Goal: Task Accomplishment & Management: Use online tool/utility

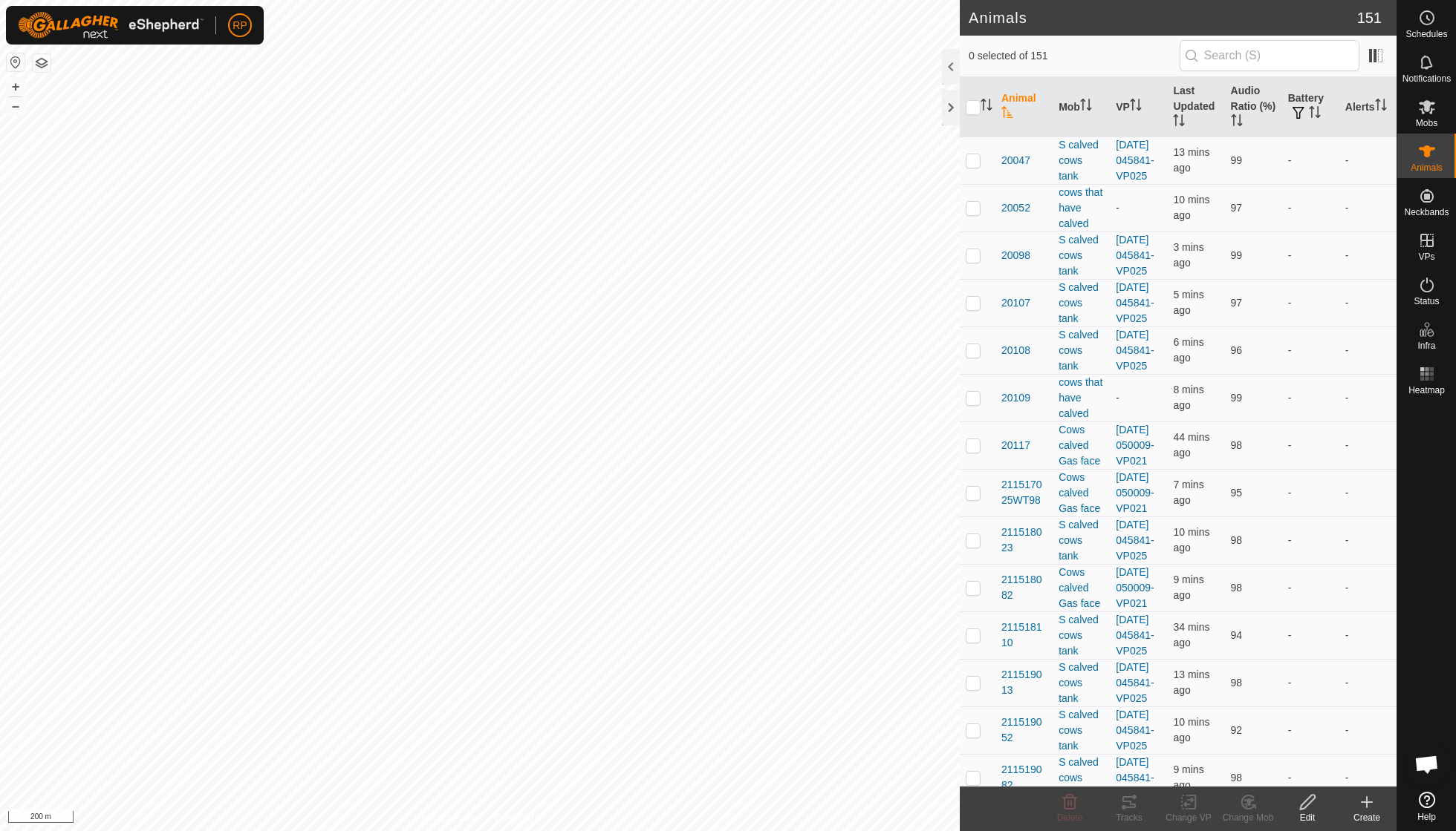
scroll to position [128, 0]
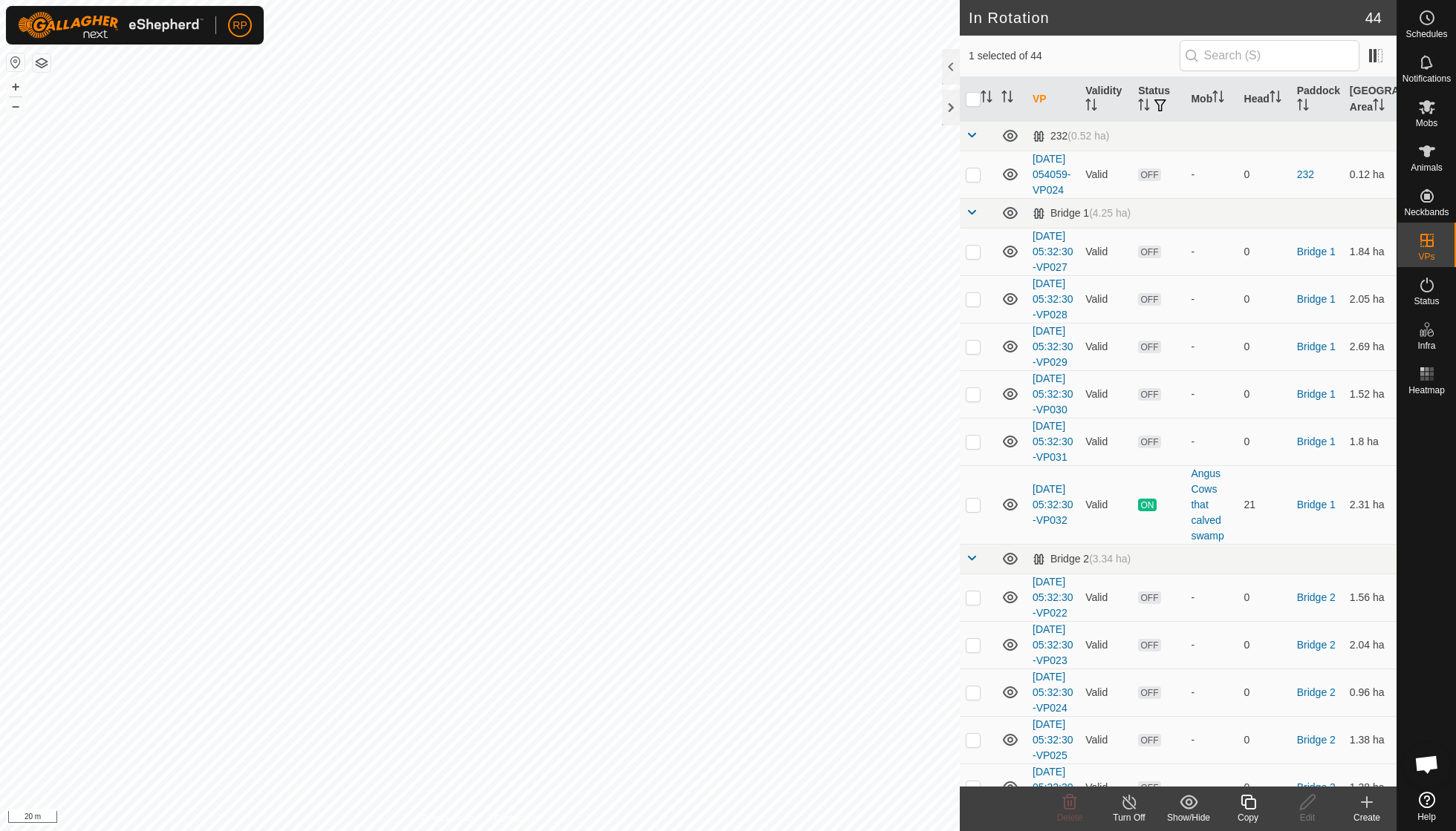
click at [1239, 806] on icon at bounding box center [1248, 803] width 19 height 18
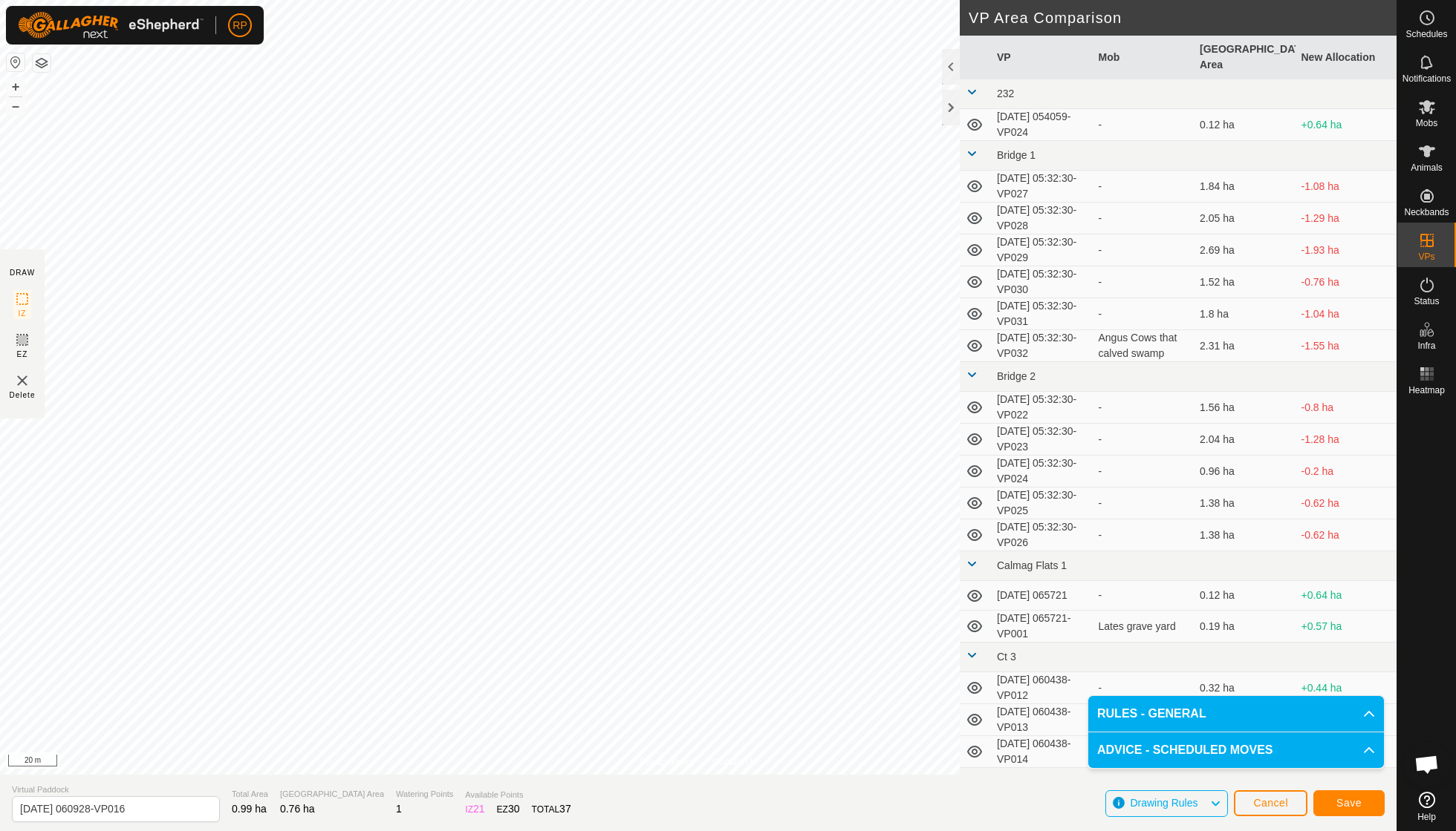
click at [1332, 802] on button "Save" at bounding box center [1349, 804] width 71 height 26
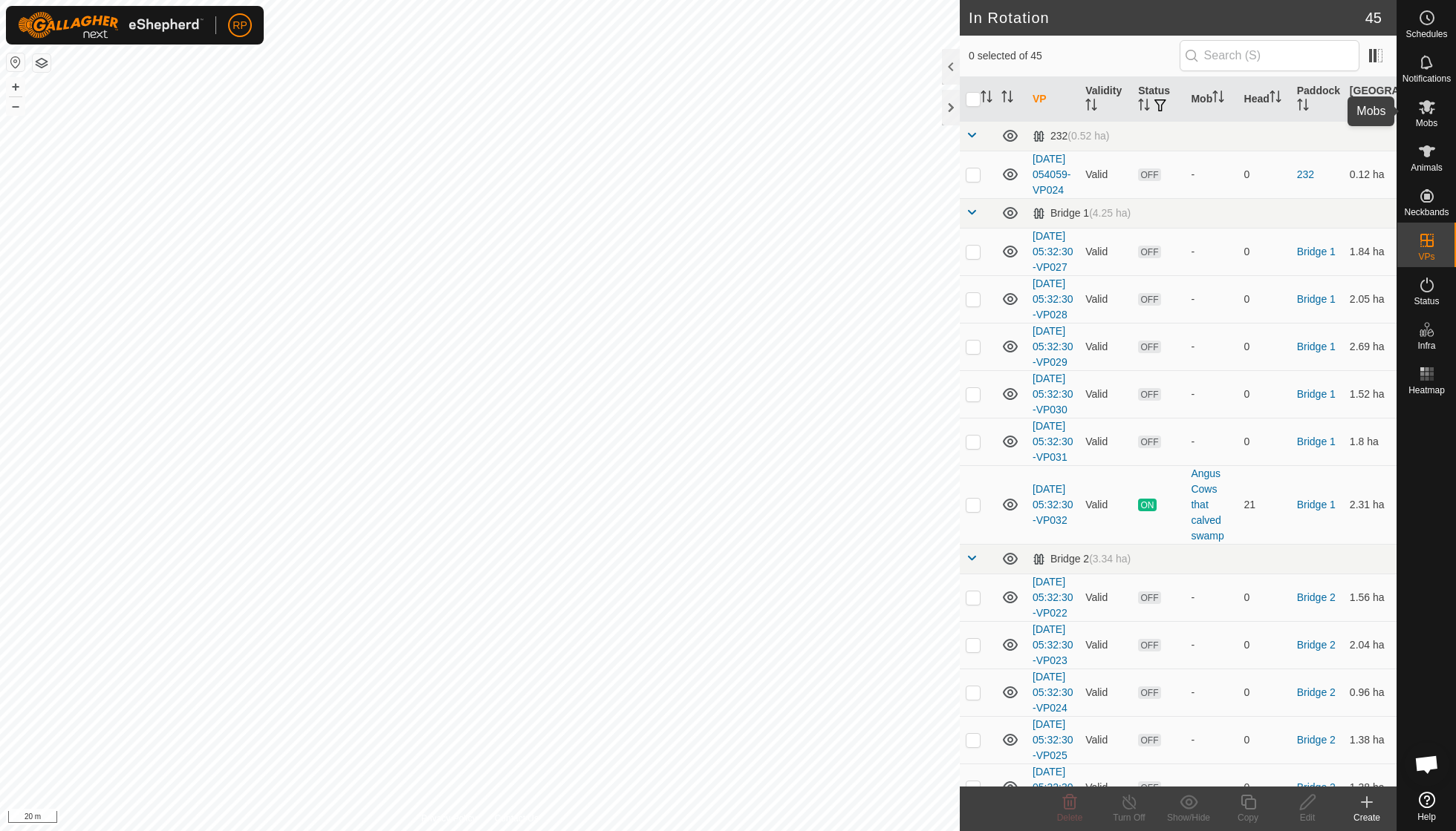
click at [1430, 120] on span "Mobs" at bounding box center [1427, 123] width 21 height 9
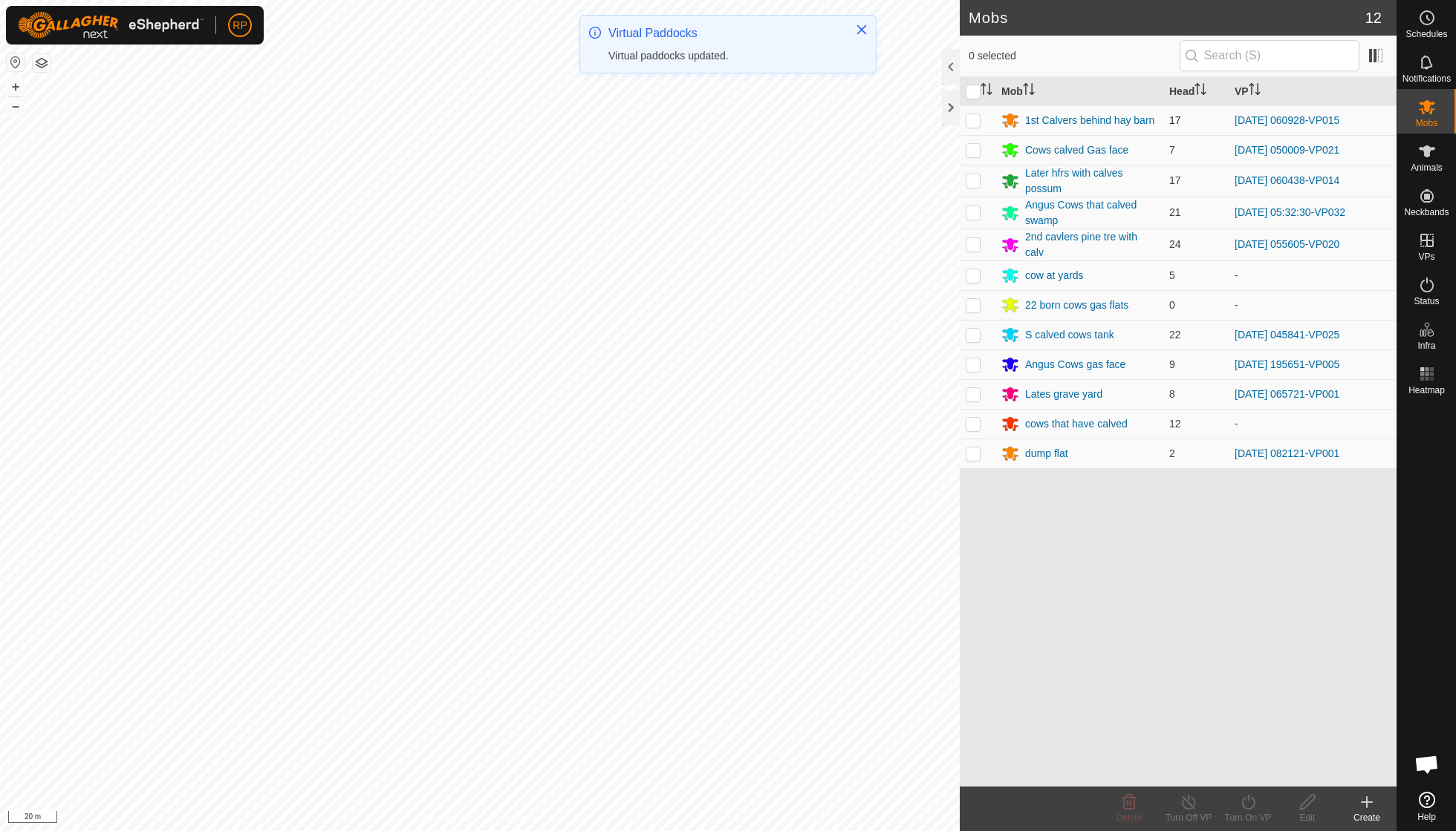
click at [975, 120] on p-checkbox at bounding box center [972, 120] width 15 height 12
checkbox input "true"
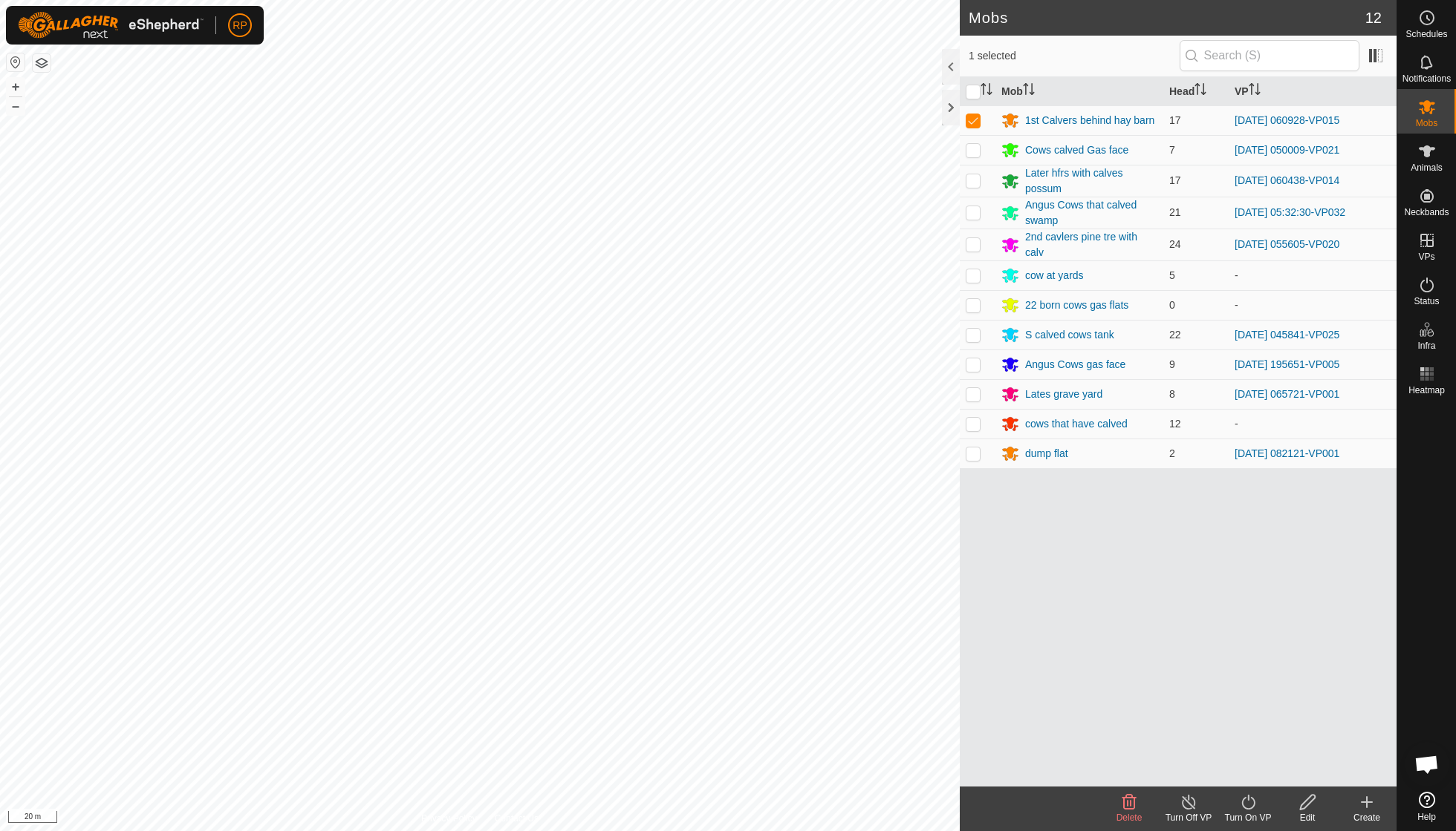
click at [1249, 806] on icon at bounding box center [1248, 803] width 19 height 18
click at [1248, 775] on link "Now" at bounding box center [1292, 769] width 147 height 29
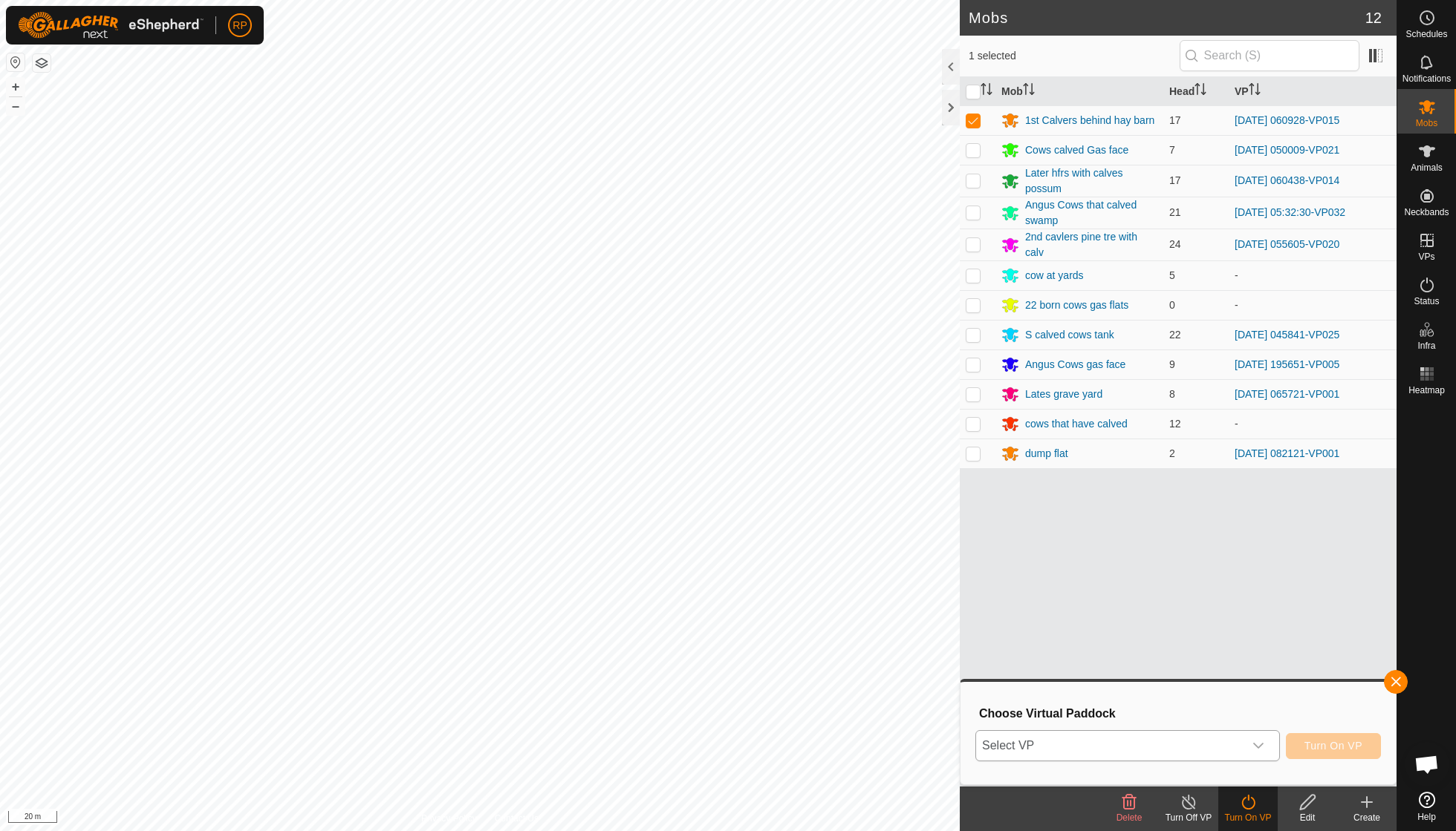
click at [1254, 748] on icon "dropdown trigger" at bounding box center [1258, 746] width 12 height 12
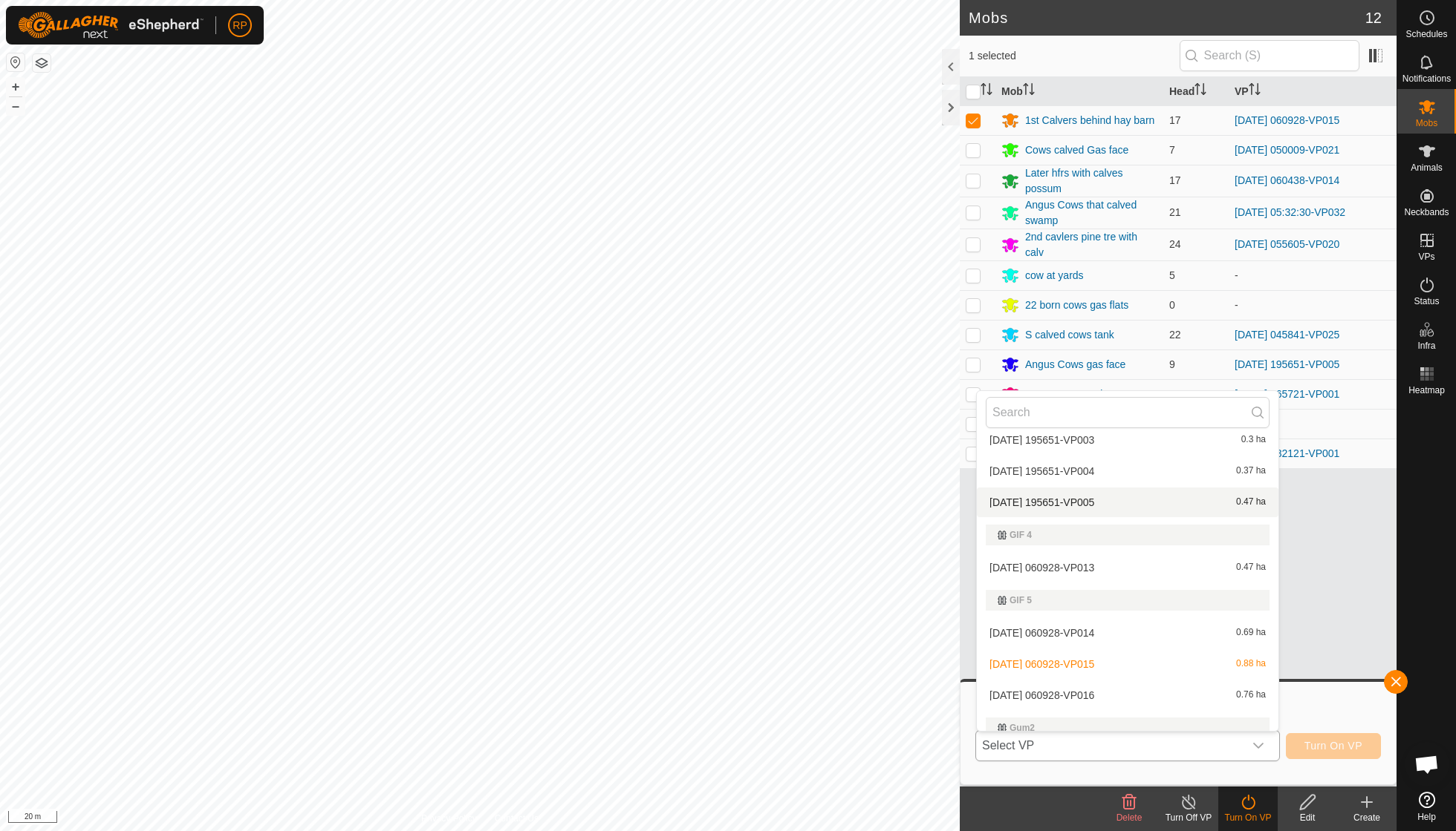
scroll to position [1143, 0]
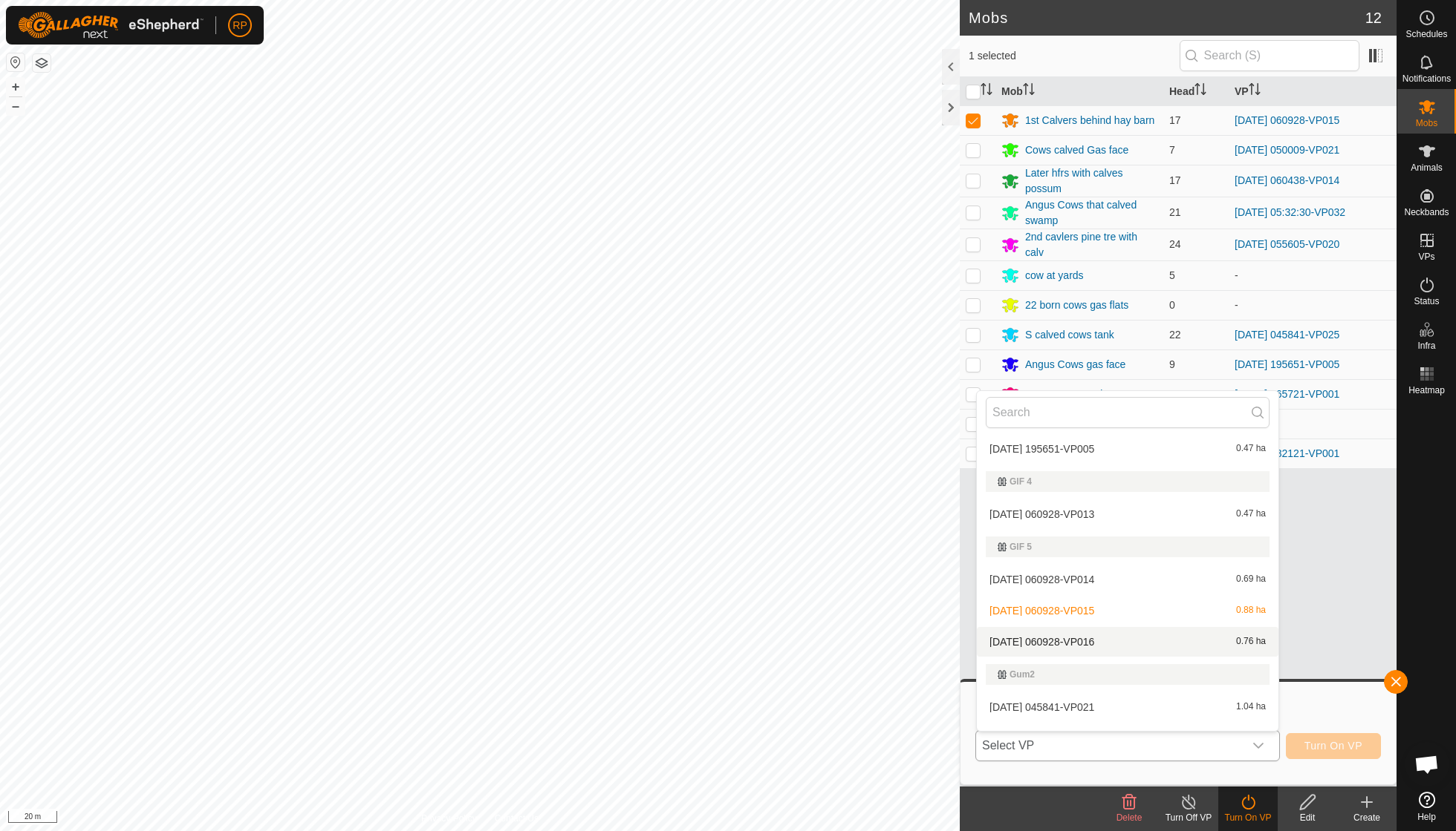
click at [1089, 627] on li "[DATE] 060928-VP016 0.76 ha" at bounding box center [1127, 642] width 302 height 29
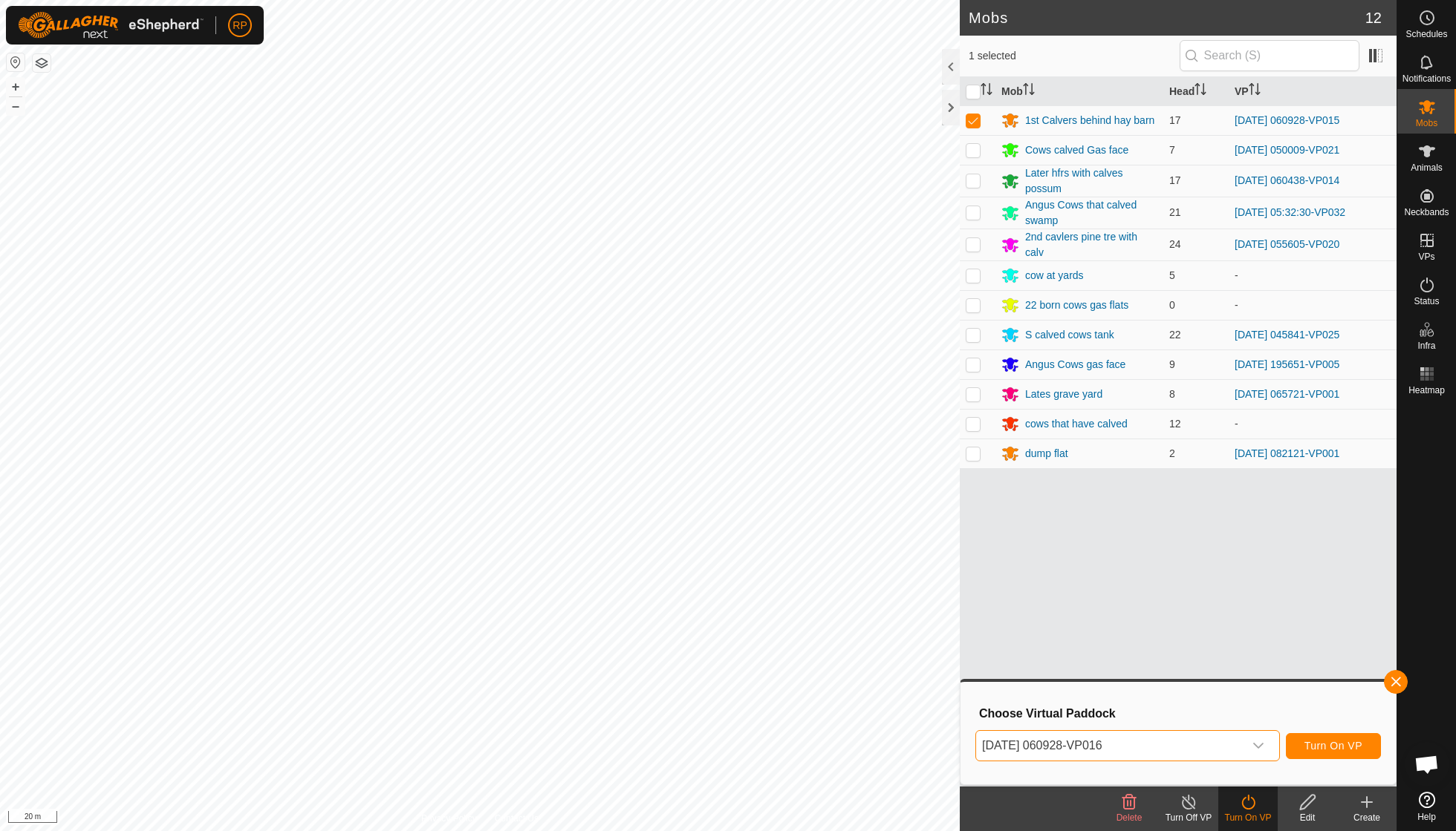
click at [1317, 750] on span "Turn On VP" at bounding box center [1333, 746] width 58 height 12
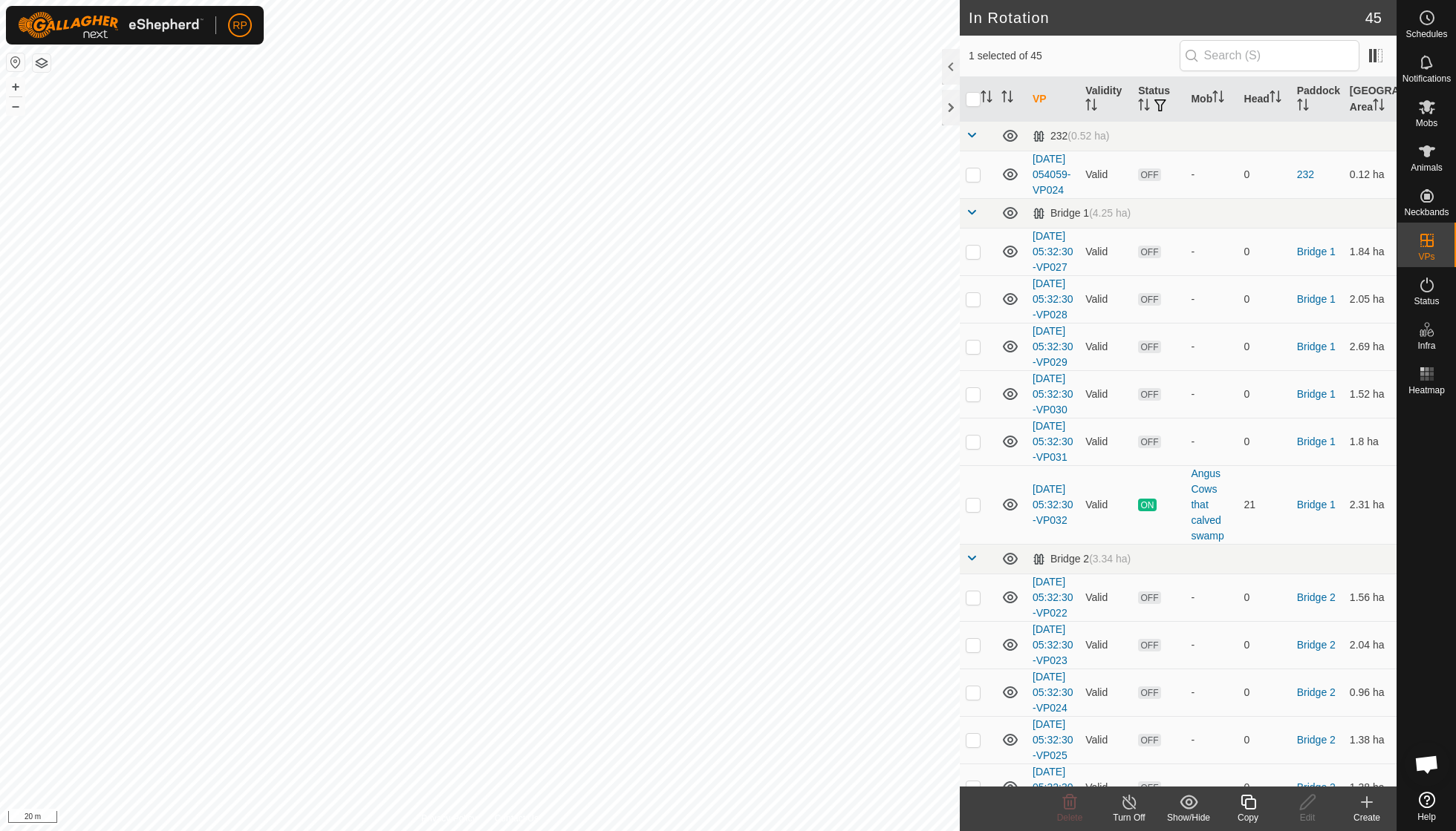
click at [1245, 805] on icon at bounding box center [1247, 802] width 15 height 15
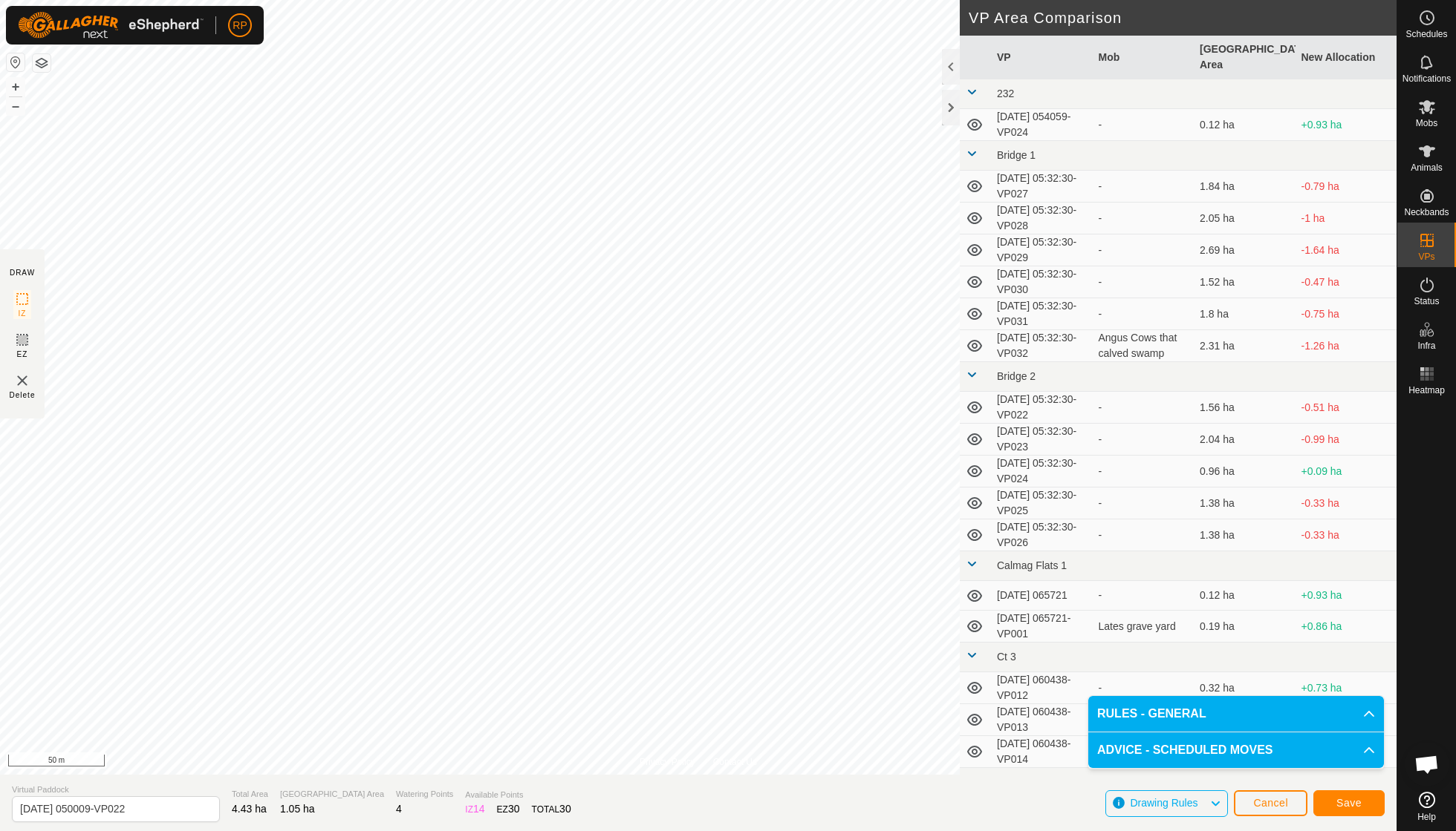
click at [1340, 815] on button "Save" at bounding box center [1349, 804] width 71 height 26
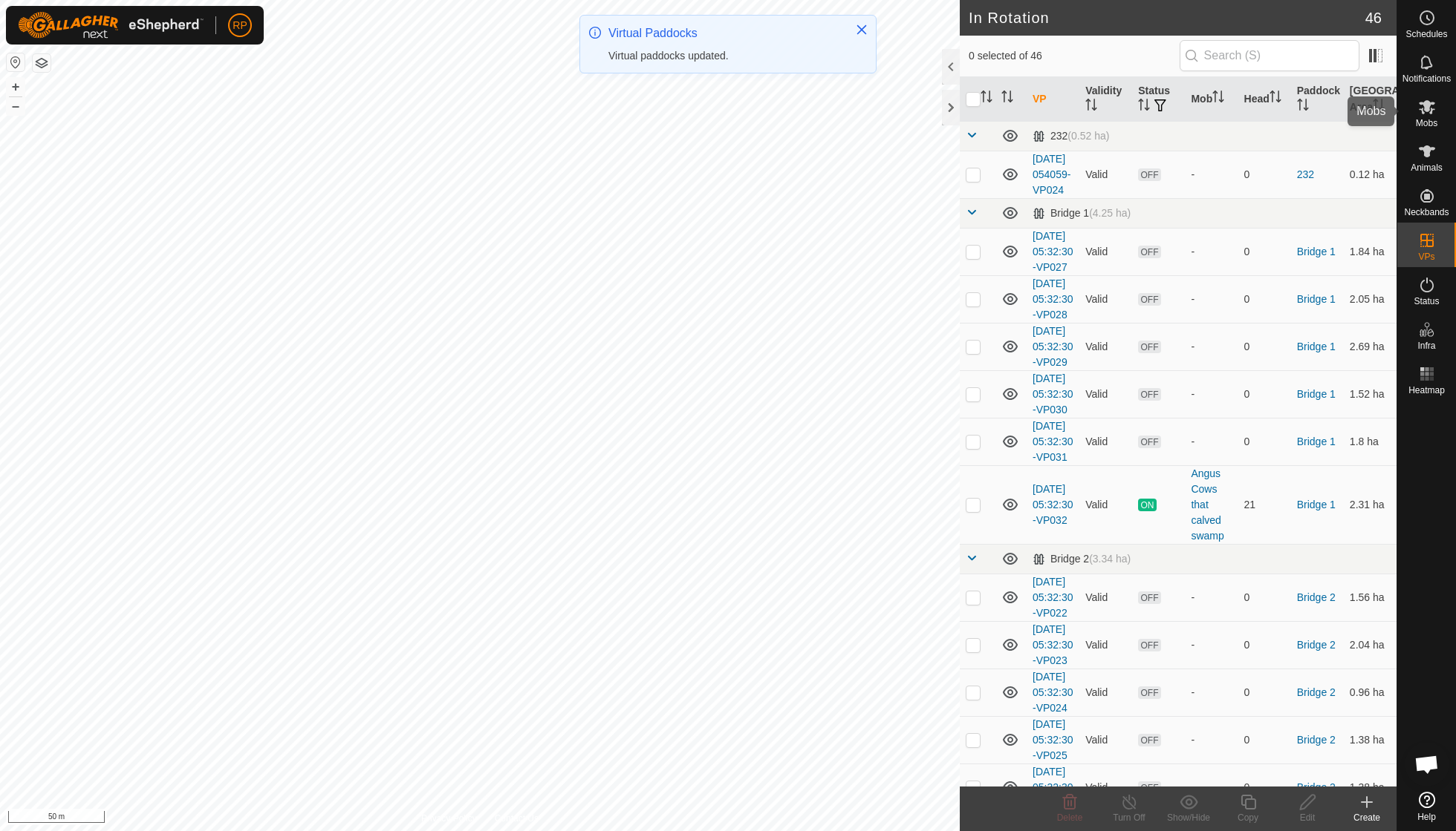
click at [1430, 122] on span "Mobs" at bounding box center [1427, 123] width 21 height 9
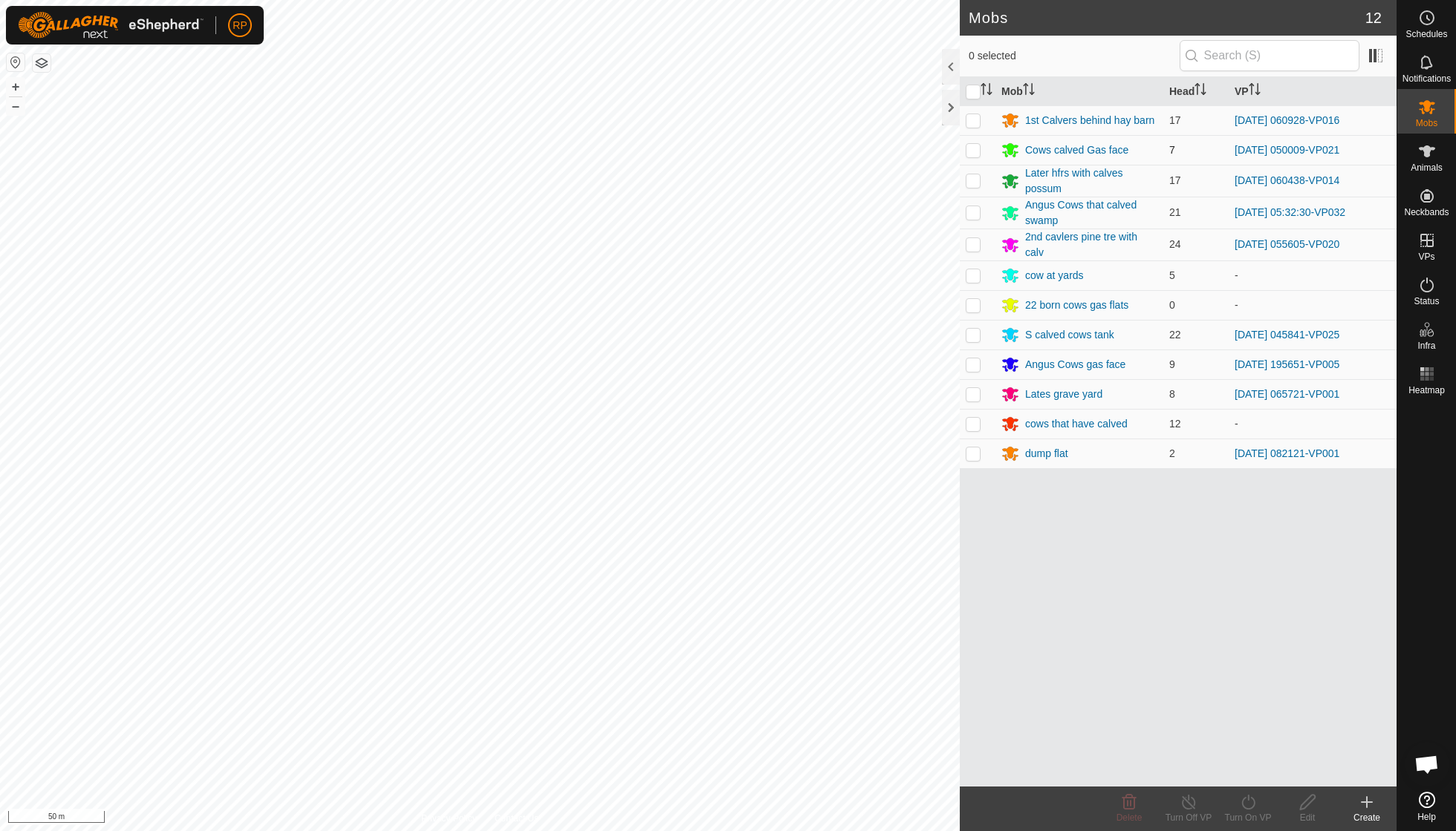
click at [975, 148] on p-checkbox at bounding box center [972, 150] width 15 height 12
checkbox input "true"
click at [1242, 806] on icon at bounding box center [1248, 802] width 14 height 15
click at [1246, 773] on link "Now" at bounding box center [1292, 769] width 147 height 29
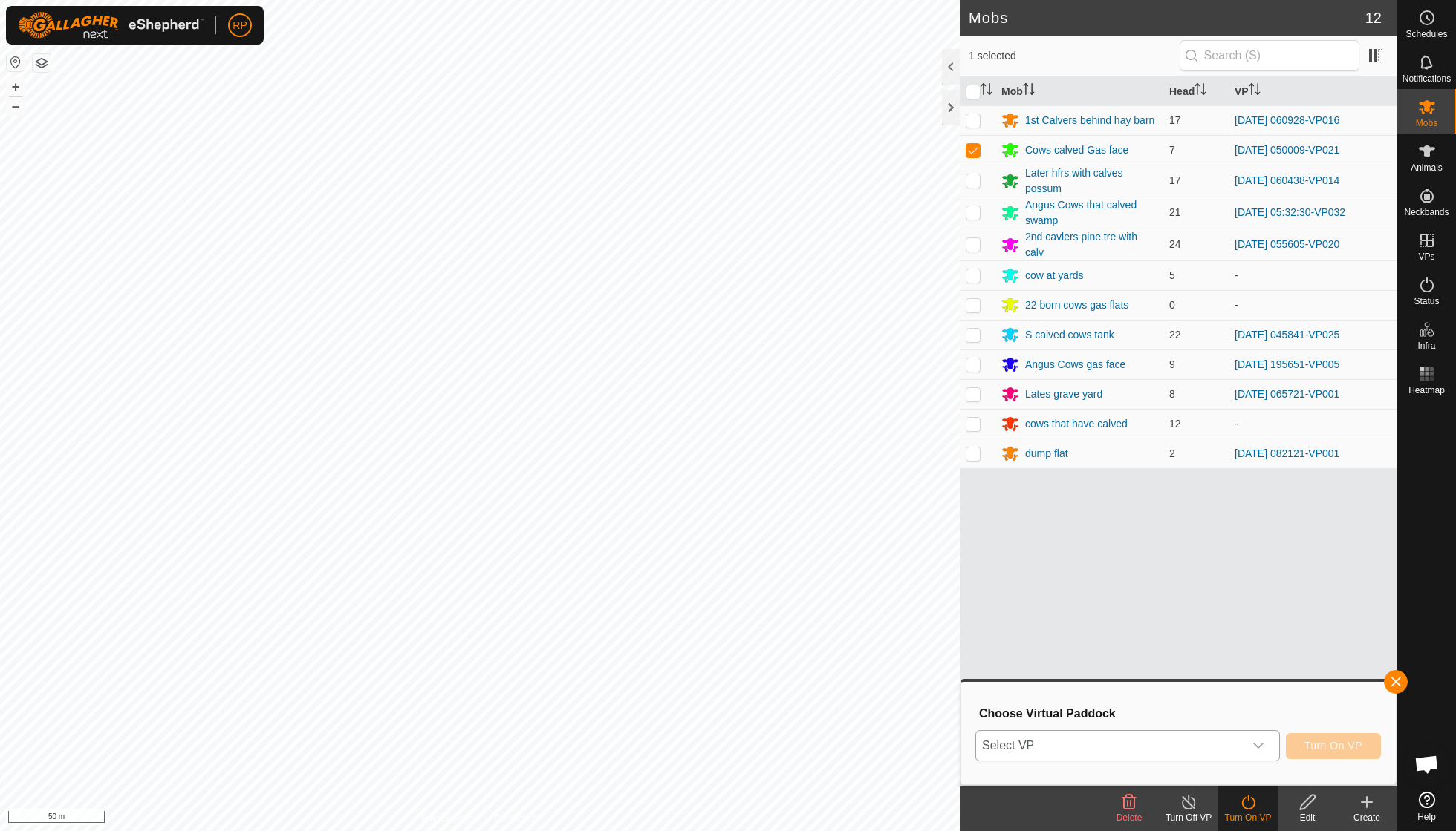
click at [1255, 749] on icon "dropdown trigger" at bounding box center [1258, 746] width 12 height 12
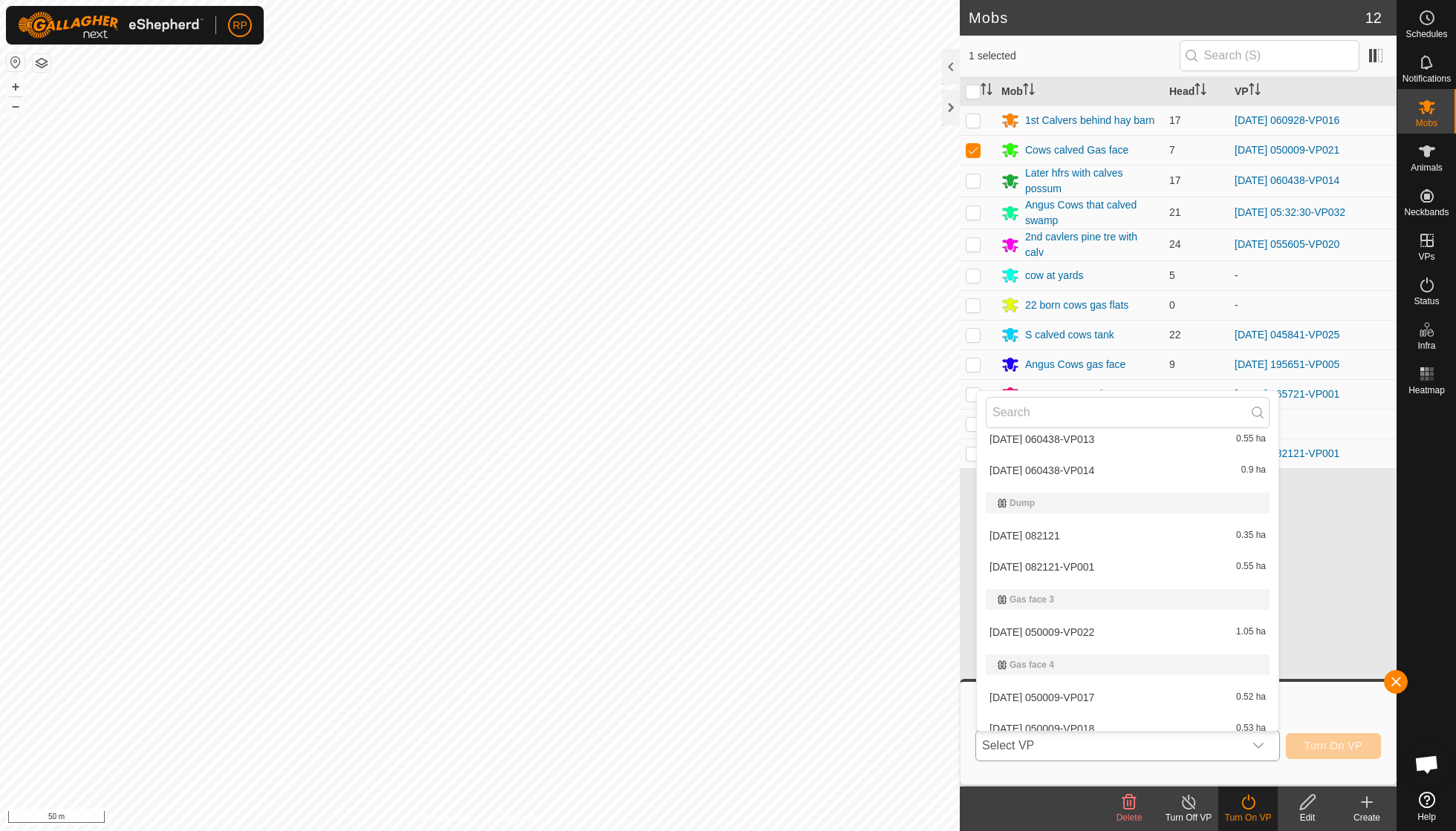
scroll to position [649, 0]
click at [1114, 622] on li "[DATE] 050009-VP022 1.05 ha" at bounding box center [1127, 631] width 302 height 29
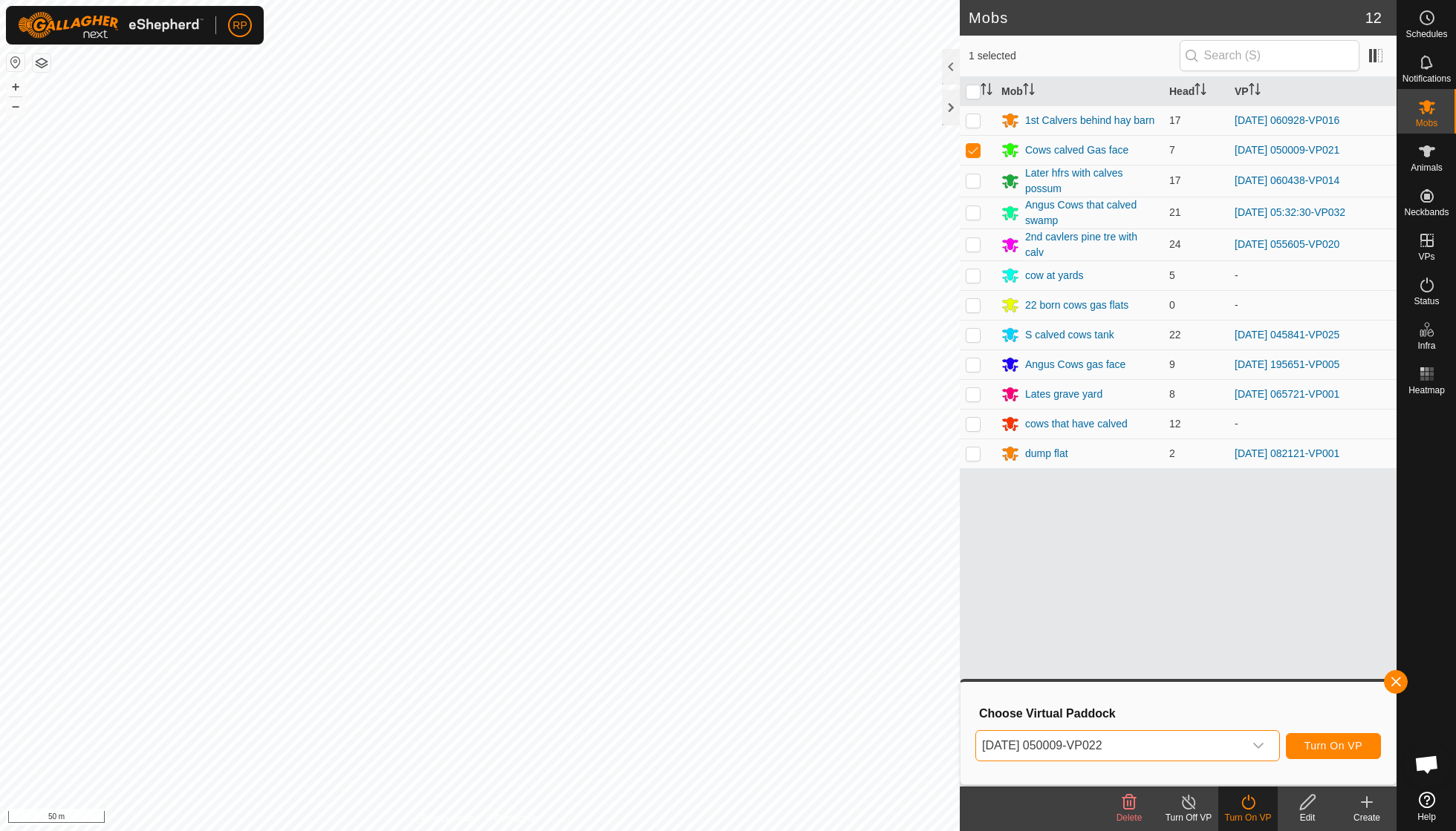
click at [1351, 744] on span "Turn On VP" at bounding box center [1333, 746] width 58 height 12
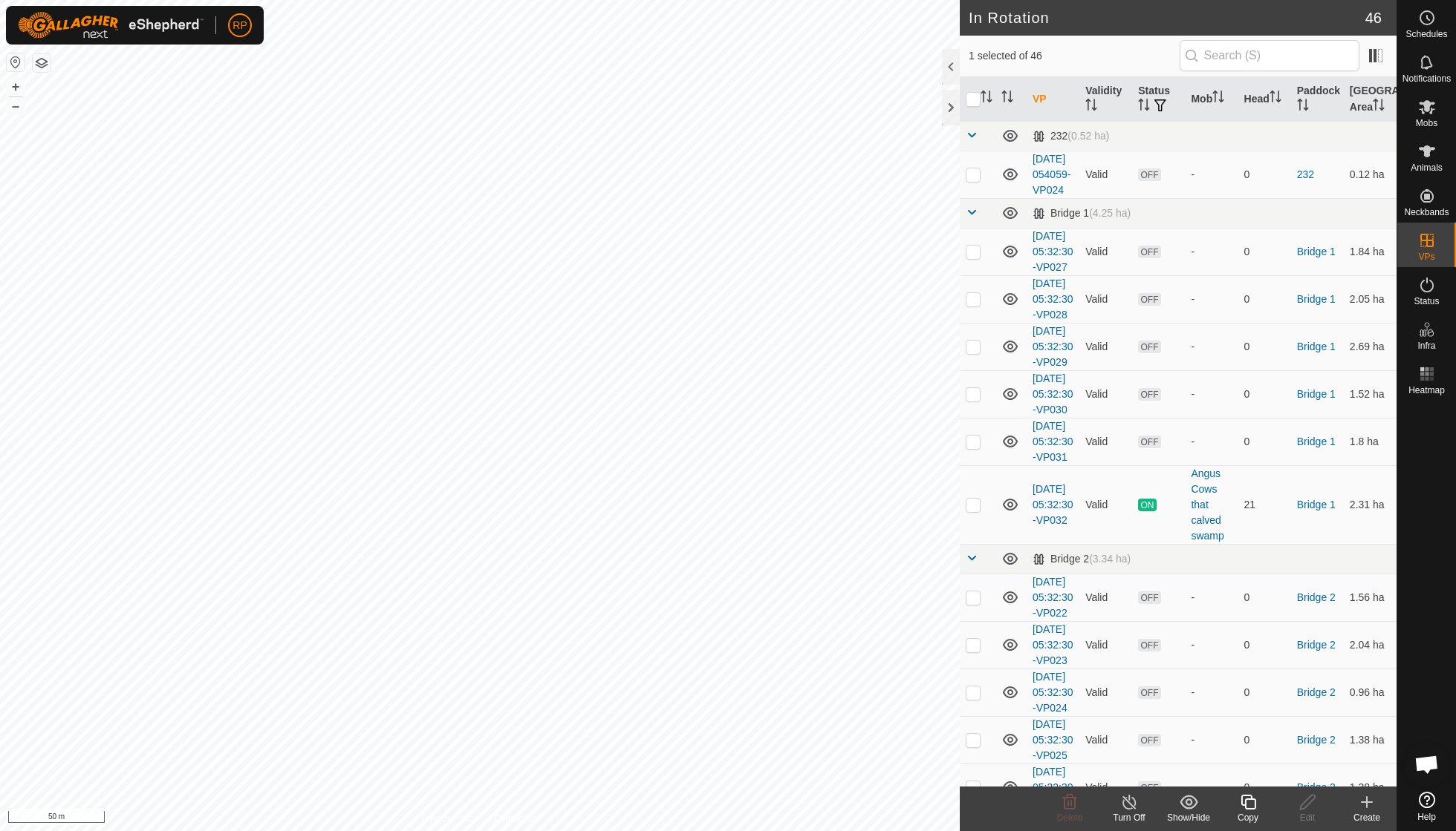
click at [1239, 811] on icon at bounding box center [1248, 803] width 19 height 18
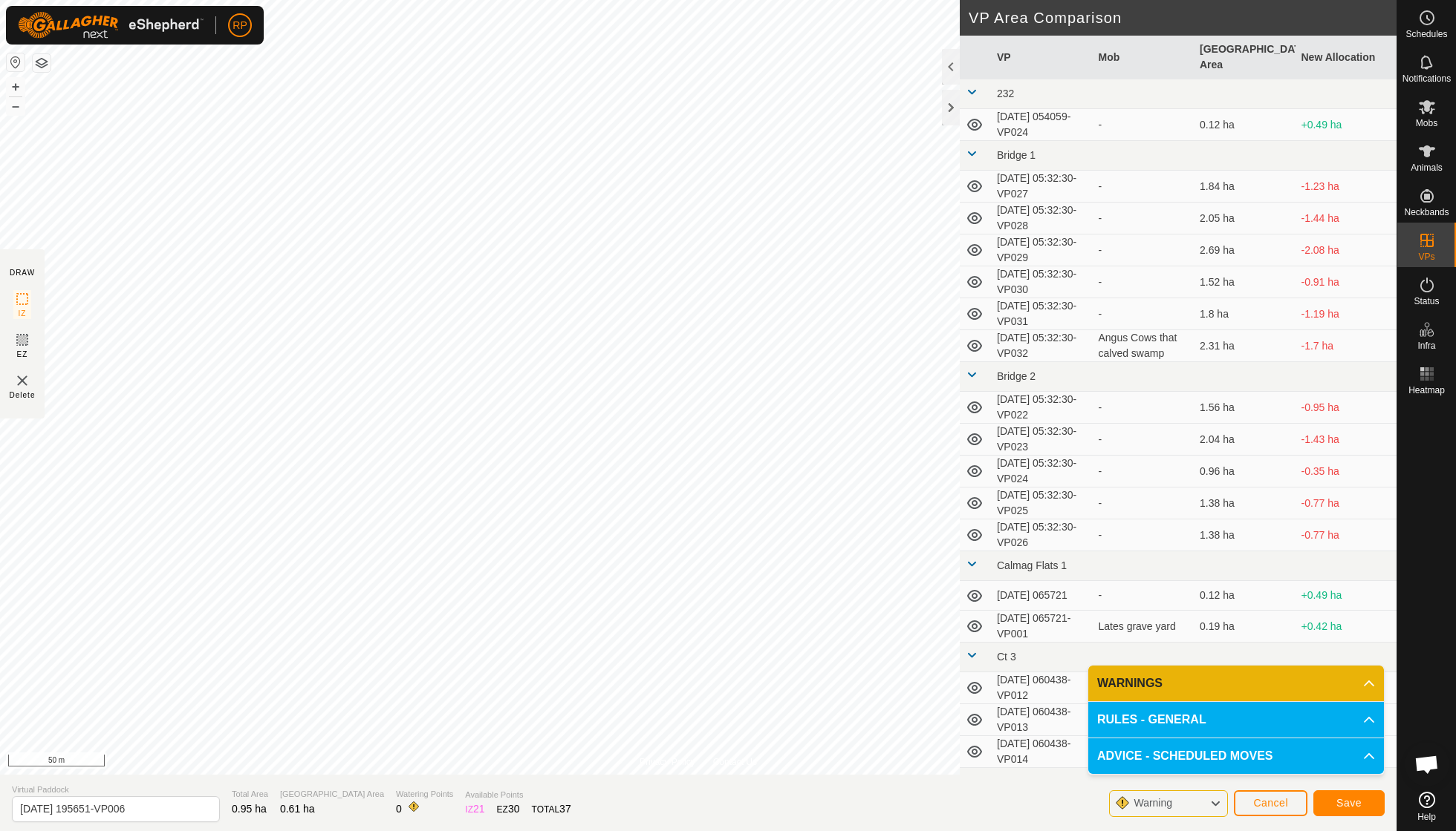
click at [1338, 803] on span "Save" at bounding box center [1349, 803] width 25 height 12
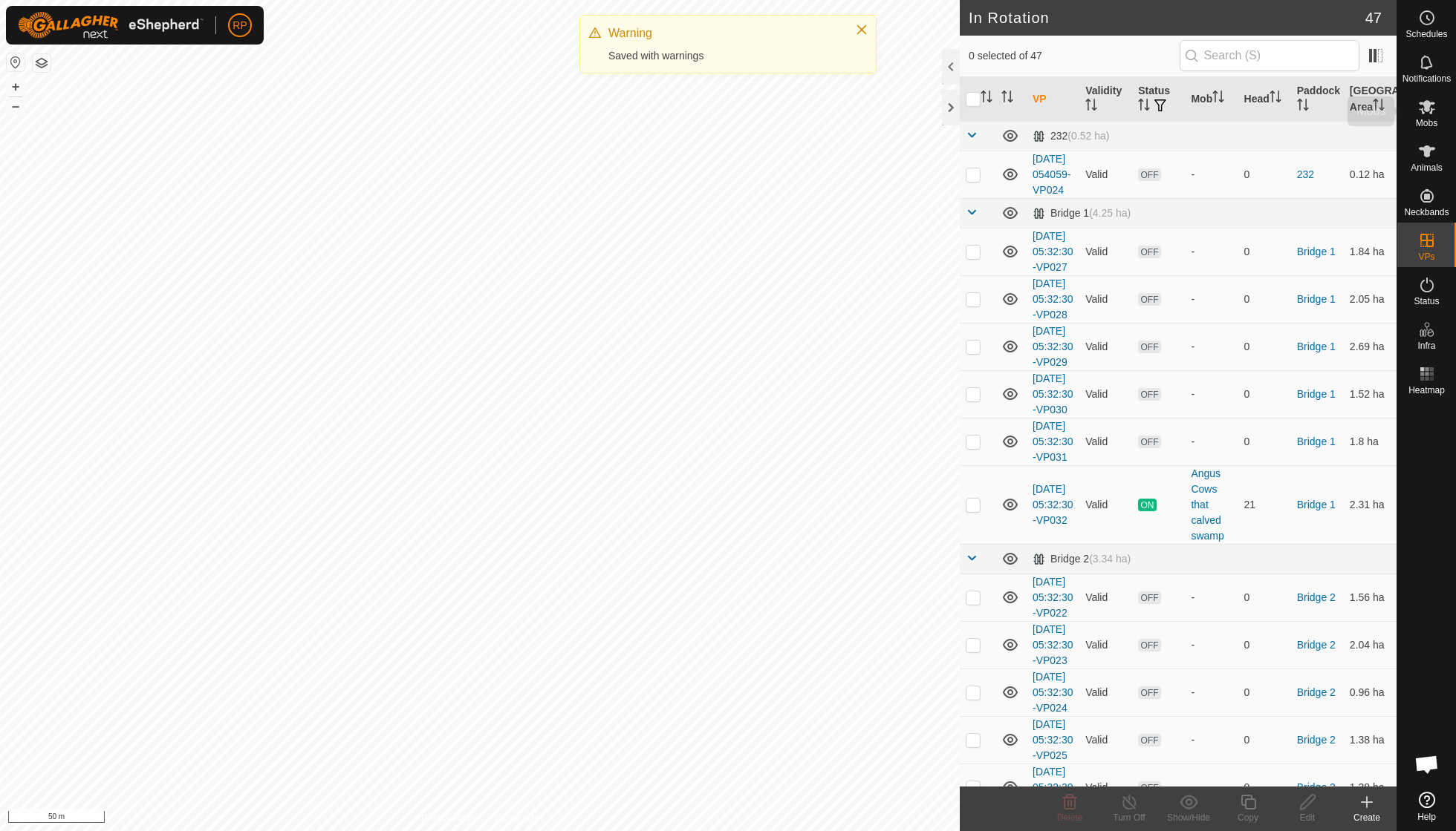
click at [1429, 116] on es-mob-svg-icon at bounding box center [1426, 106] width 26 height 23
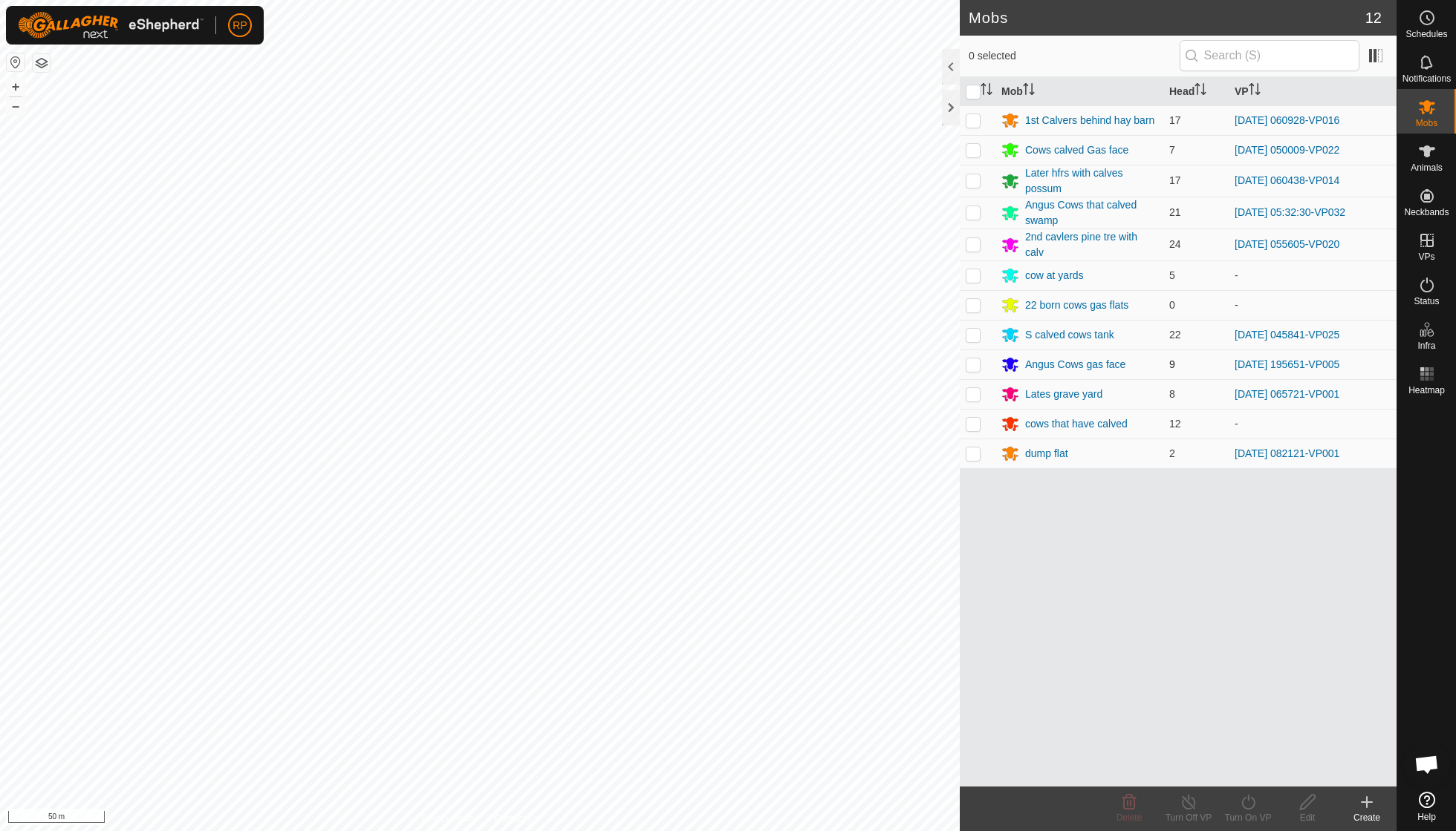
click at [973, 362] on p-checkbox at bounding box center [972, 365] width 15 height 12
checkbox input "true"
click at [1246, 800] on icon at bounding box center [1248, 803] width 19 height 18
click at [1246, 753] on ul "Later Now" at bounding box center [1292, 753] width 147 height 60
click at [1248, 771] on link "Now" at bounding box center [1292, 769] width 147 height 29
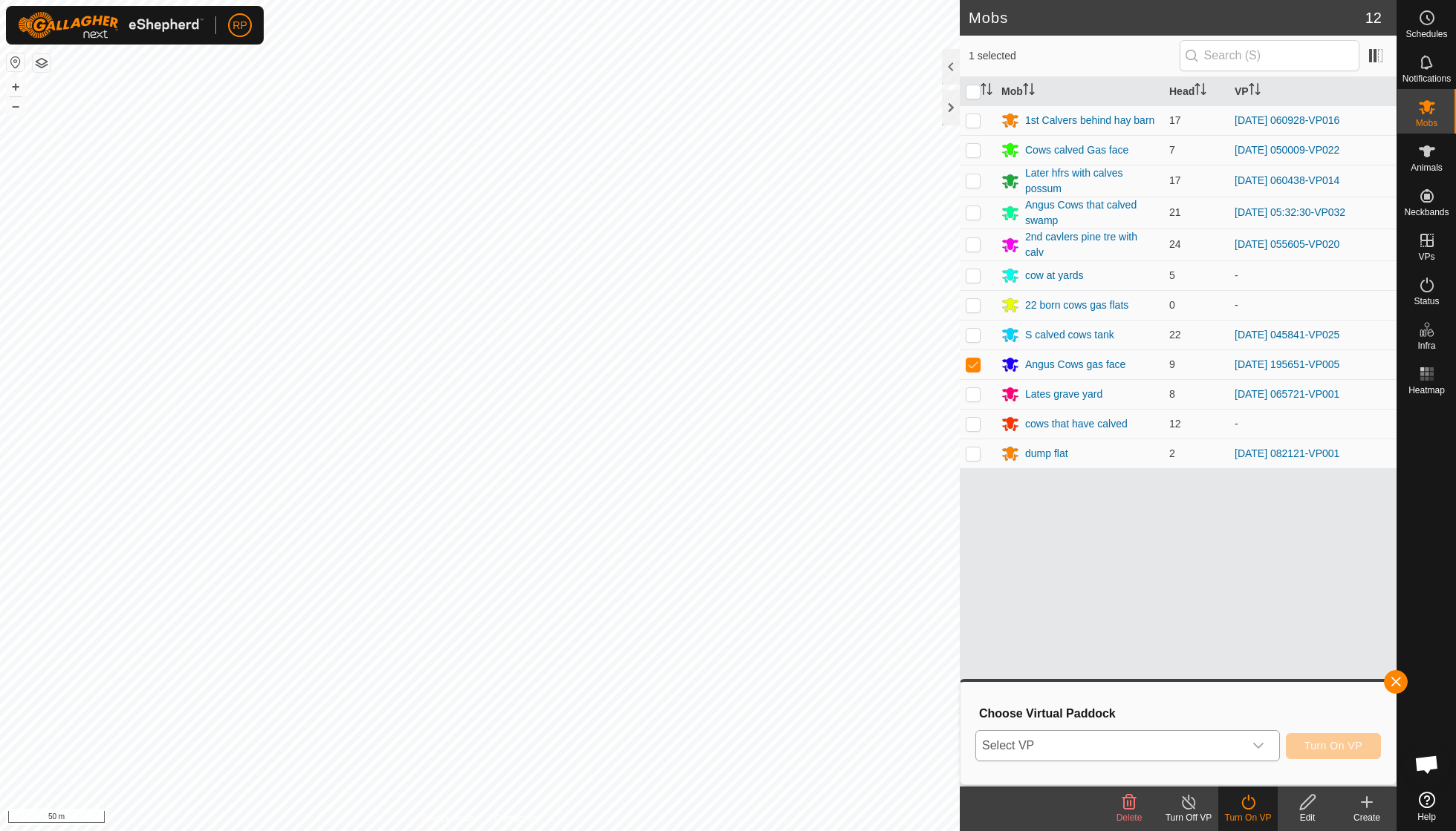
click at [1264, 744] on div "dropdown trigger" at bounding box center [1258, 746] width 29 height 29
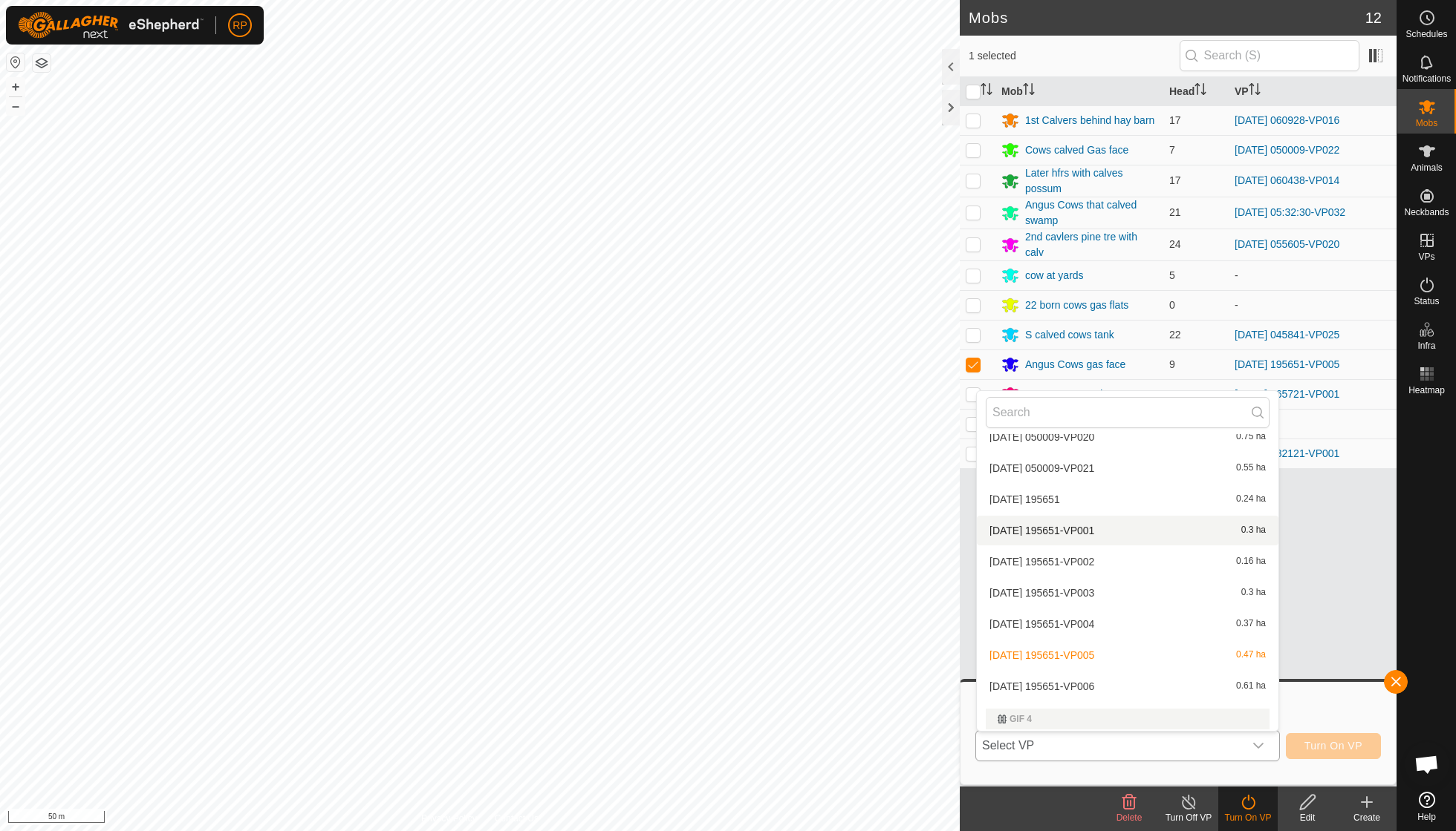
scroll to position [1037, 0]
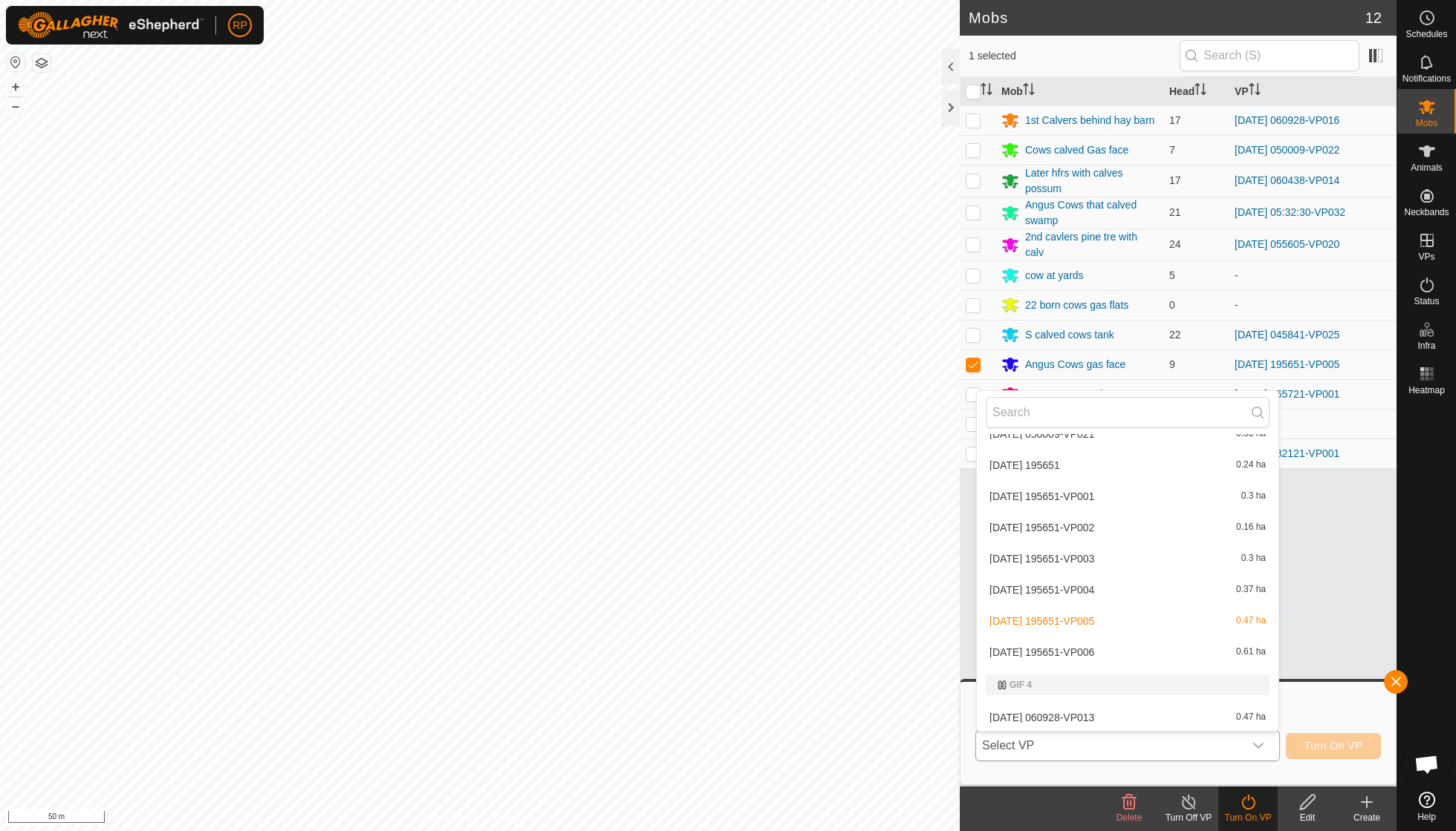
click at [1087, 638] on li "[DATE] 195651-VP006 0.61 ha" at bounding box center [1127, 653] width 302 height 29
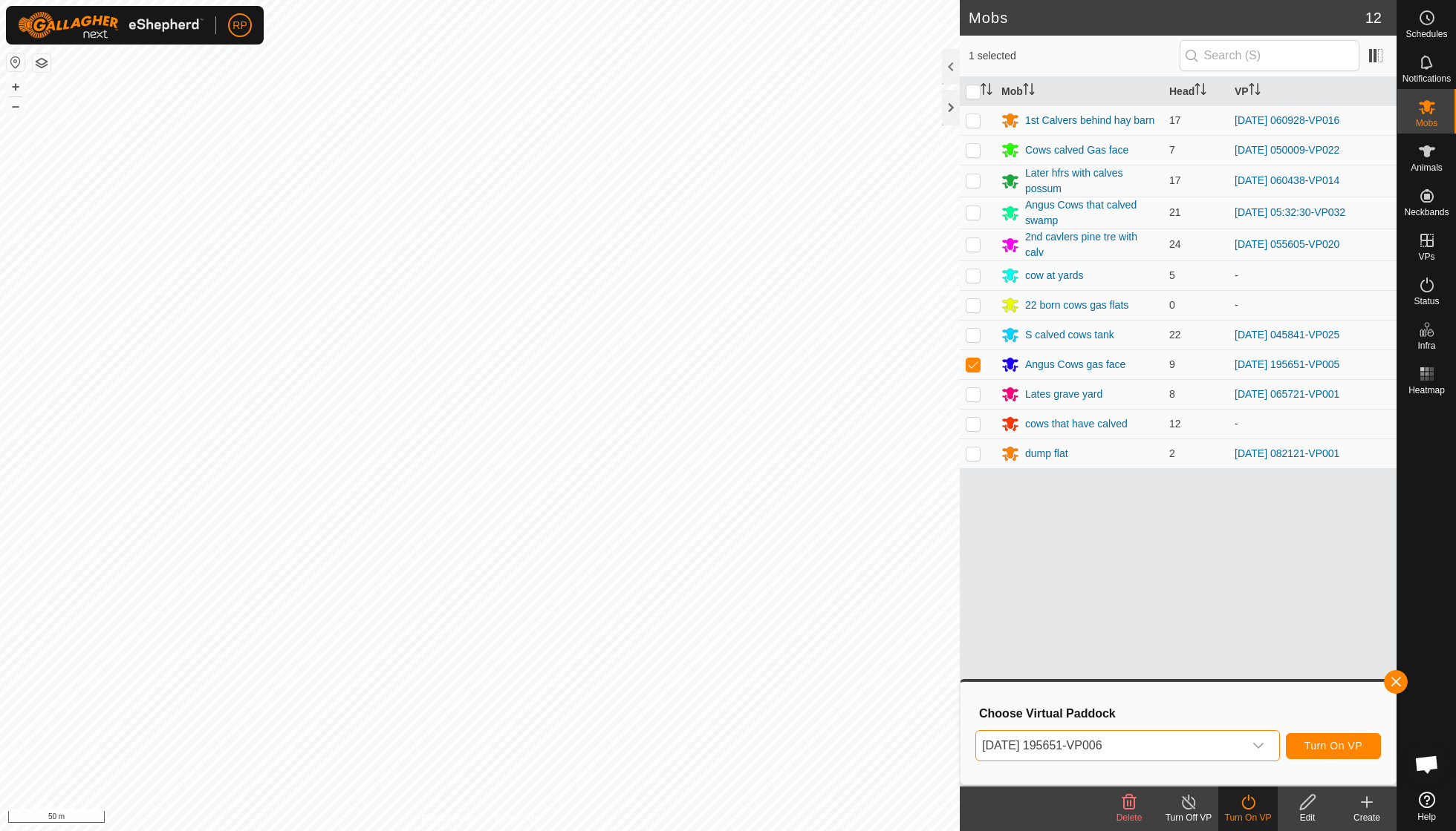
click at [1305, 749] on span "Turn On VP" at bounding box center [1333, 746] width 58 height 12
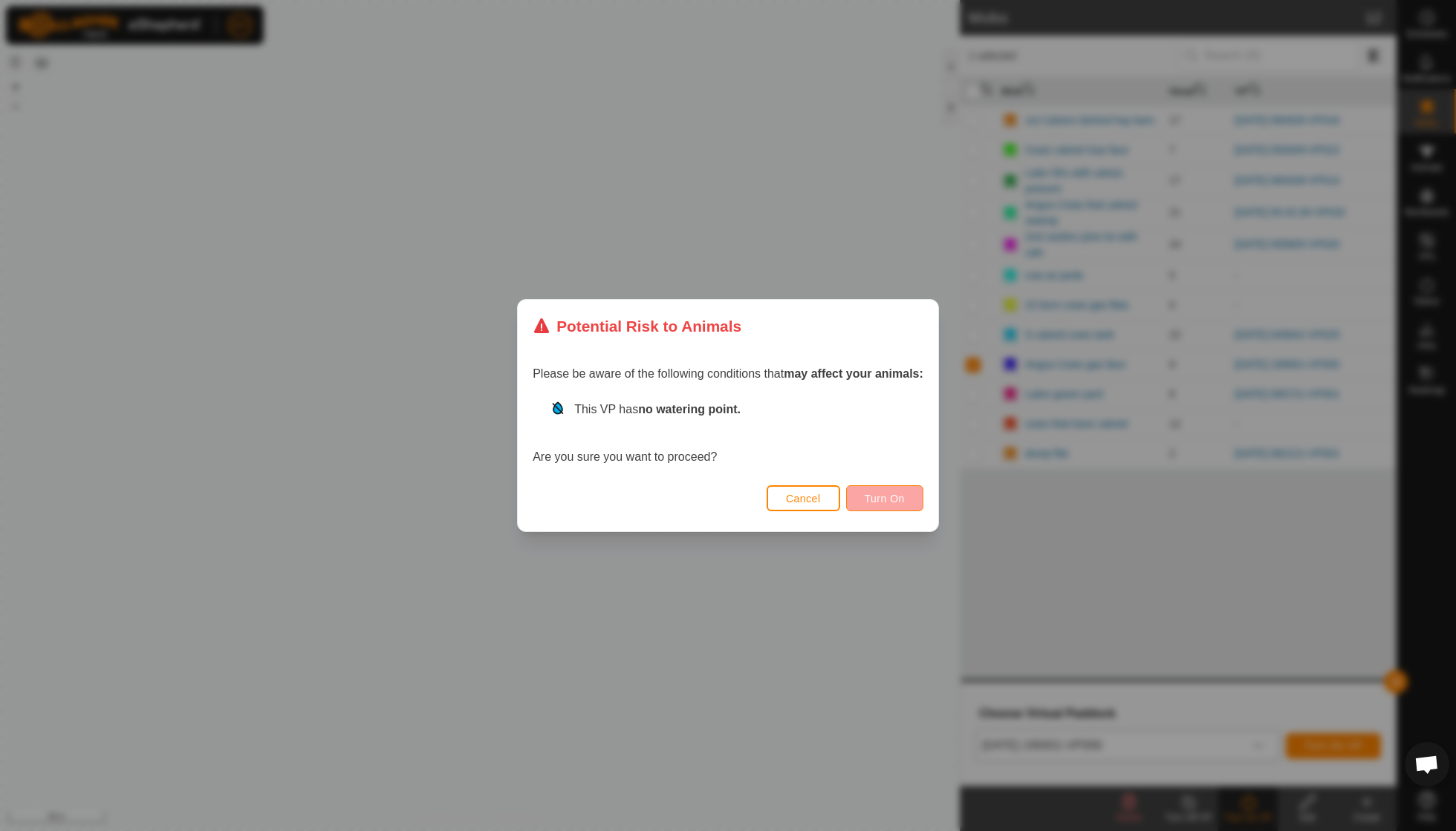
click at [885, 502] on span "Turn On" at bounding box center [884, 498] width 40 height 12
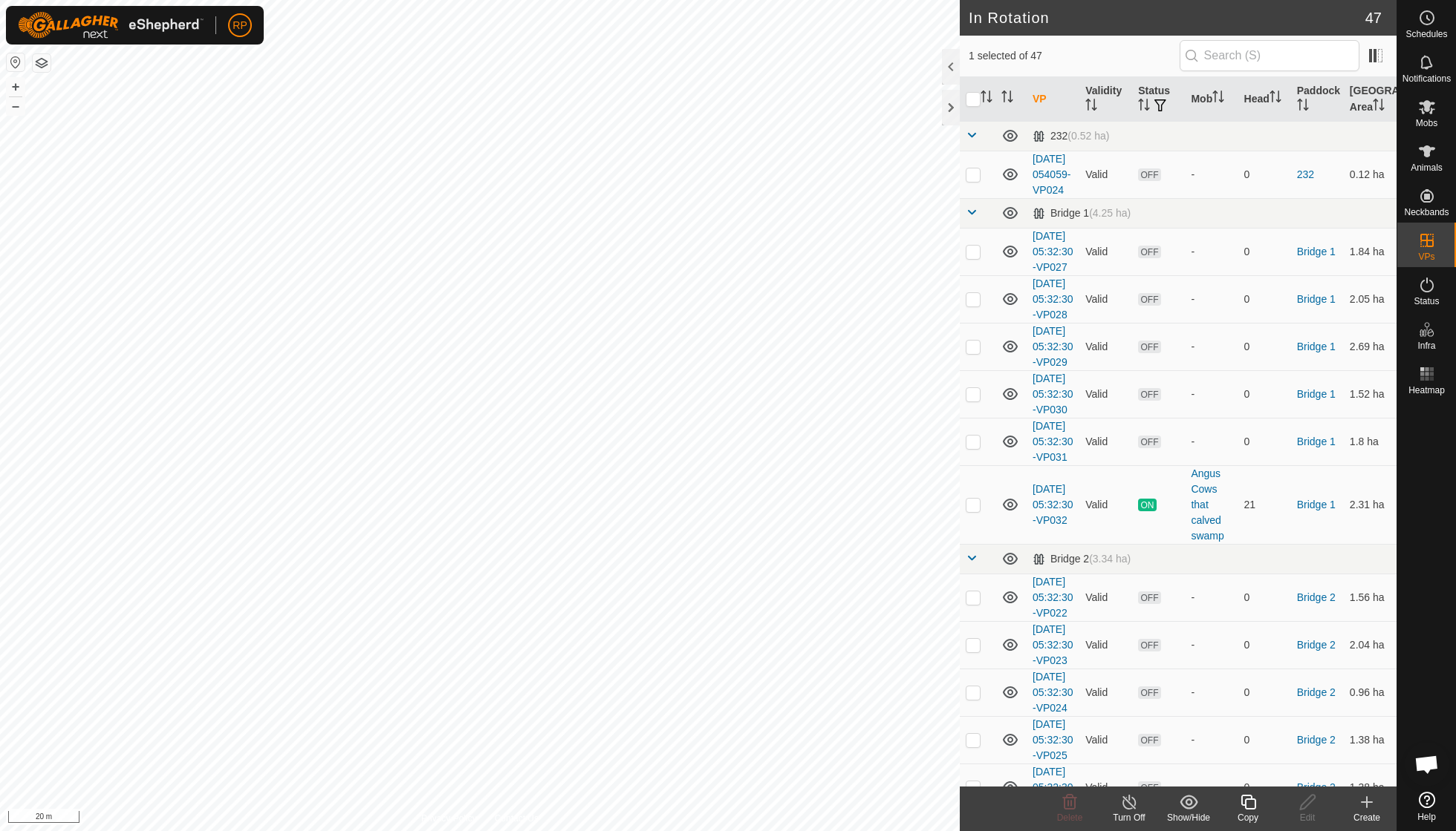
click at [1248, 800] on icon at bounding box center [1248, 803] width 19 height 18
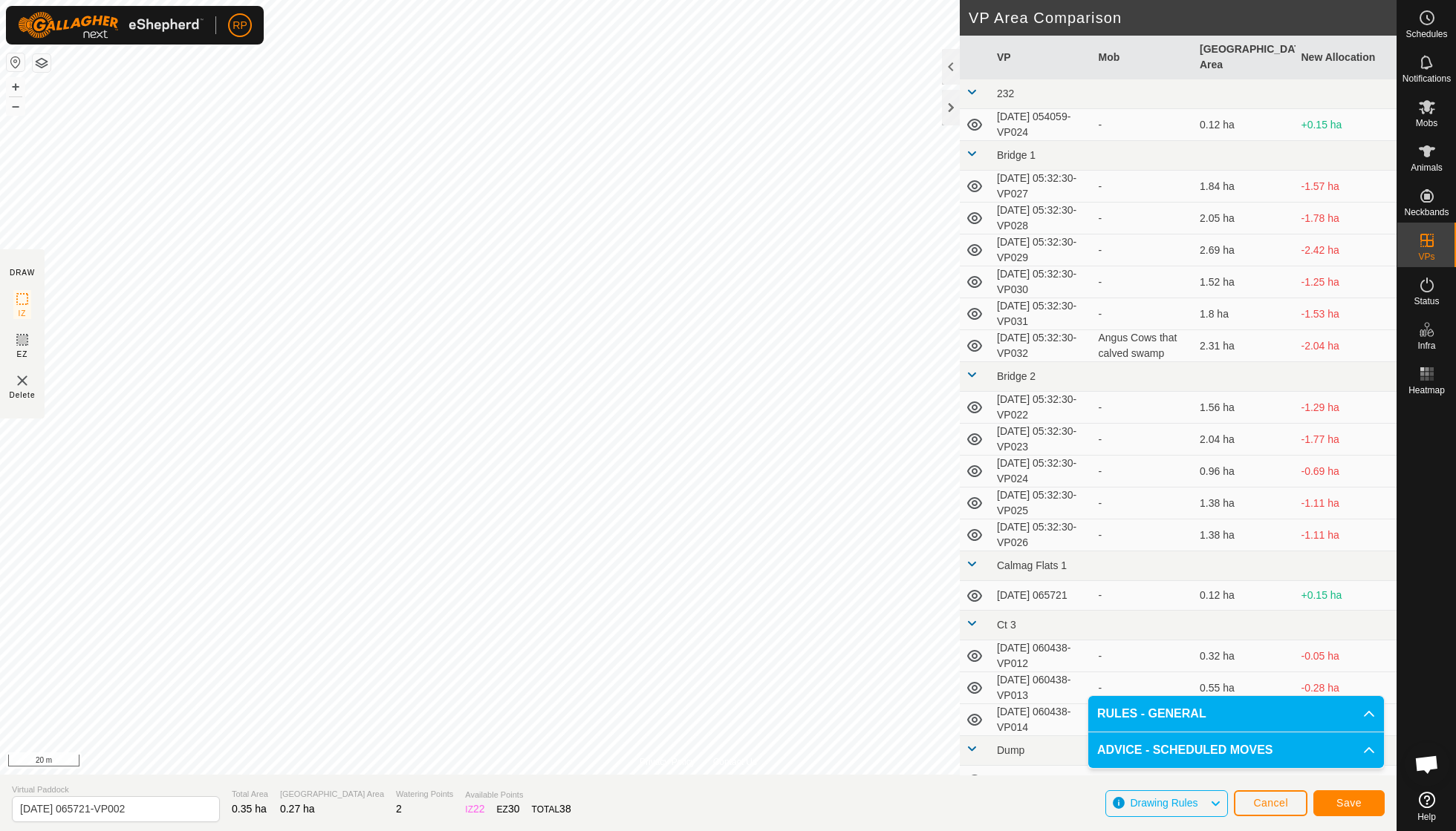
click at [1348, 808] on span "Save" at bounding box center [1349, 803] width 25 height 12
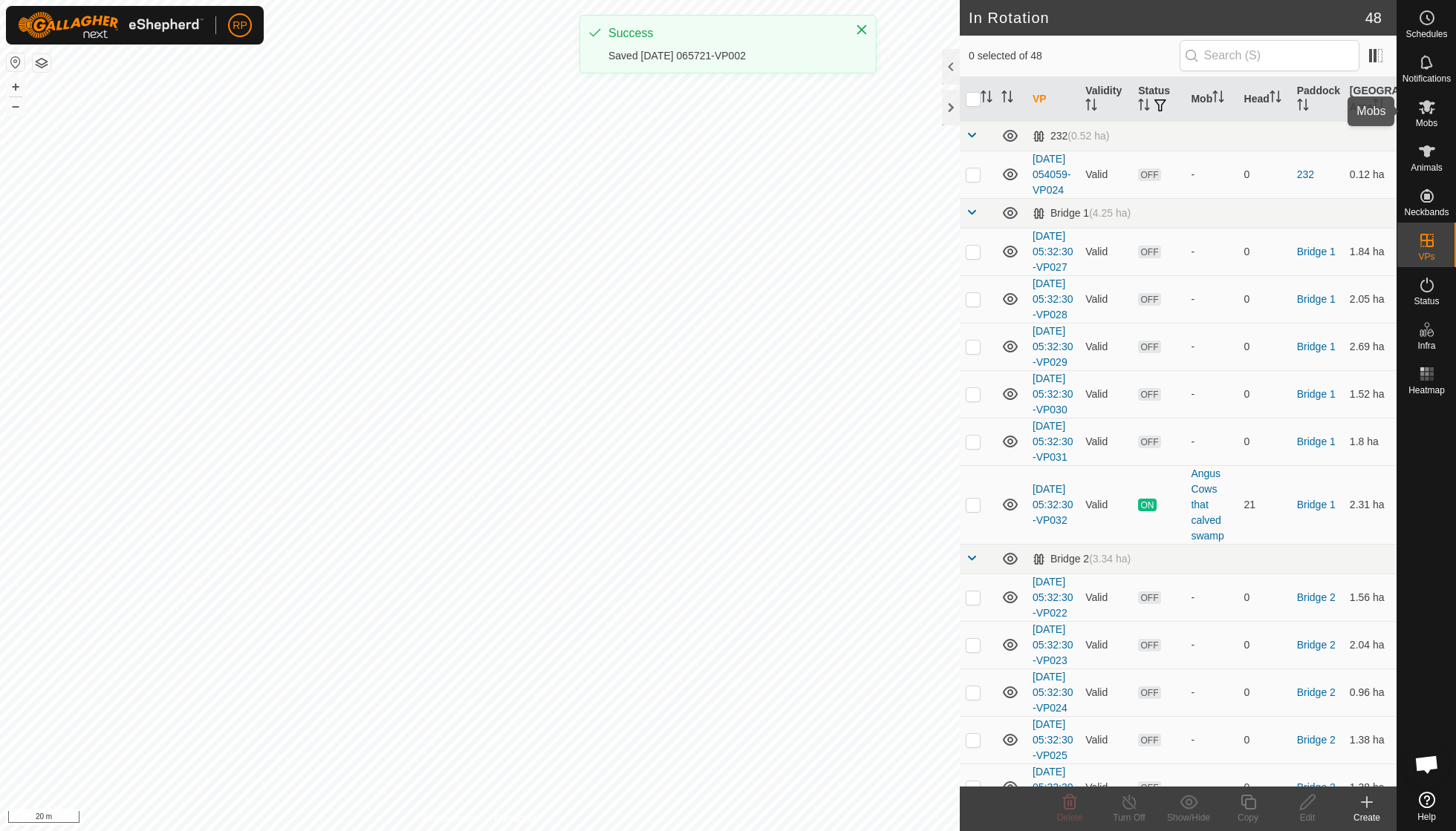
click at [1423, 123] on span "Mobs" at bounding box center [1427, 123] width 21 height 9
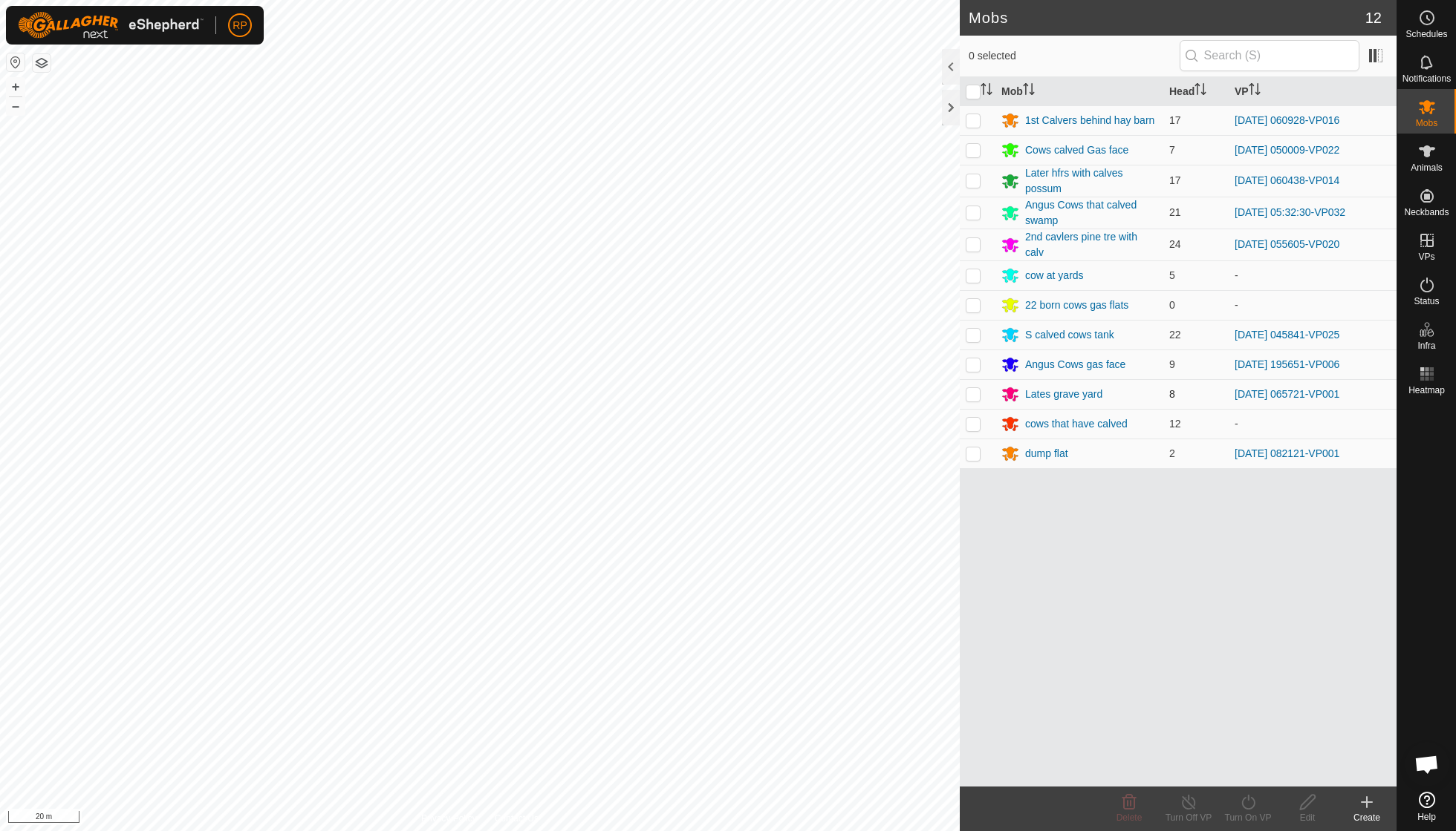
click at [972, 389] on p-checkbox at bounding box center [972, 394] width 15 height 12
checkbox input "true"
click at [1248, 803] on icon at bounding box center [1248, 803] width 19 height 18
click at [1254, 765] on link "Now" at bounding box center [1292, 769] width 147 height 29
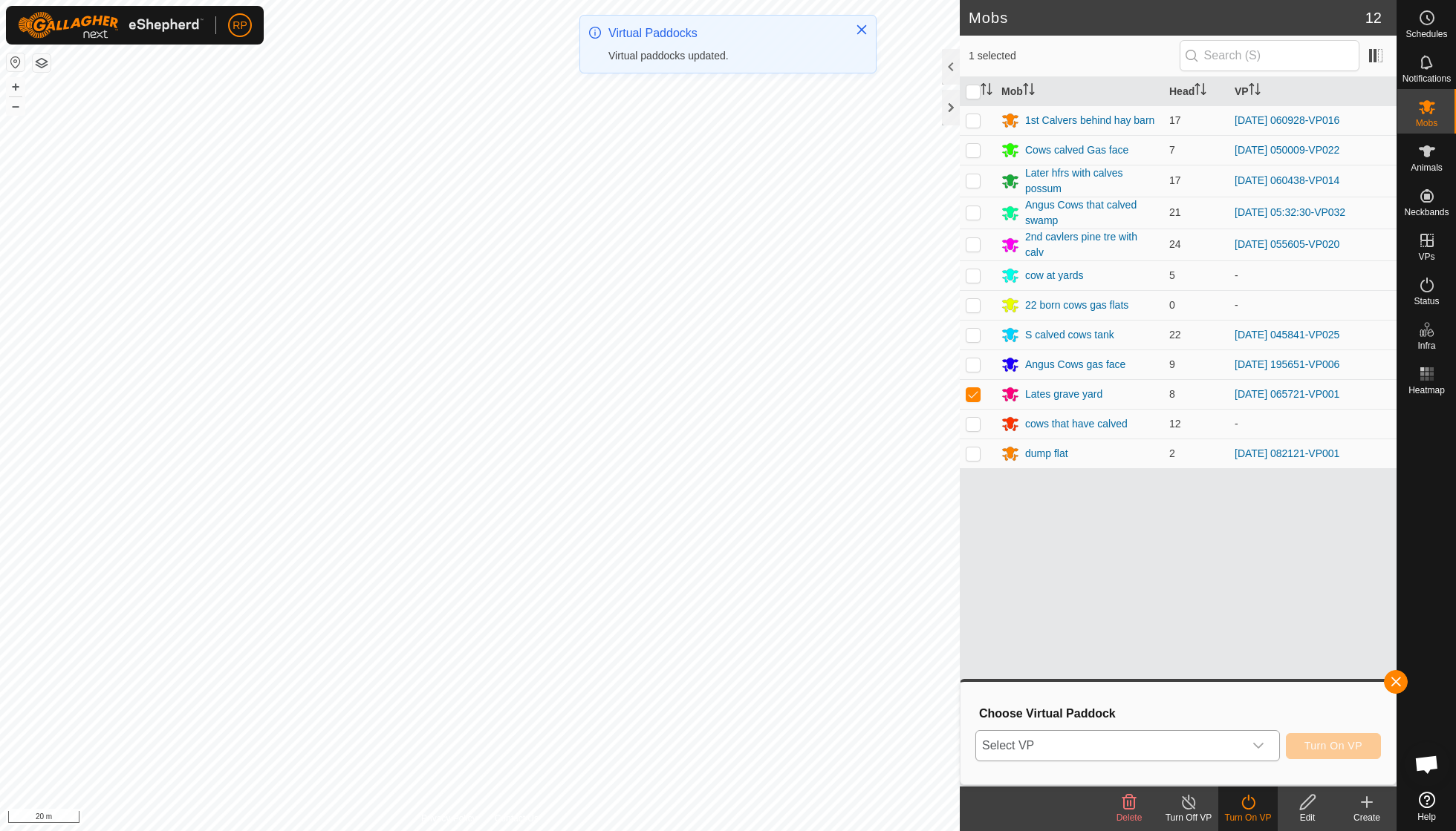
click at [1260, 749] on icon "dropdown trigger" at bounding box center [1258, 746] width 12 height 12
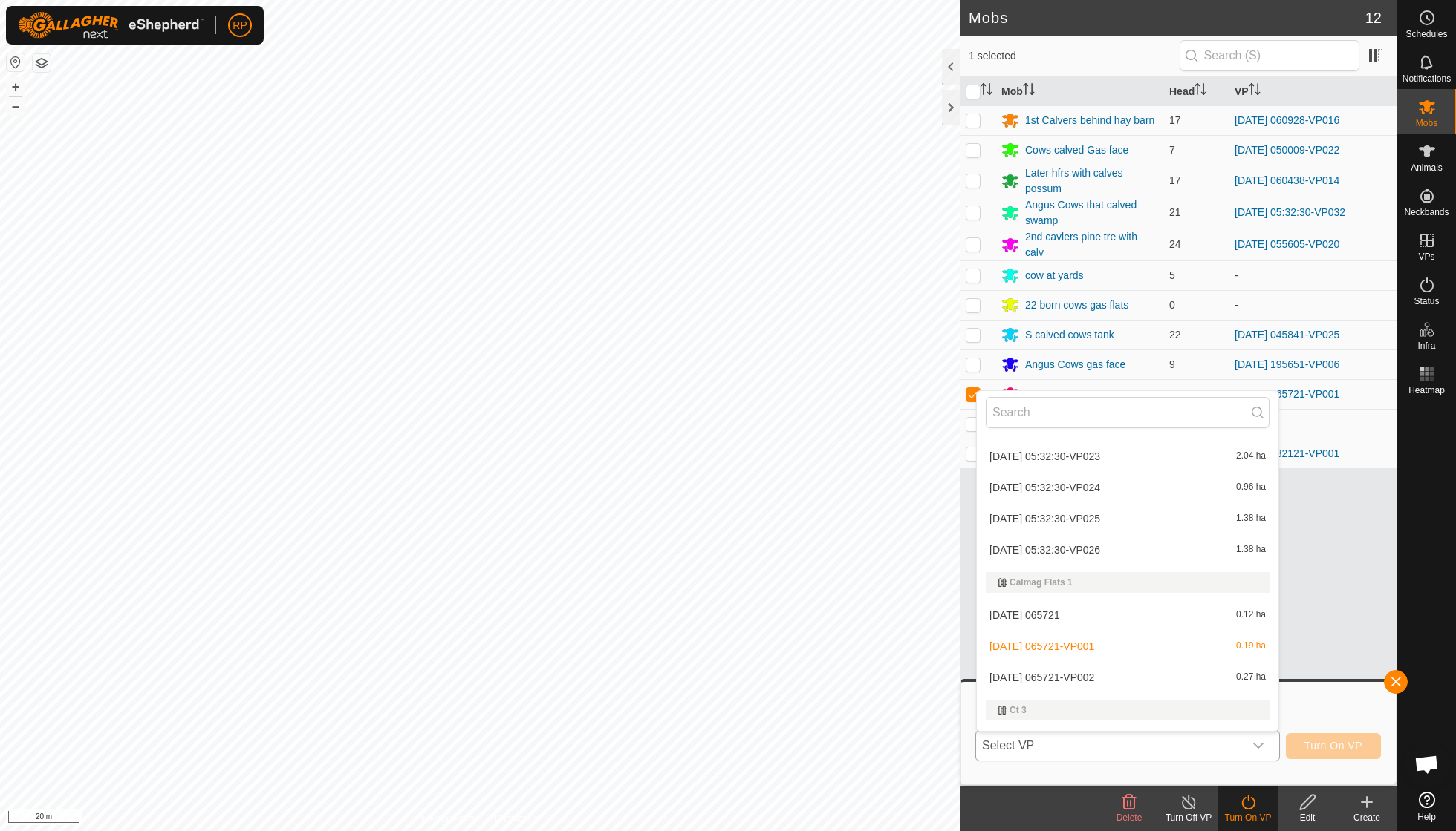
scroll to position [350, 0]
click at [1121, 663] on li "[DATE] 065721-VP002 0.27 ha" at bounding box center [1127, 672] width 302 height 29
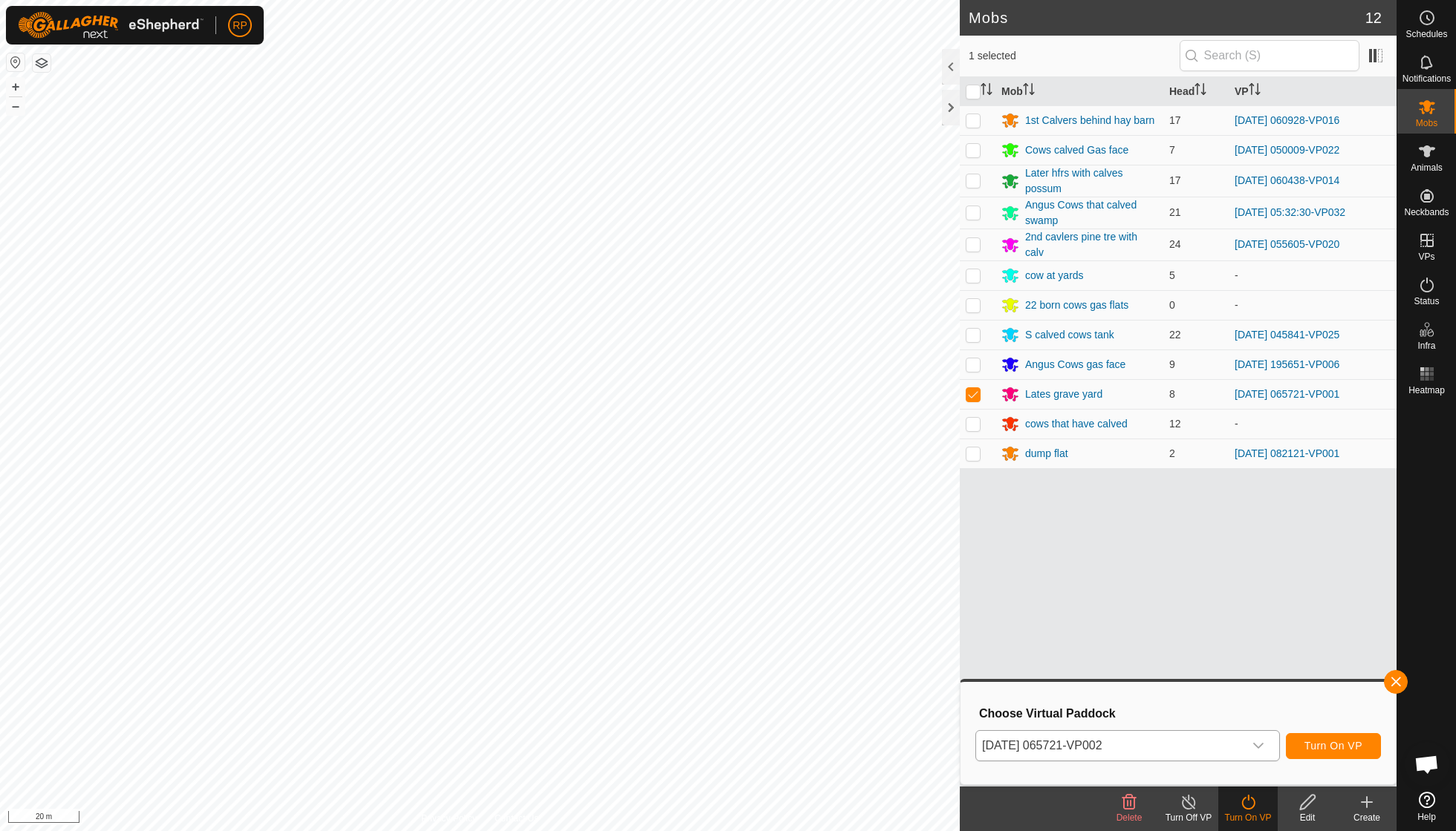
click at [1316, 748] on span "Turn On VP" at bounding box center [1333, 746] width 58 height 12
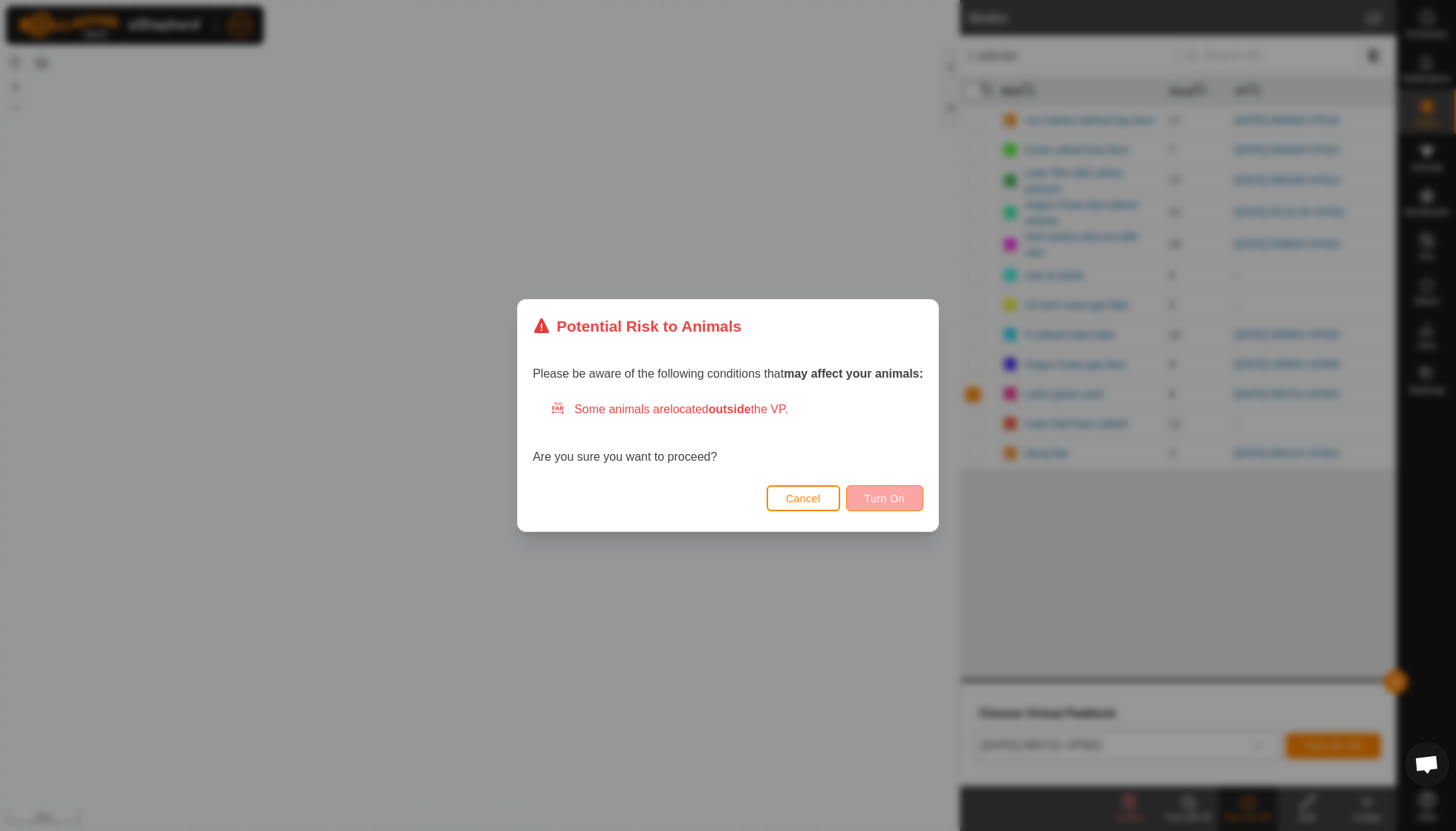
click at [886, 505] on button "Turn On" at bounding box center [884, 498] width 77 height 26
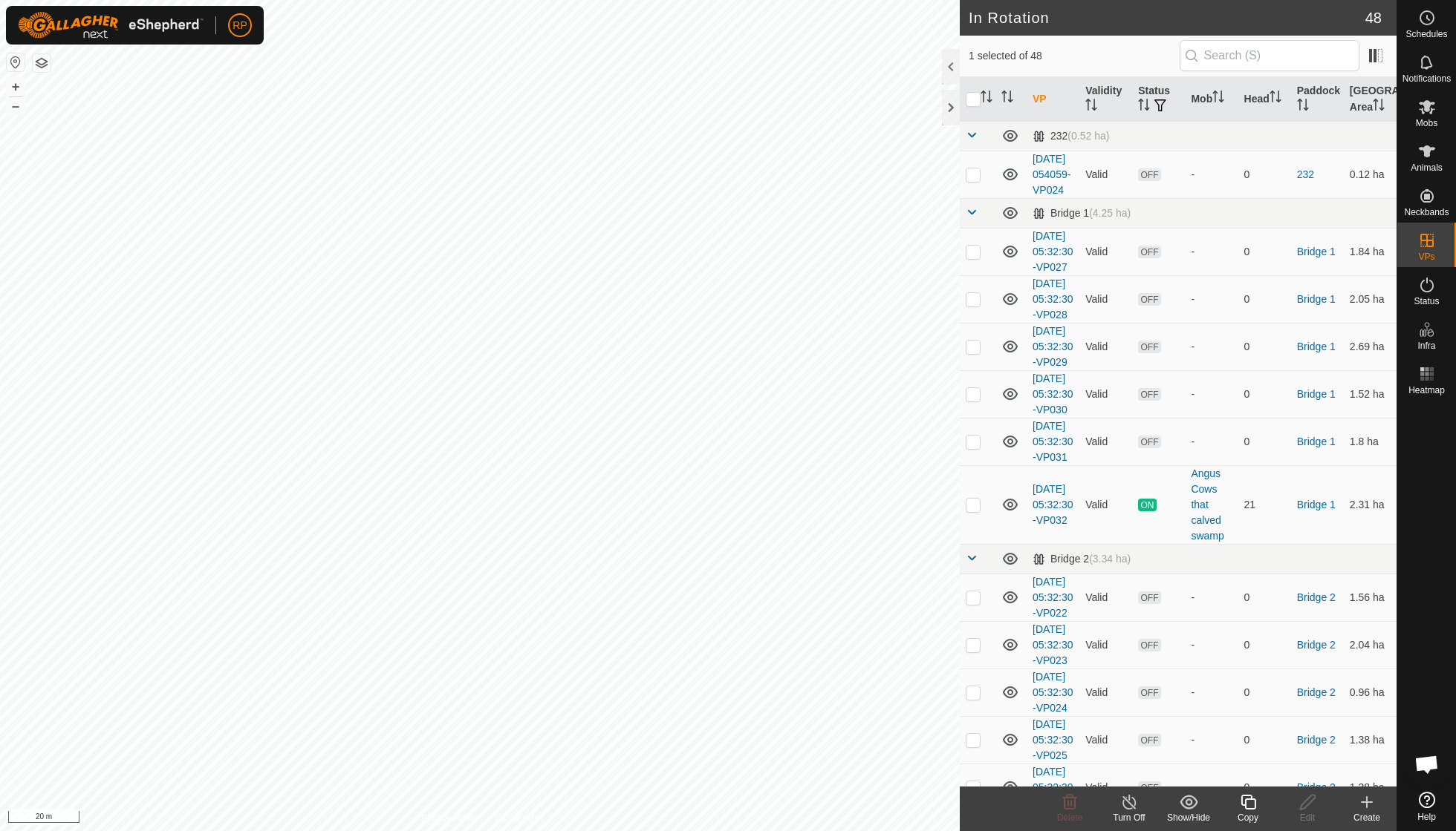
click at [1242, 806] on icon at bounding box center [1248, 803] width 19 height 18
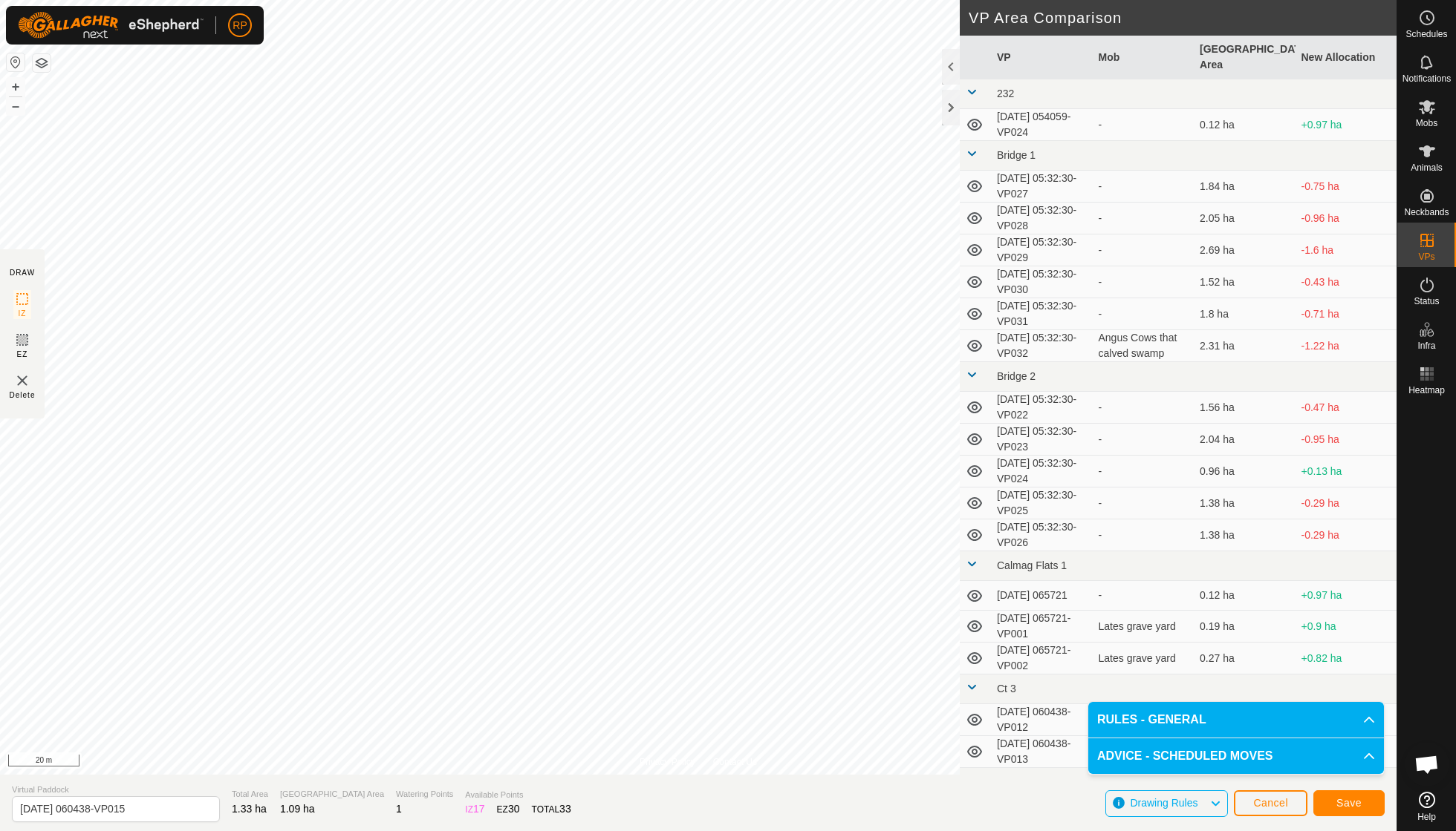
click at [1352, 805] on span "Save" at bounding box center [1349, 803] width 25 height 12
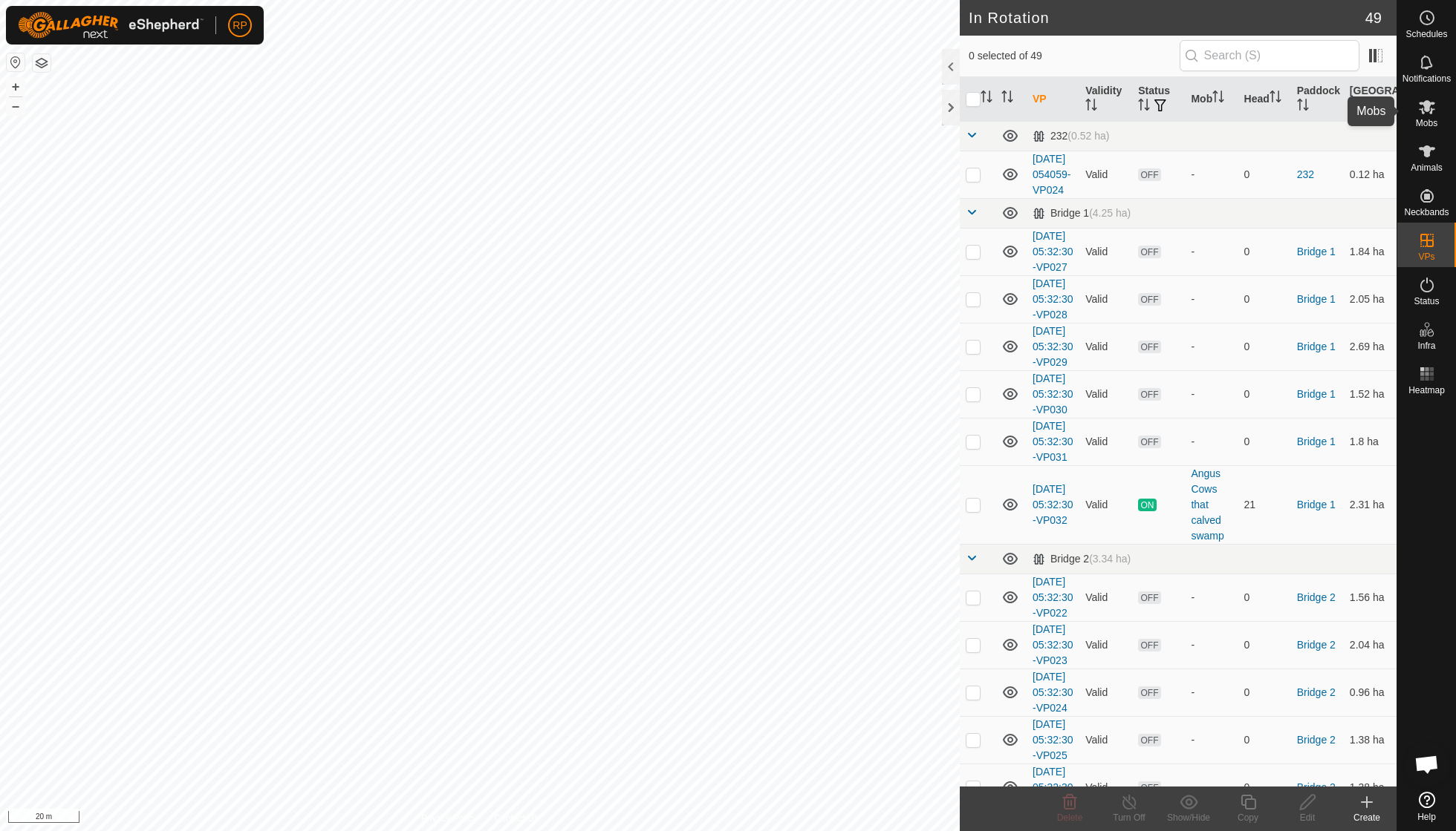
click at [1428, 105] on icon at bounding box center [1427, 107] width 17 height 14
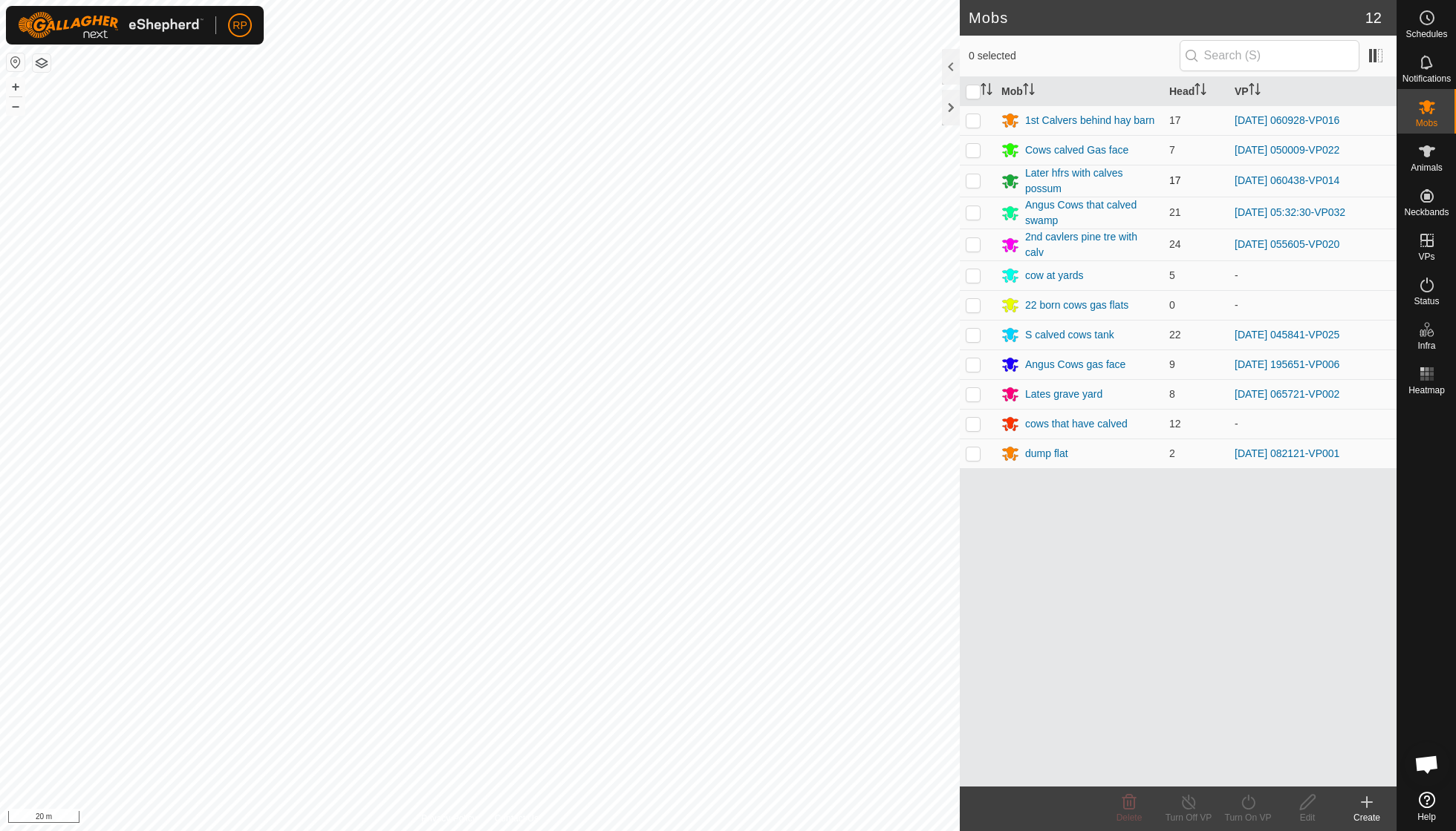
click at [972, 181] on p-checkbox at bounding box center [972, 180] width 15 height 12
checkbox input "true"
click at [1248, 797] on icon at bounding box center [1248, 802] width 14 height 15
click at [1249, 772] on link "Now" at bounding box center [1292, 769] width 147 height 29
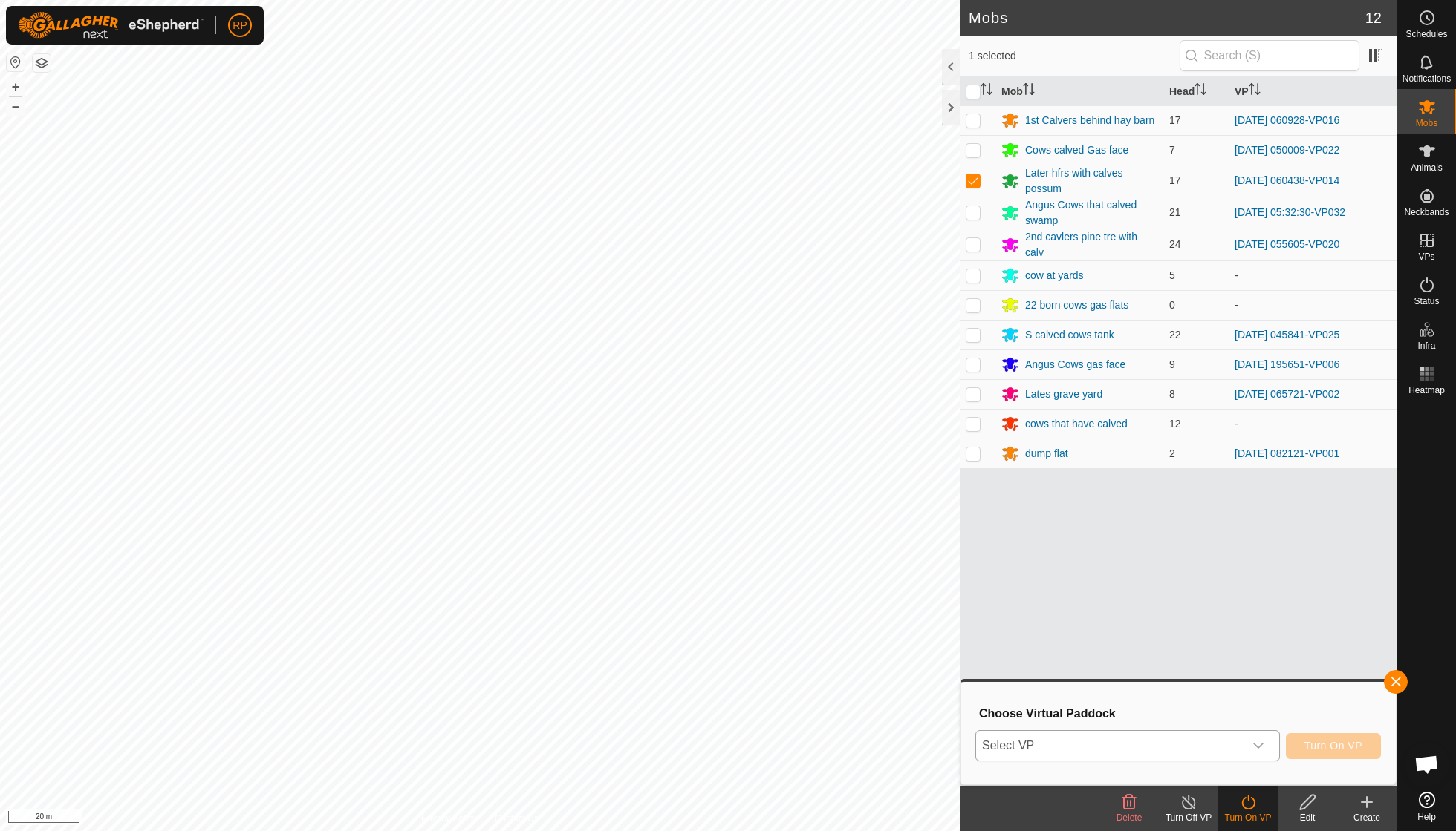
click at [1258, 747] on icon "dropdown trigger" at bounding box center [1258, 746] width 11 height 6
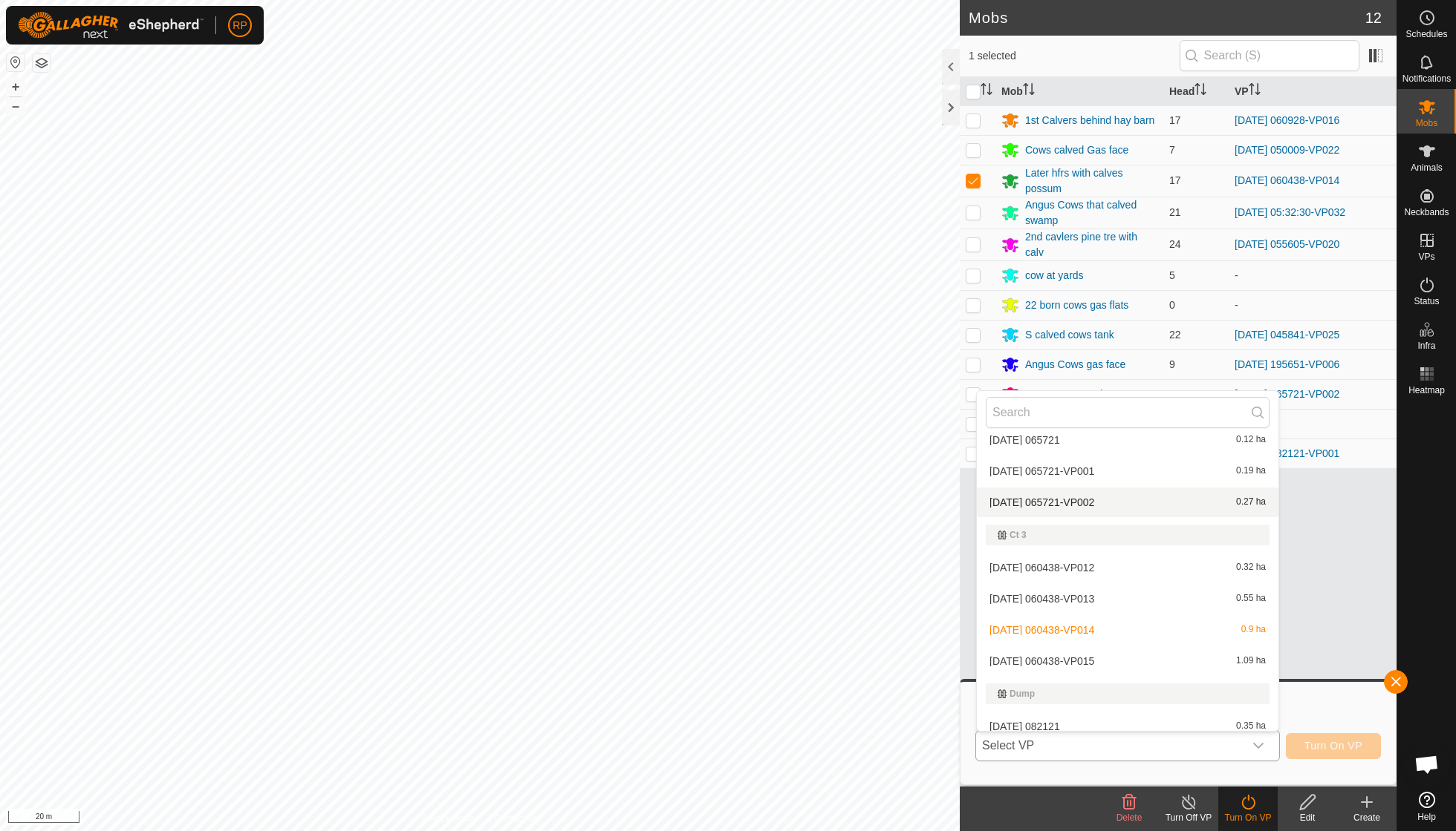
scroll to position [532, 0]
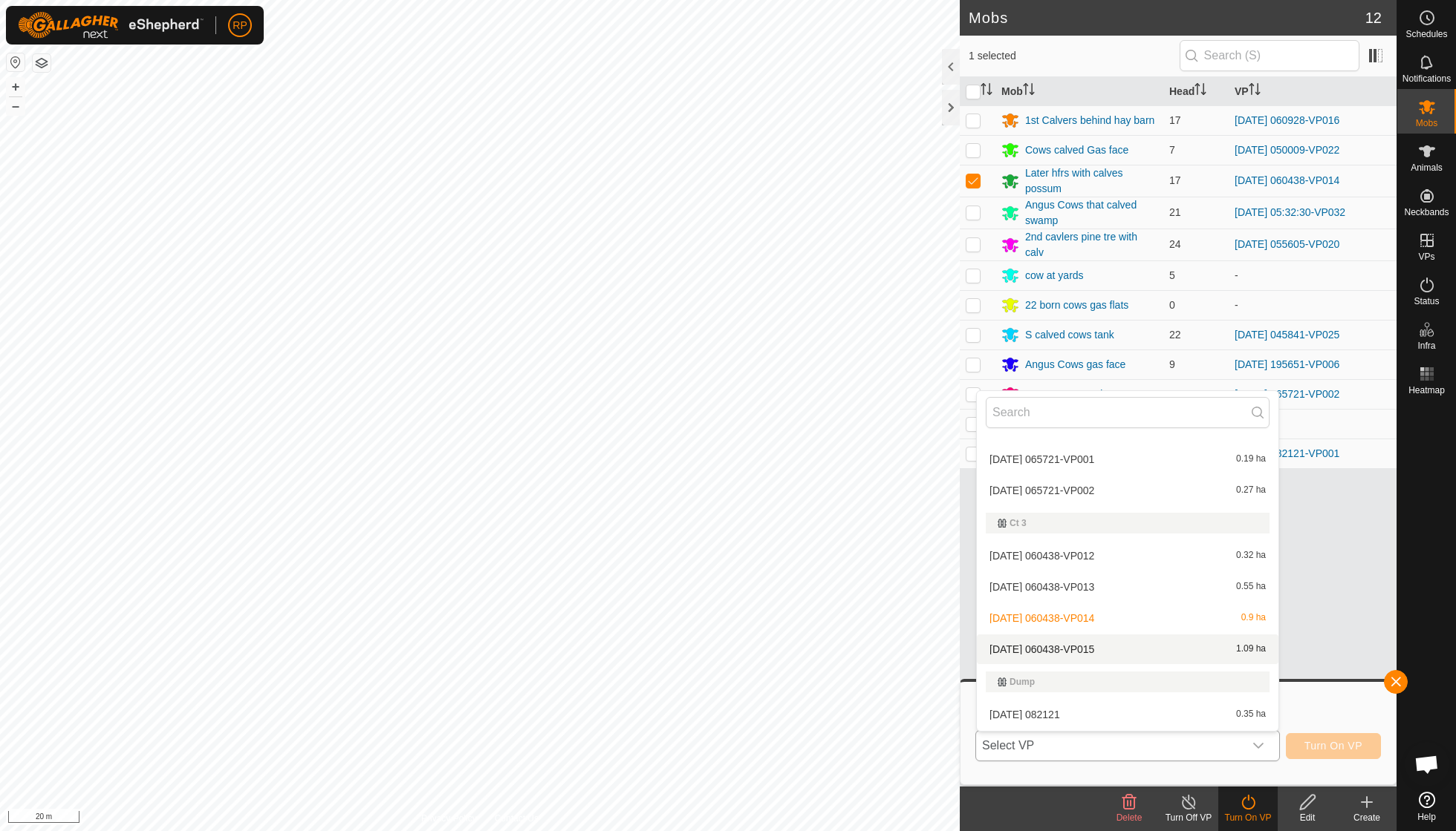
click at [1106, 642] on li "[DATE] 060438-VP015 1.09 ha" at bounding box center [1127, 650] width 302 height 29
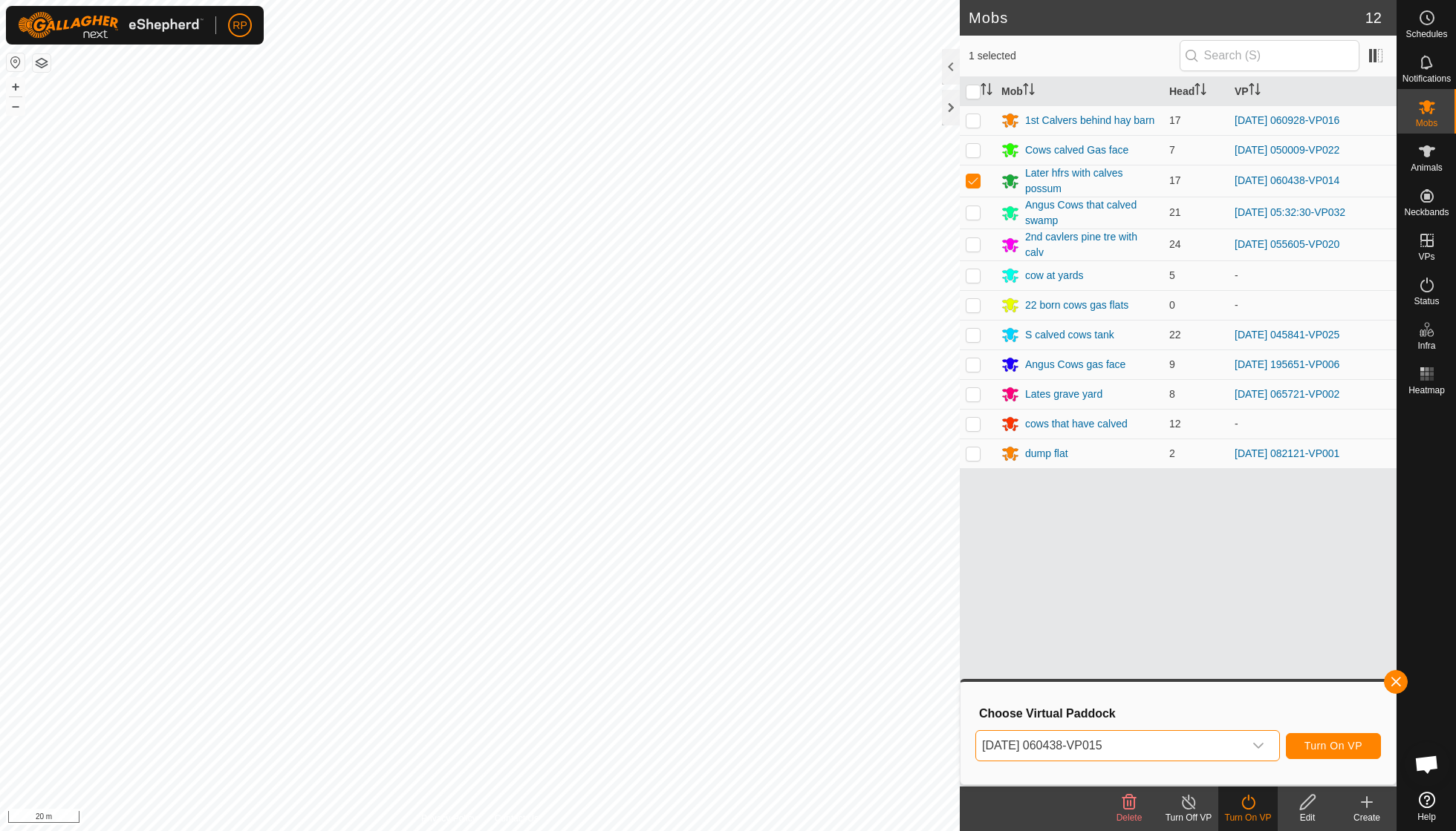
click at [1314, 736] on button "Turn On VP" at bounding box center [1332, 746] width 95 height 26
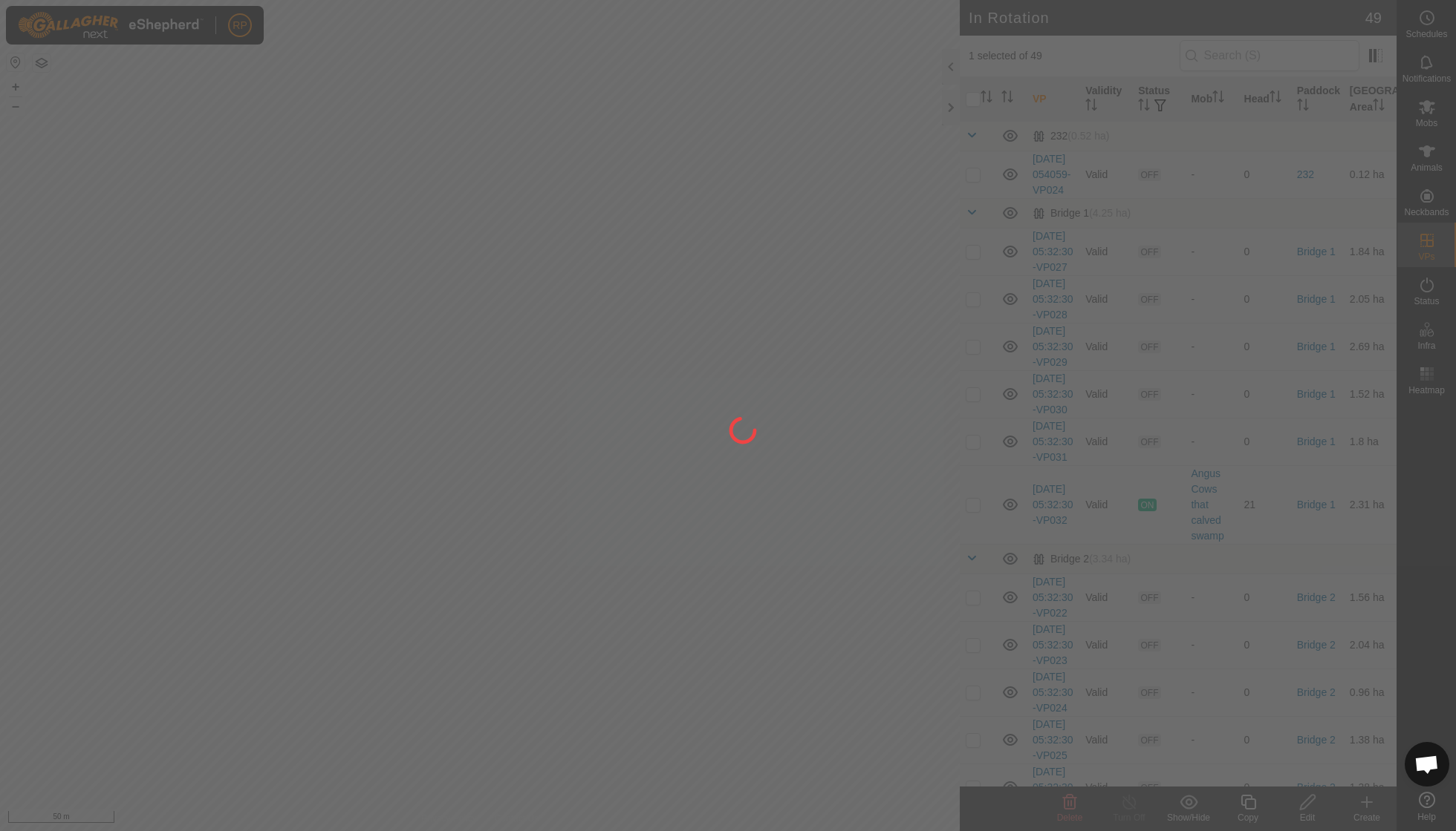
click at [698, 418] on div at bounding box center [728, 416] width 1456 height 831
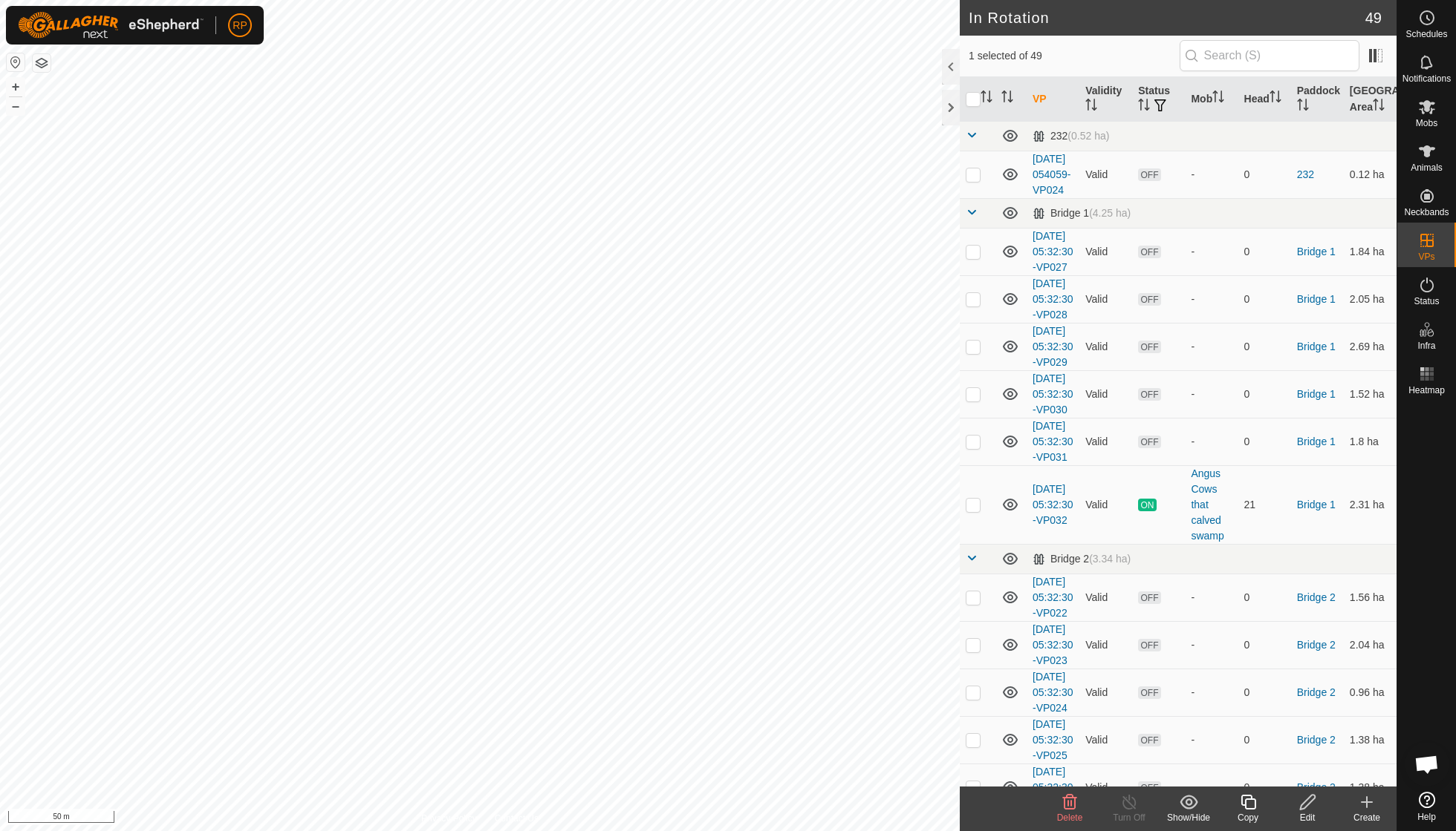
checkbox input "false"
checkbox input "true"
click at [1242, 794] on icon at bounding box center [1248, 803] width 19 height 18
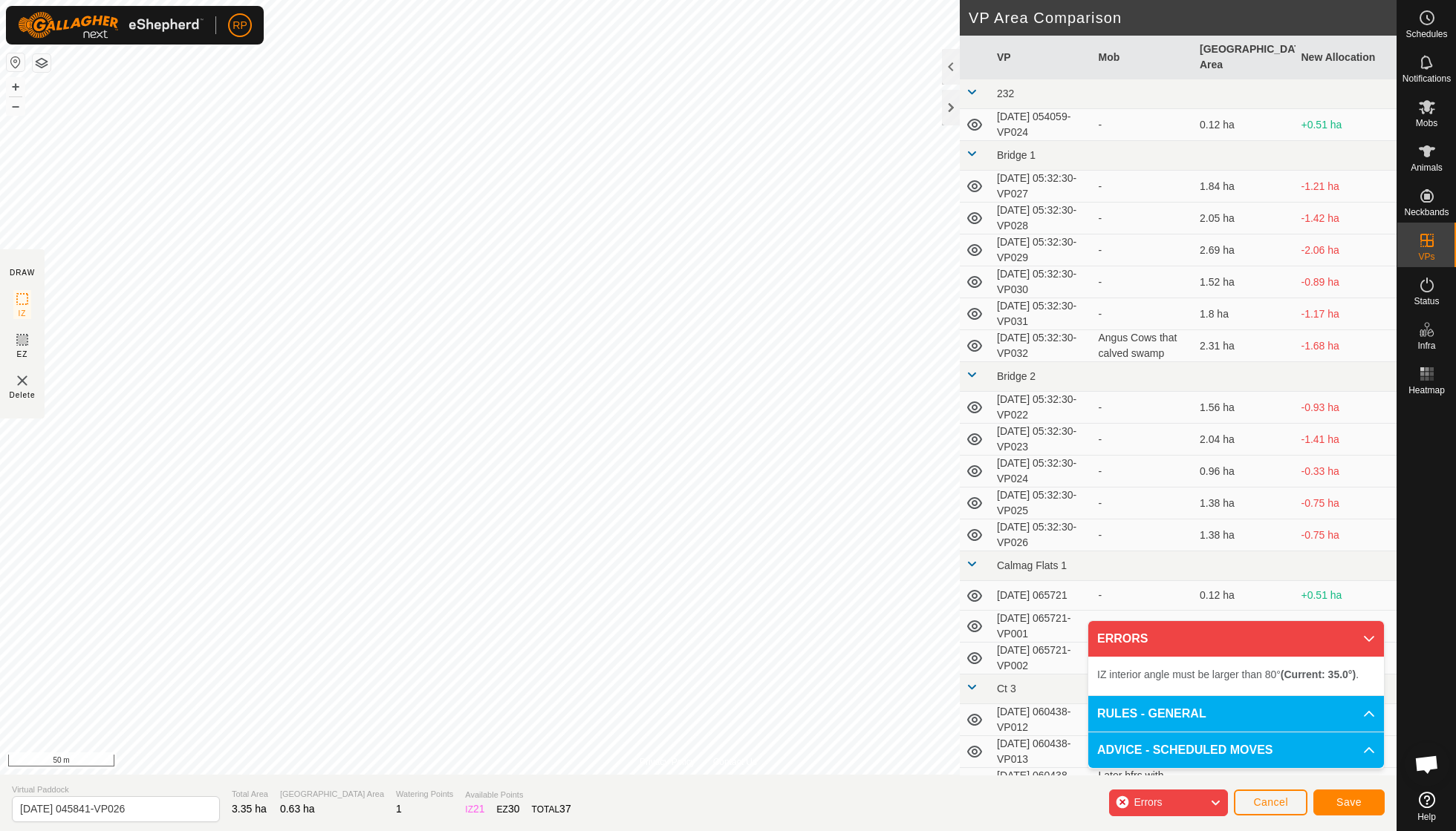
click at [155, 830] on div "Privacy Policy Contact Us Type: Inclusion Zone undefined Animal + – ⇧ i 50 m DR…" at bounding box center [698, 416] width 1396 height 831
click at [188, 802] on div "Privacy Policy Contact Us Type: Inclusion Zone undefined Animal + – ⇧ i 50 m DR…" at bounding box center [698, 416] width 1396 height 831
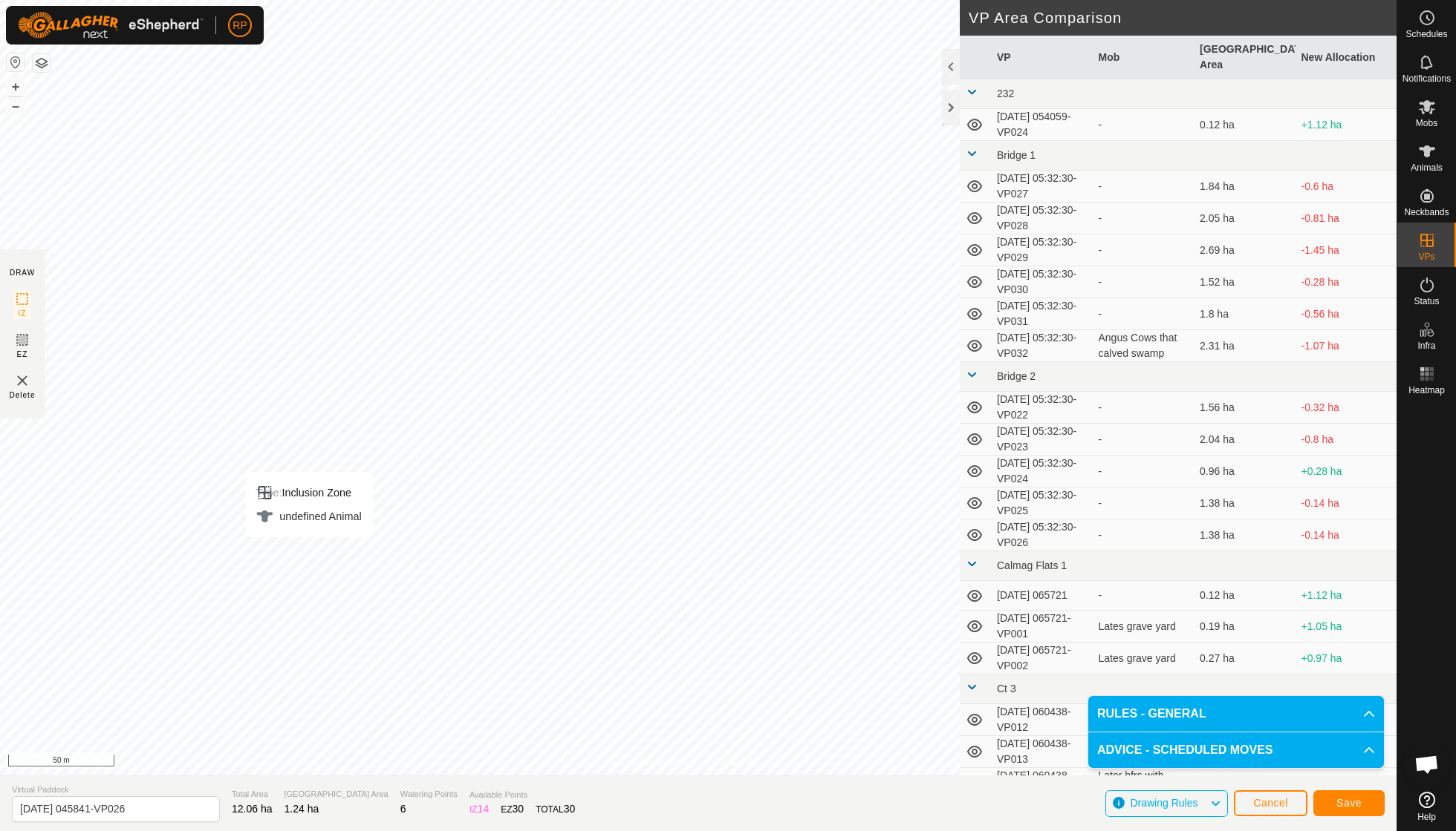
click at [409, 784] on div "Privacy Policy Contact Us Type: Inclusion Zone undefined Animal + – ⇧ i 50 m DR…" at bounding box center [698, 416] width 1396 height 831
click at [1336, 800] on span "Save" at bounding box center [1349, 803] width 25 height 12
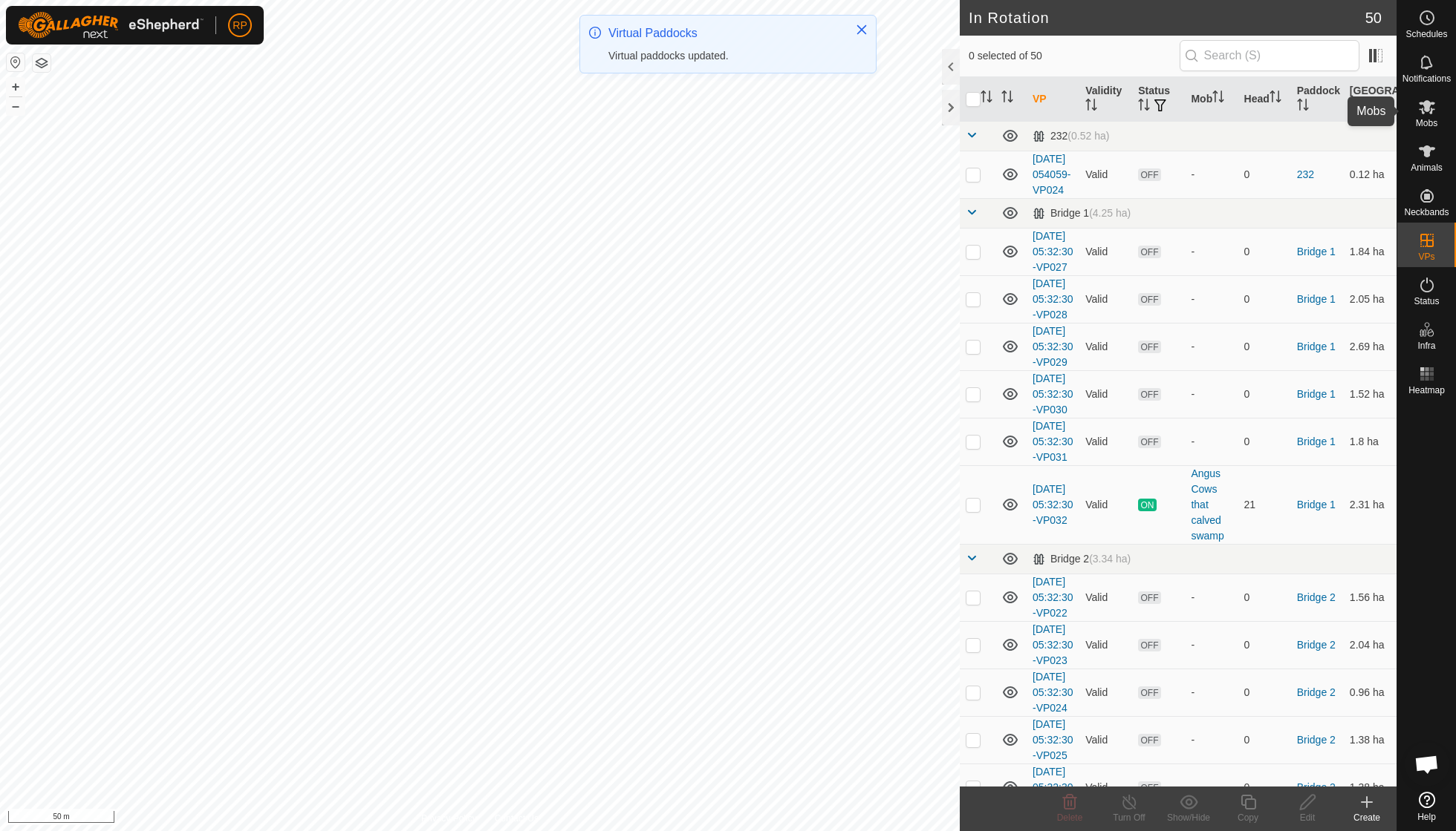
click at [1423, 122] on span "Mobs" at bounding box center [1427, 123] width 21 height 9
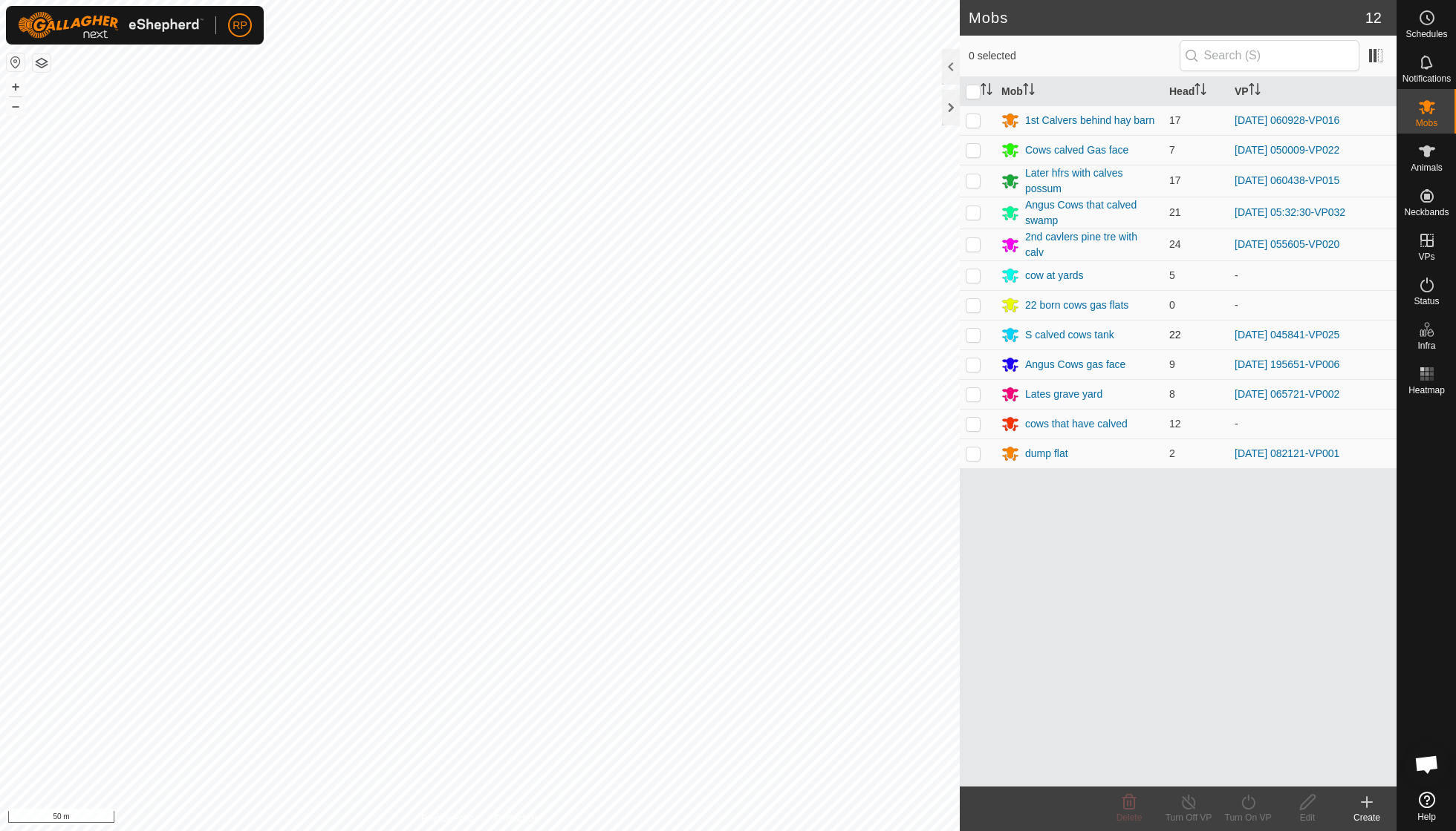
click at [973, 334] on p-checkbox at bounding box center [972, 335] width 15 height 12
checkbox input "true"
click at [1248, 809] on icon at bounding box center [1248, 803] width 19 height 18
click at [1249, 770] on link "Now" at bounding box center [1292, 769] width 147 height 29
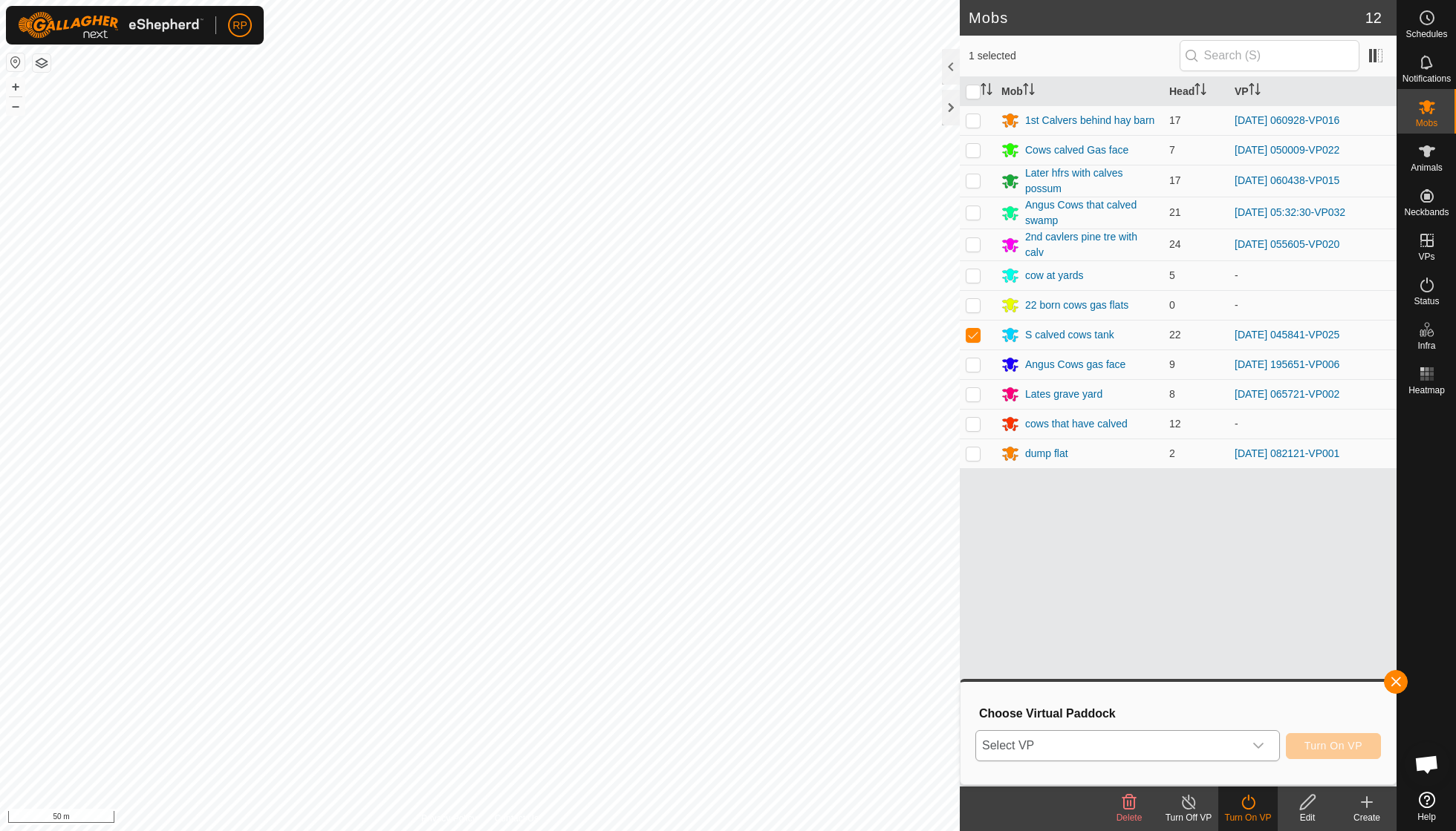
click at [1254, 745] on icon "dropdown trigger" at bounding box center [1258, 746] width 11 height 6
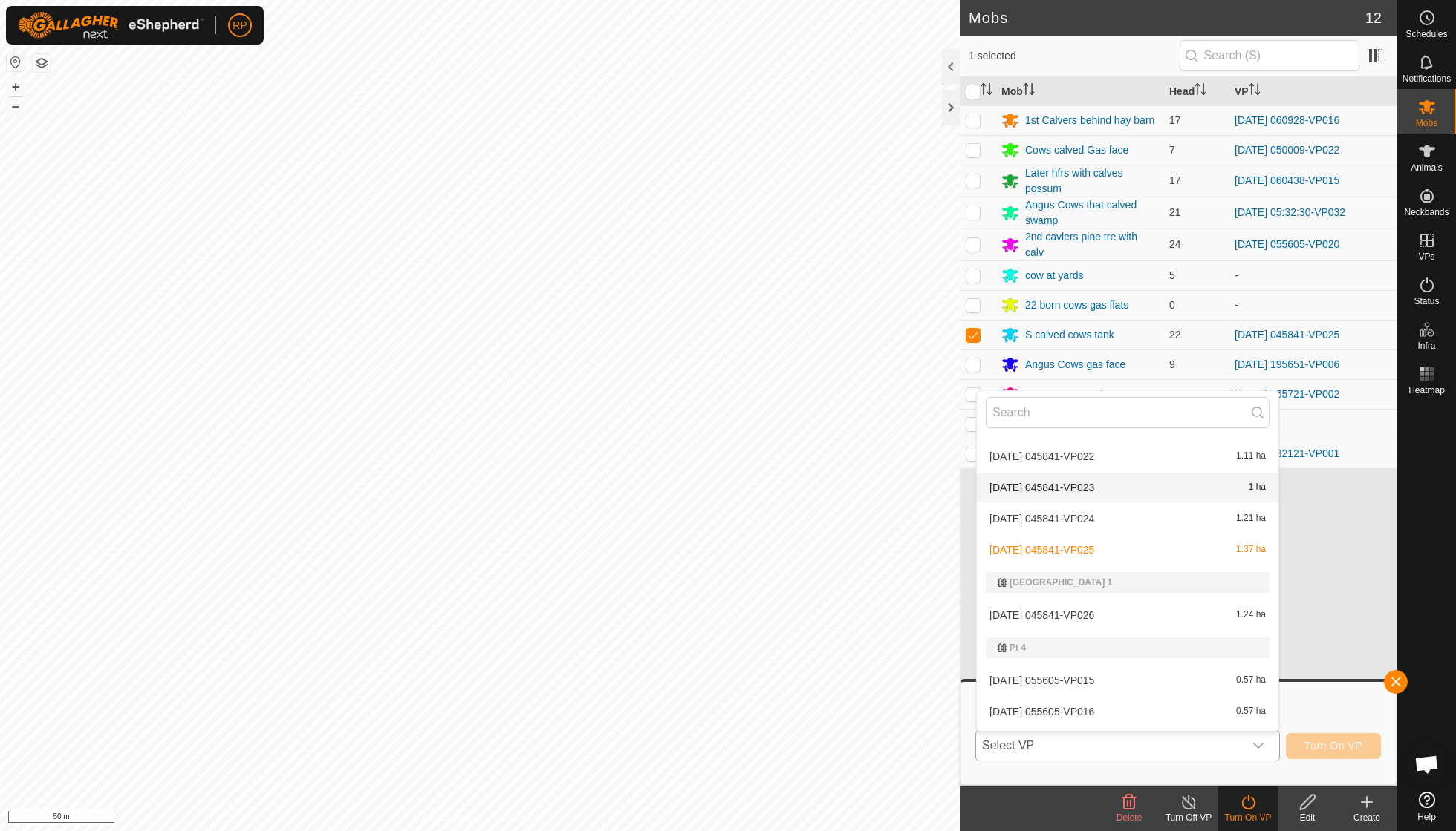
scroll to position [1586, 0]
click at [1067, 599] on li "[DATE] 045841-VP026 1.24 ha" at bounding box center [1127, 613] width 302 height 29
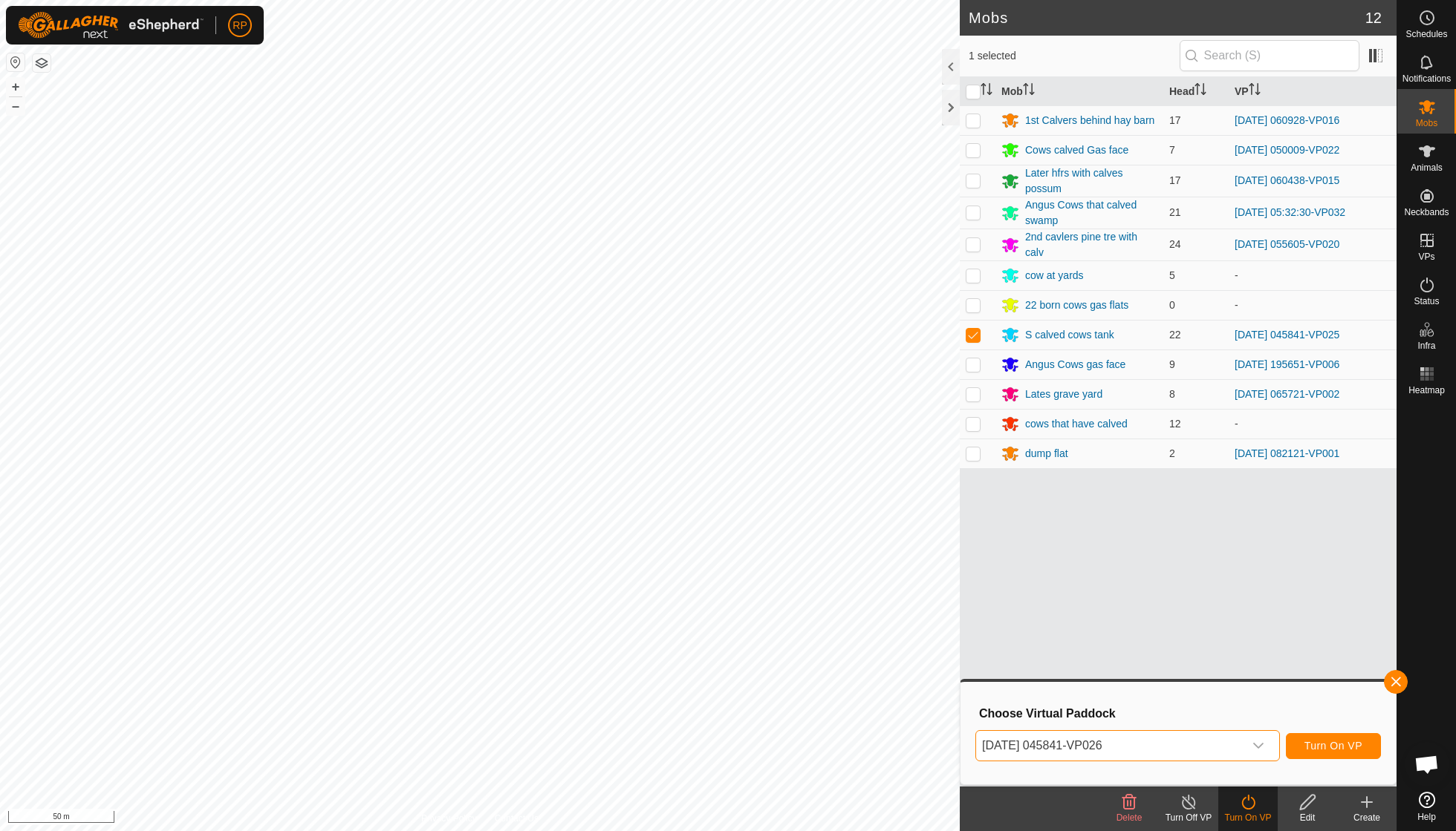
click at [1328, 749] on span "Turn On VP" at bounding box center [1333, 746] width 58 height 12
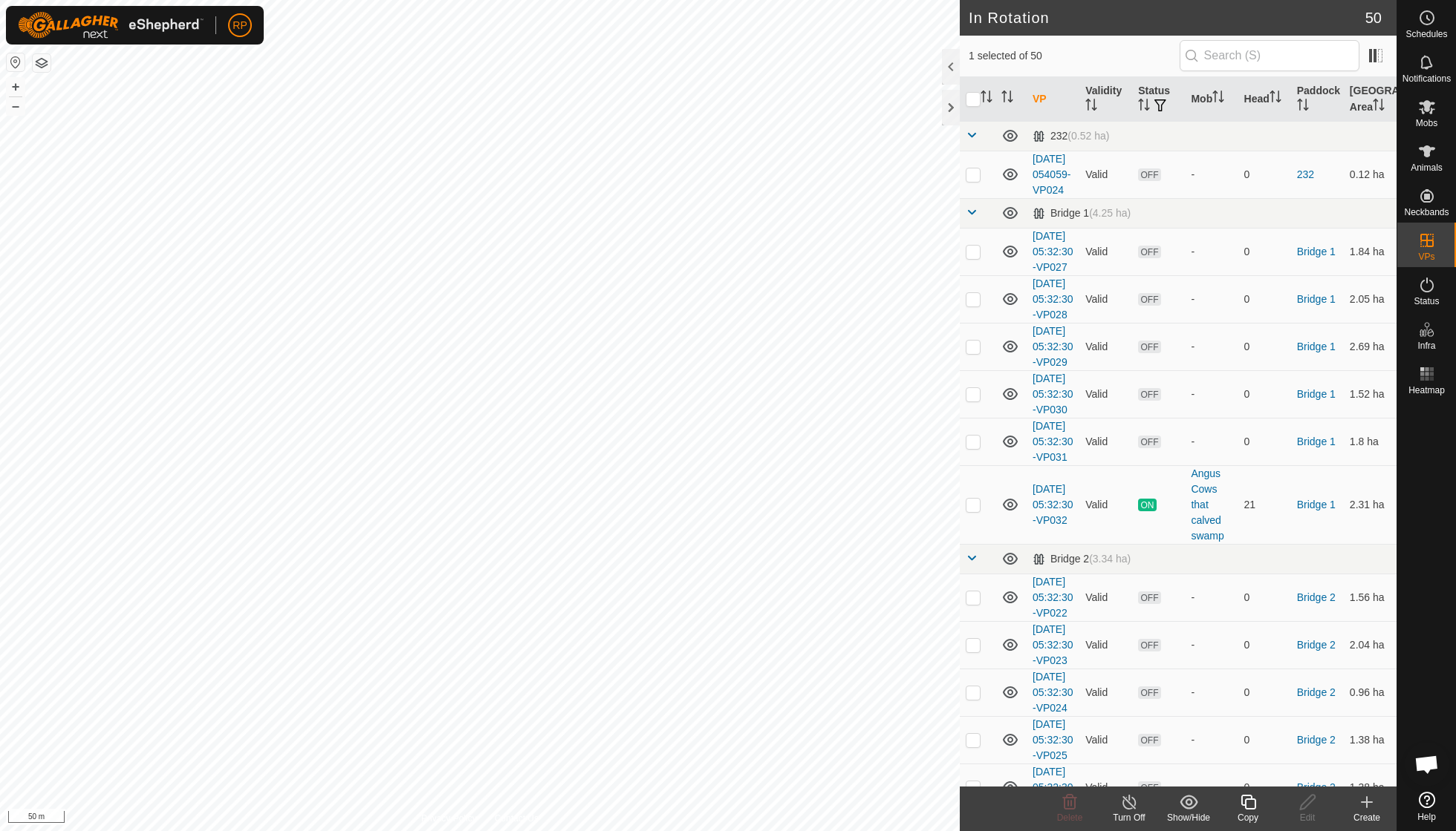
click at [1130, 807] on icon at bounding box center [1129, 803] width 19 height 18
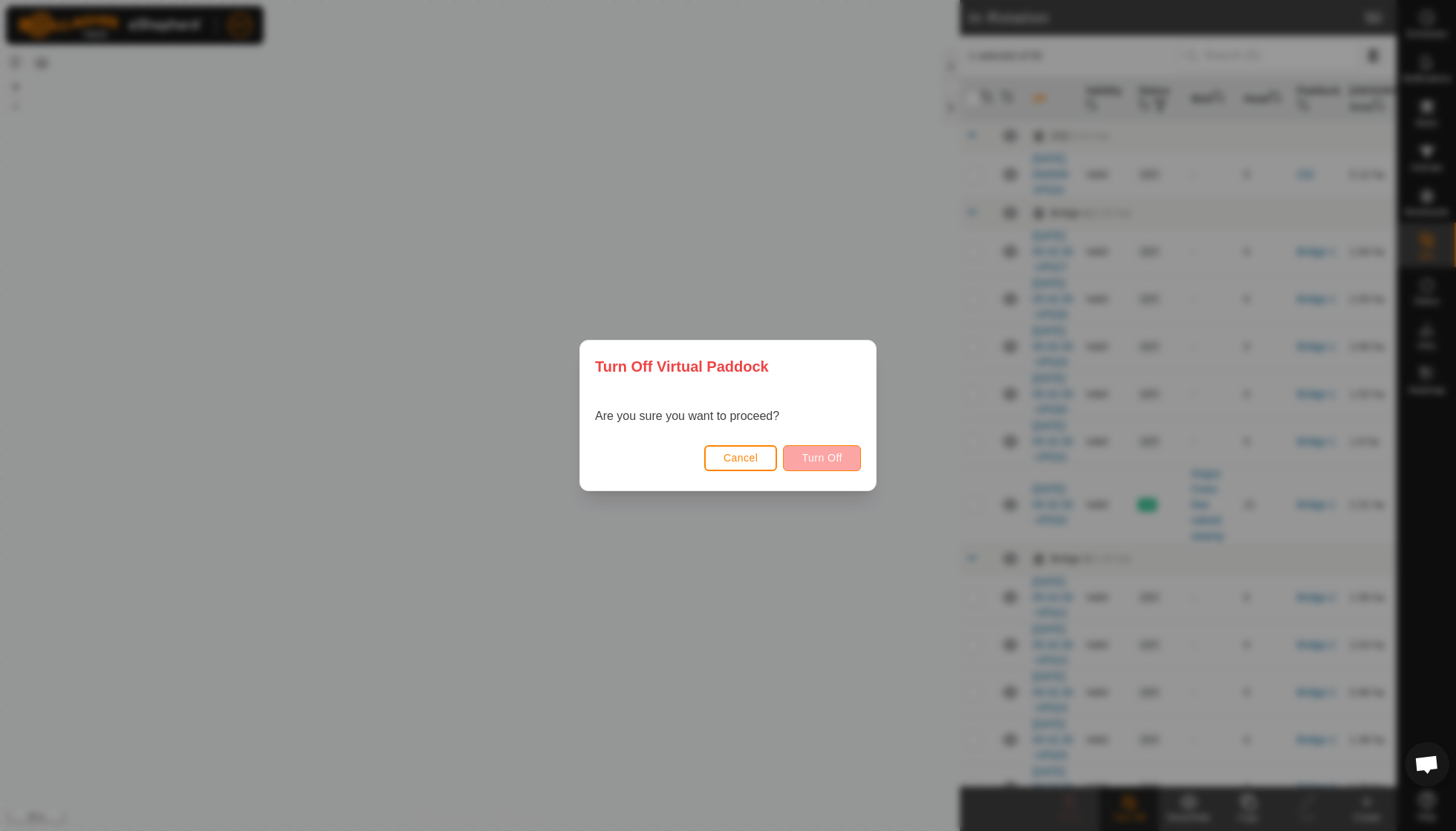
click at [835, 463] on span "Turn Off" at bounding box center [822, 458] width 41 height 12
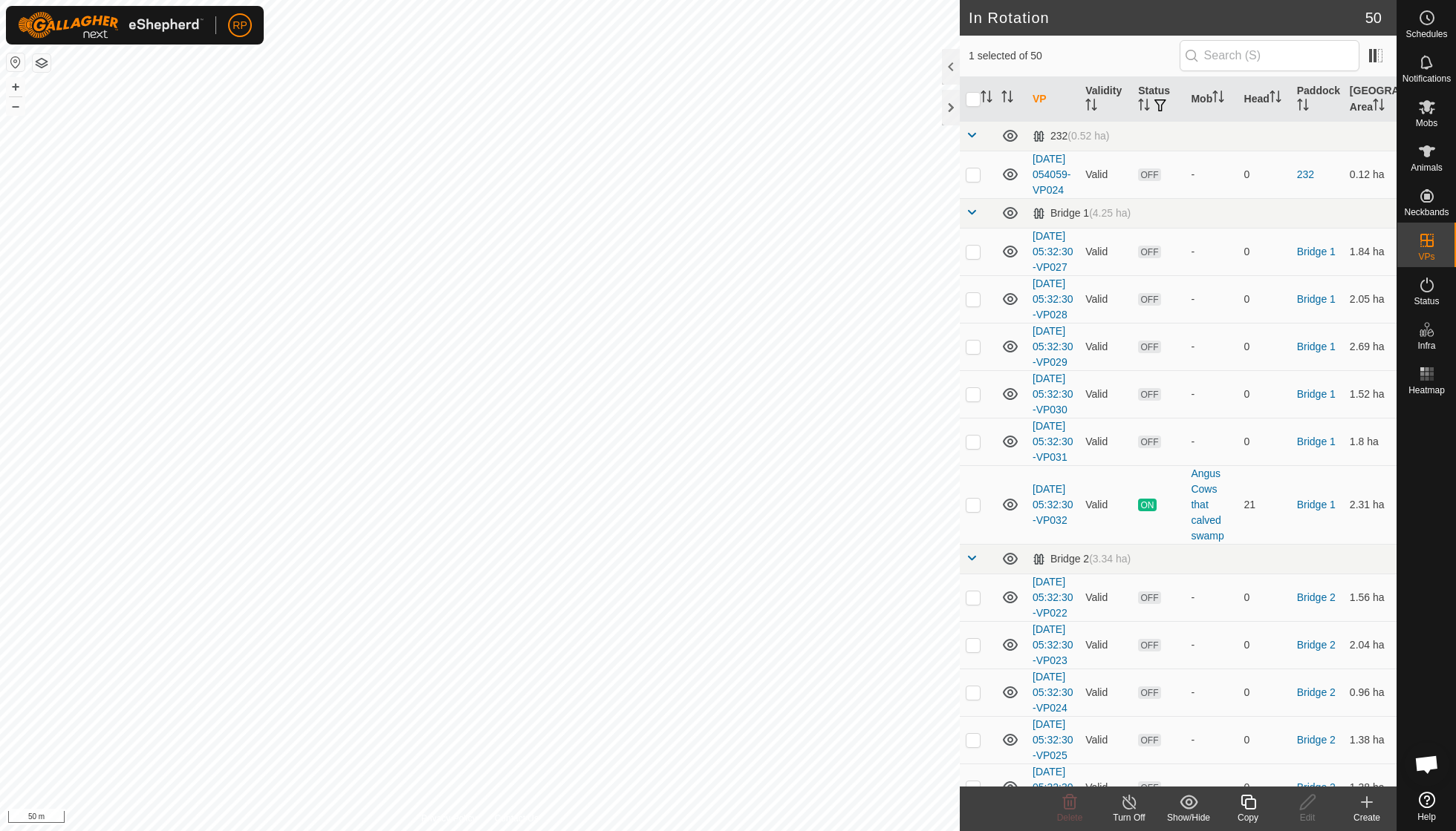
click at [1124, 810] on icon at bounding box center [1129, 803] width 19 height 18
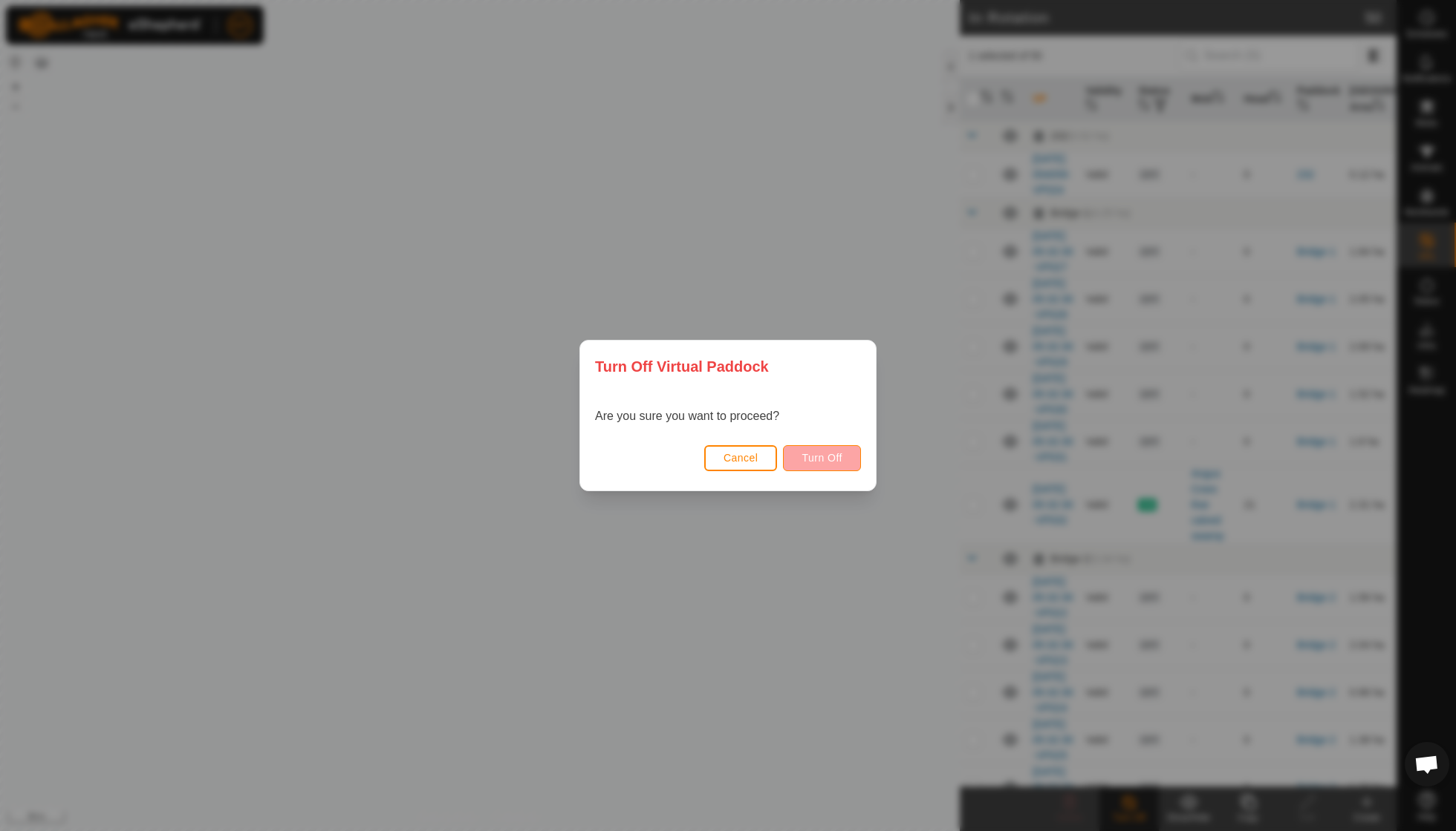
click at [833, 455] on span "Turn Off" at bounding box center [822, 458] width 41 height 12
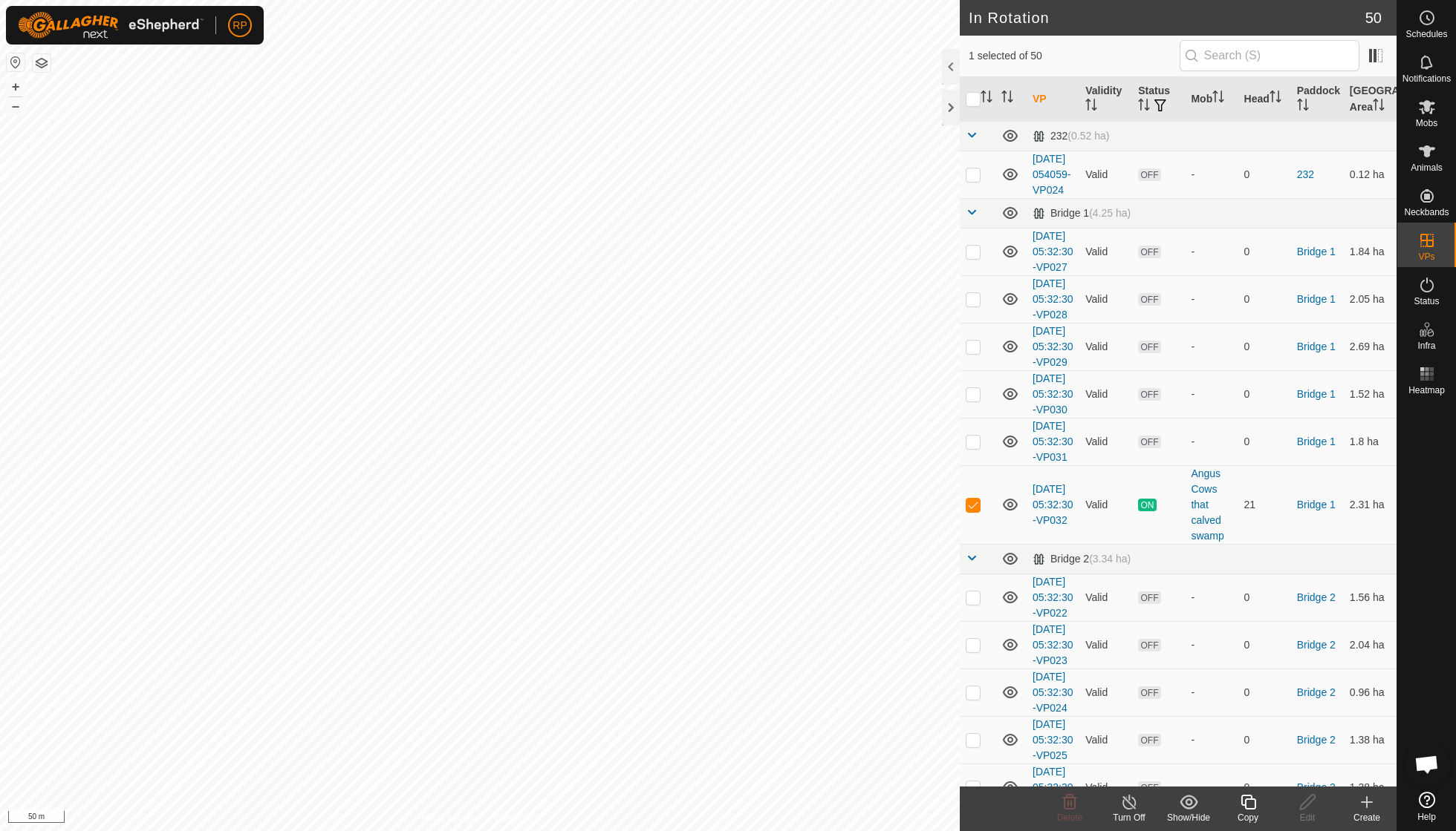
click at [1245, 800] on icon at bounding box center [1247, 802] width 15 height 15
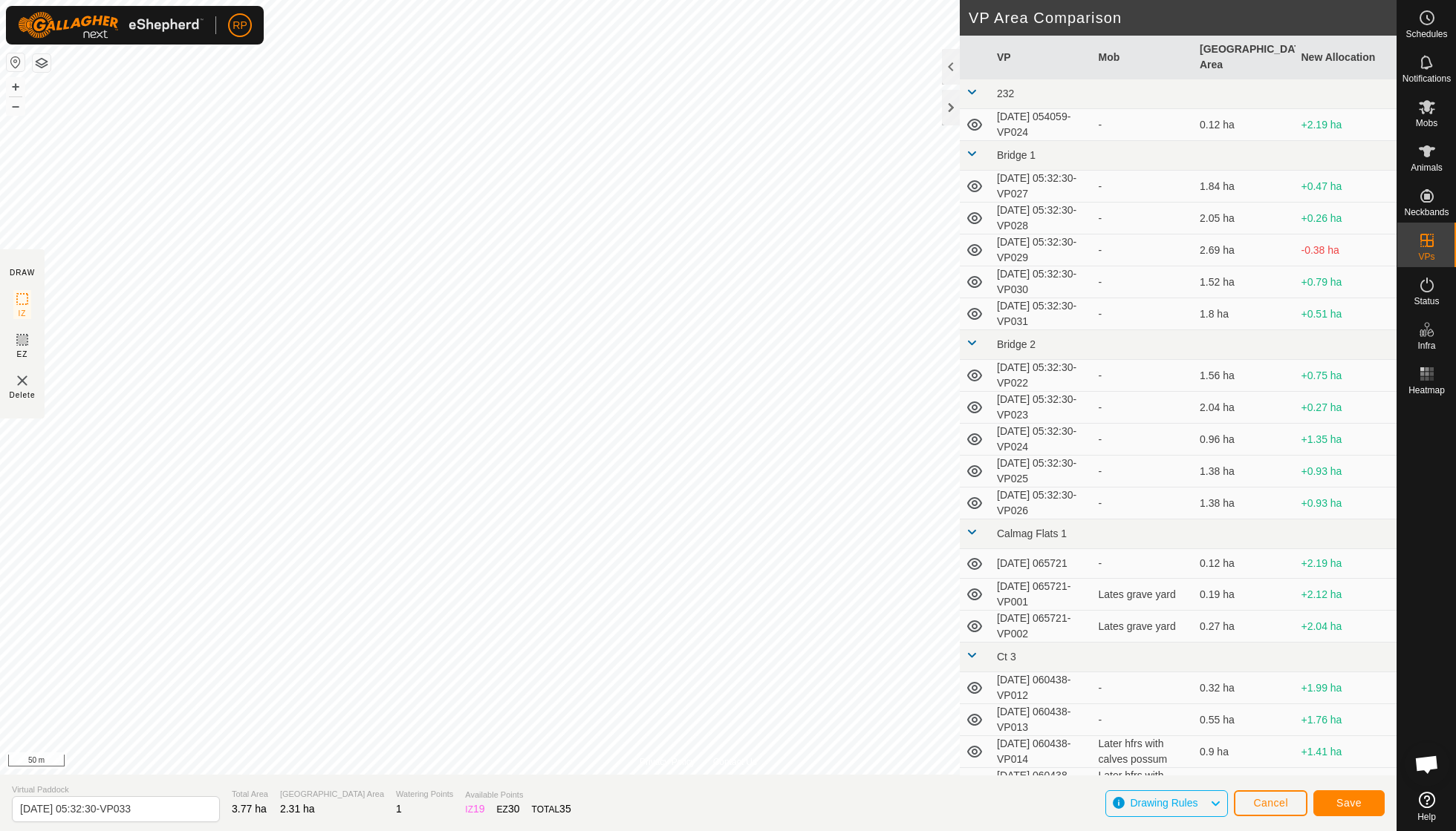
click at [1354, 803] on span "Save" at bounding box center [1349, 803] width 25 height 12
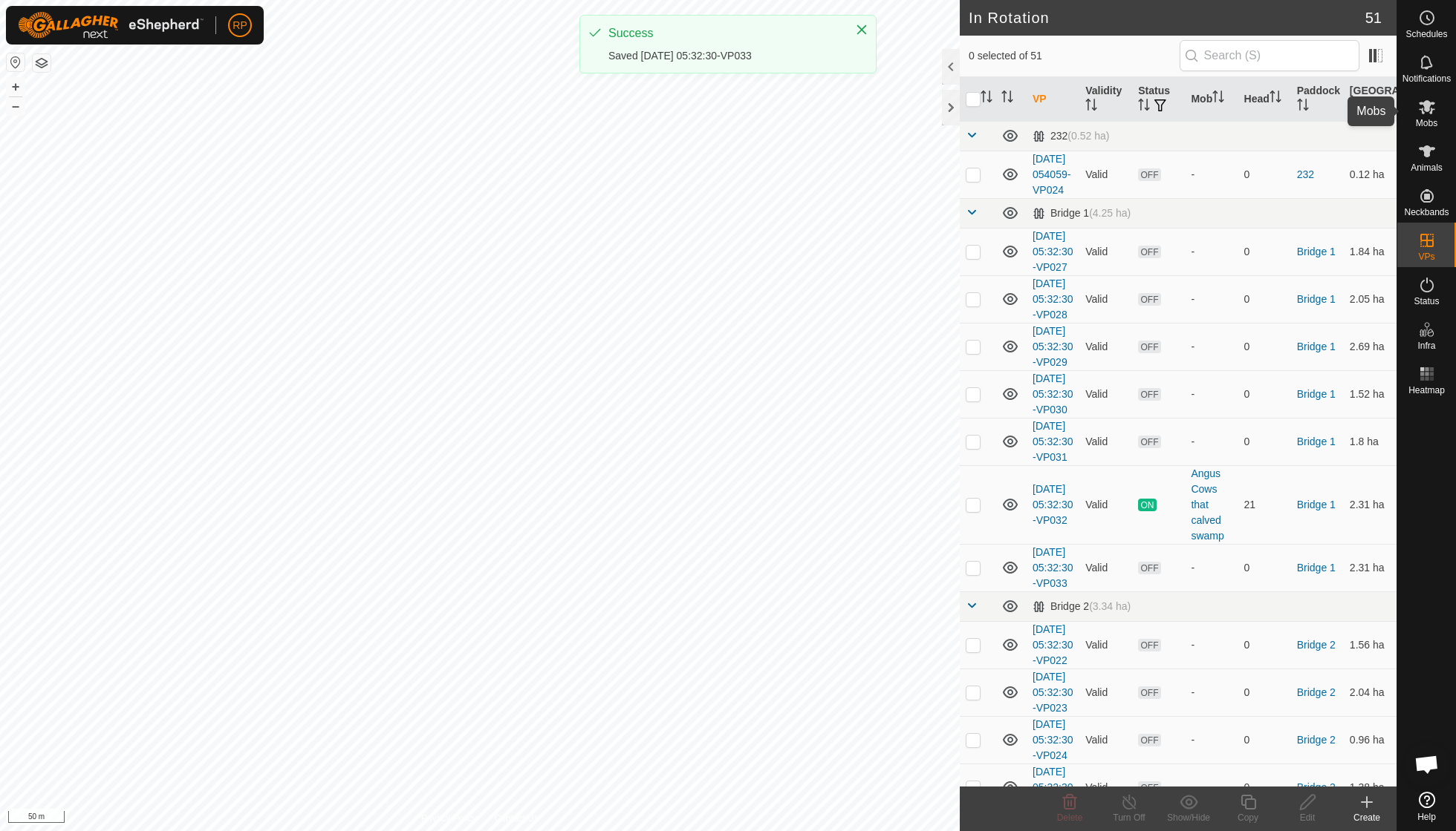
click at [1427, 120] on span "Mobs" at bounding box center [1427, 123] width 21 height 9
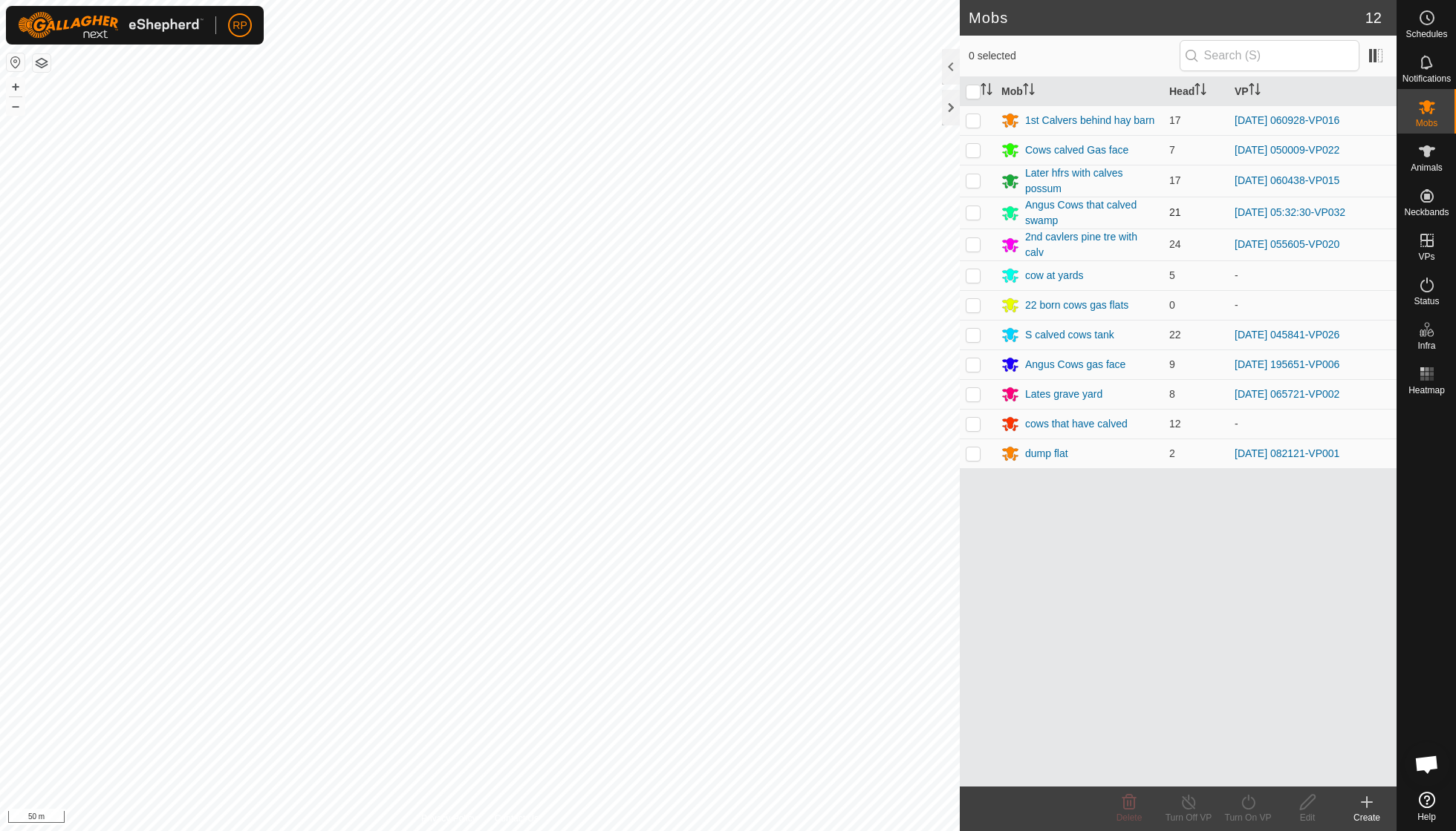
click at [973, 207] on p-checkbox at bounding box center [972, 213] width 15 height 12
checkbox input "true"
click at [1248, 806] on icon at bounding box center [1248, 803] width 19 height 18
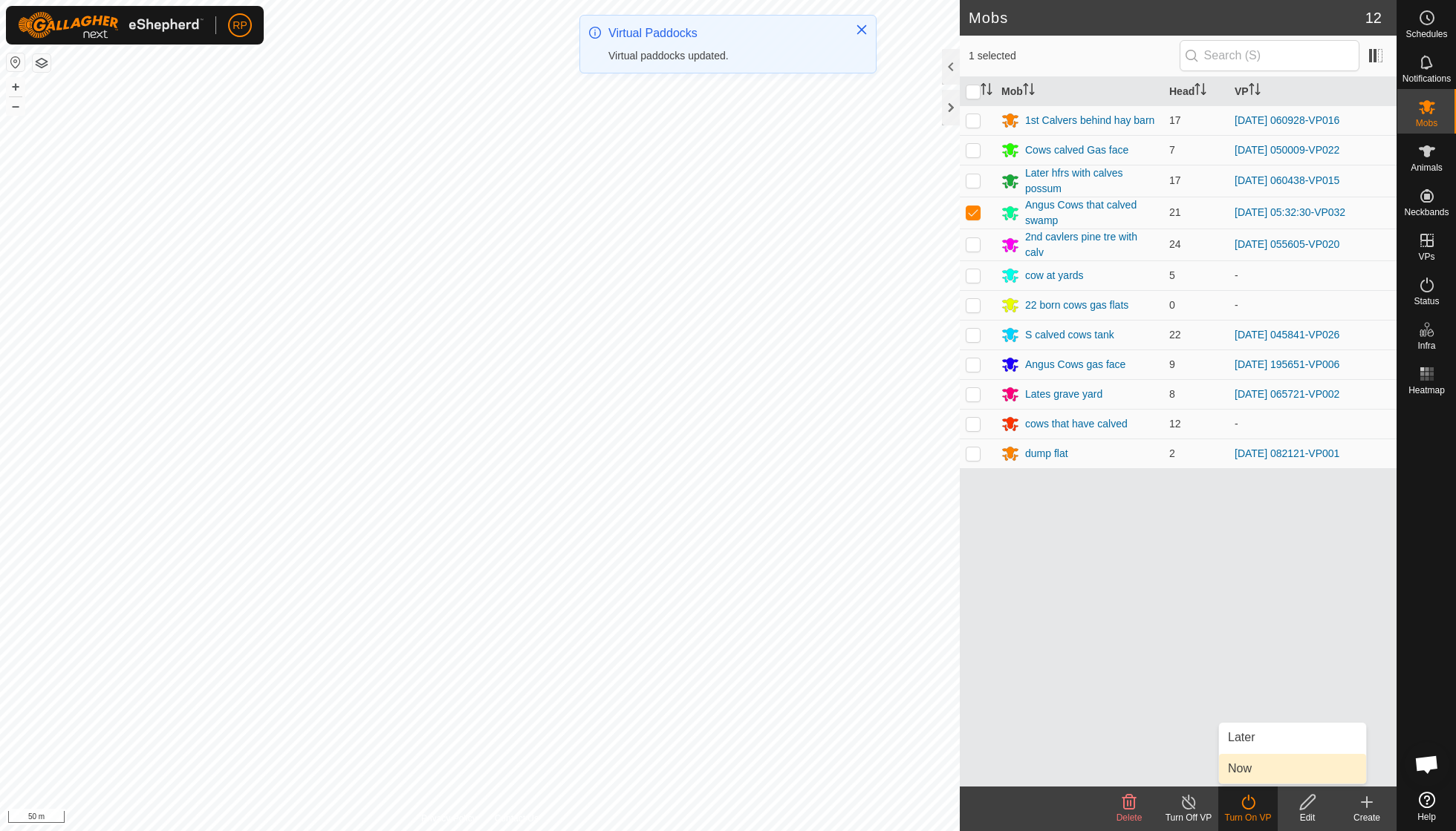
click at [1258, 766] on link "Now" at bounding box center [1292, 769] width 147 height 29
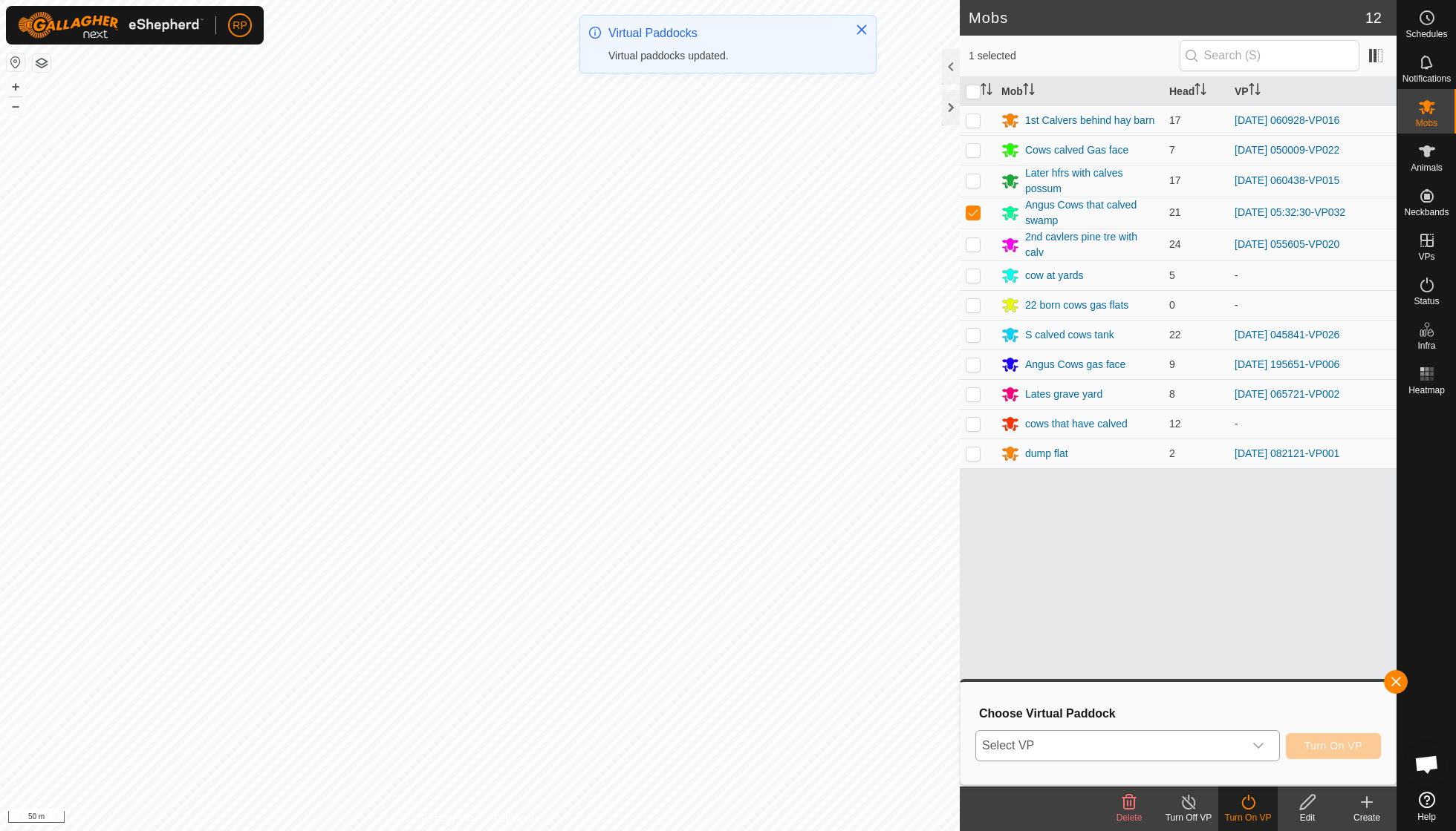
click at [1261, 741] on icon "dropdown trigger" at bounding box center [1258, 746] width 12 height 12
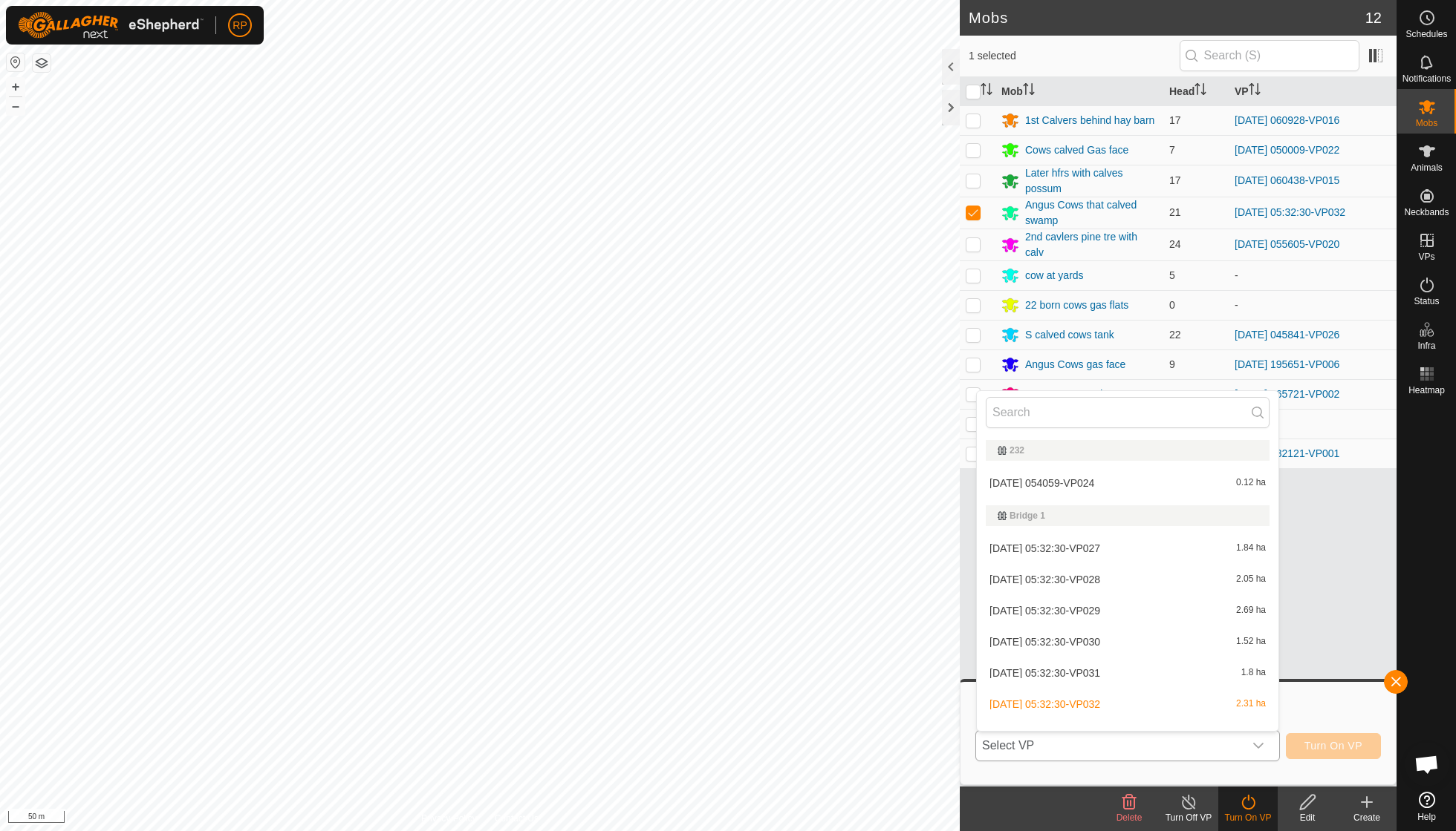
scroll to position [16, 0]
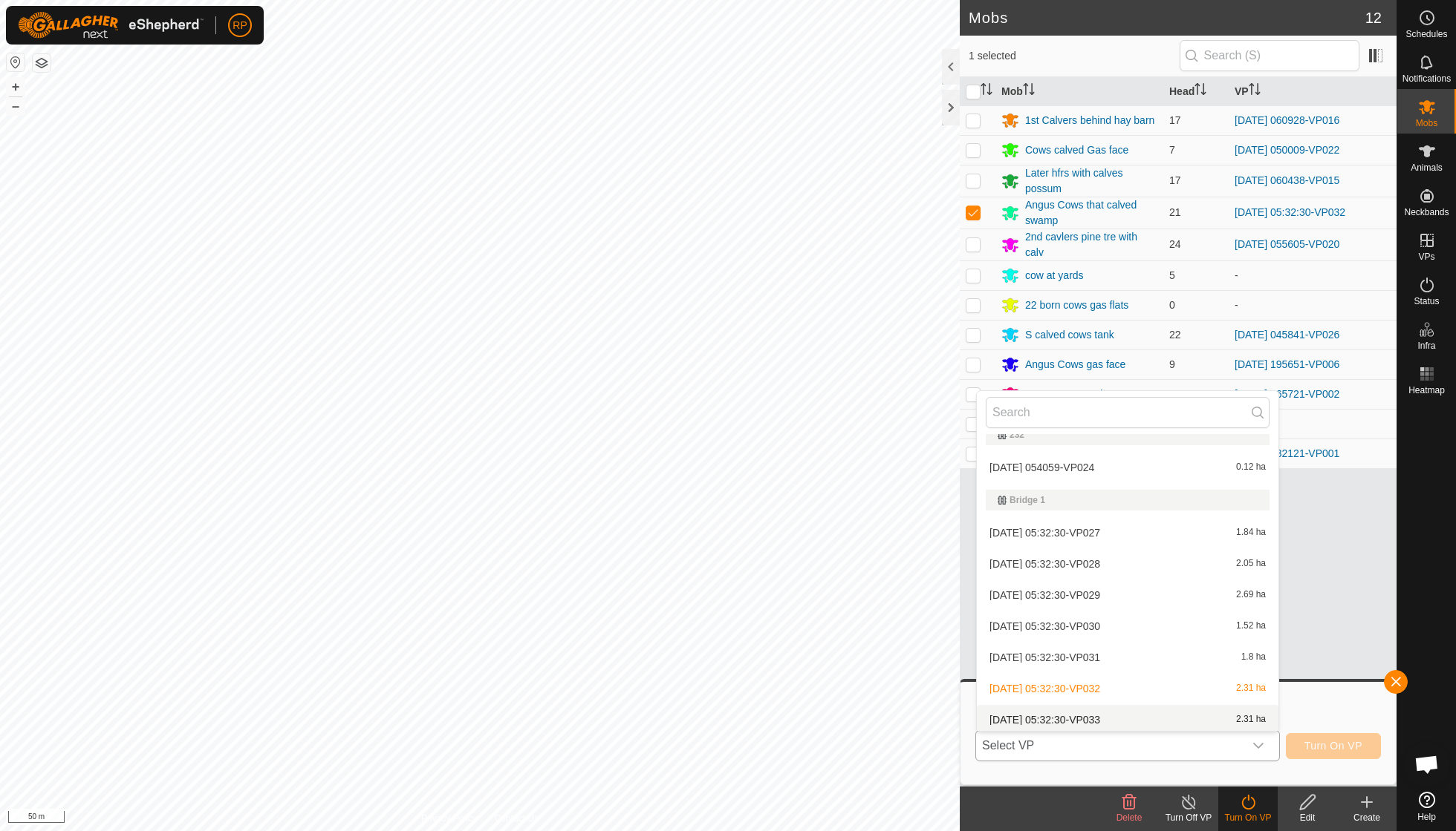
click at [1118, 714] on li "[DATE] 05:32:30-VP033 2.31 ha" at bounding box center [1127, 720] width 302 height 29
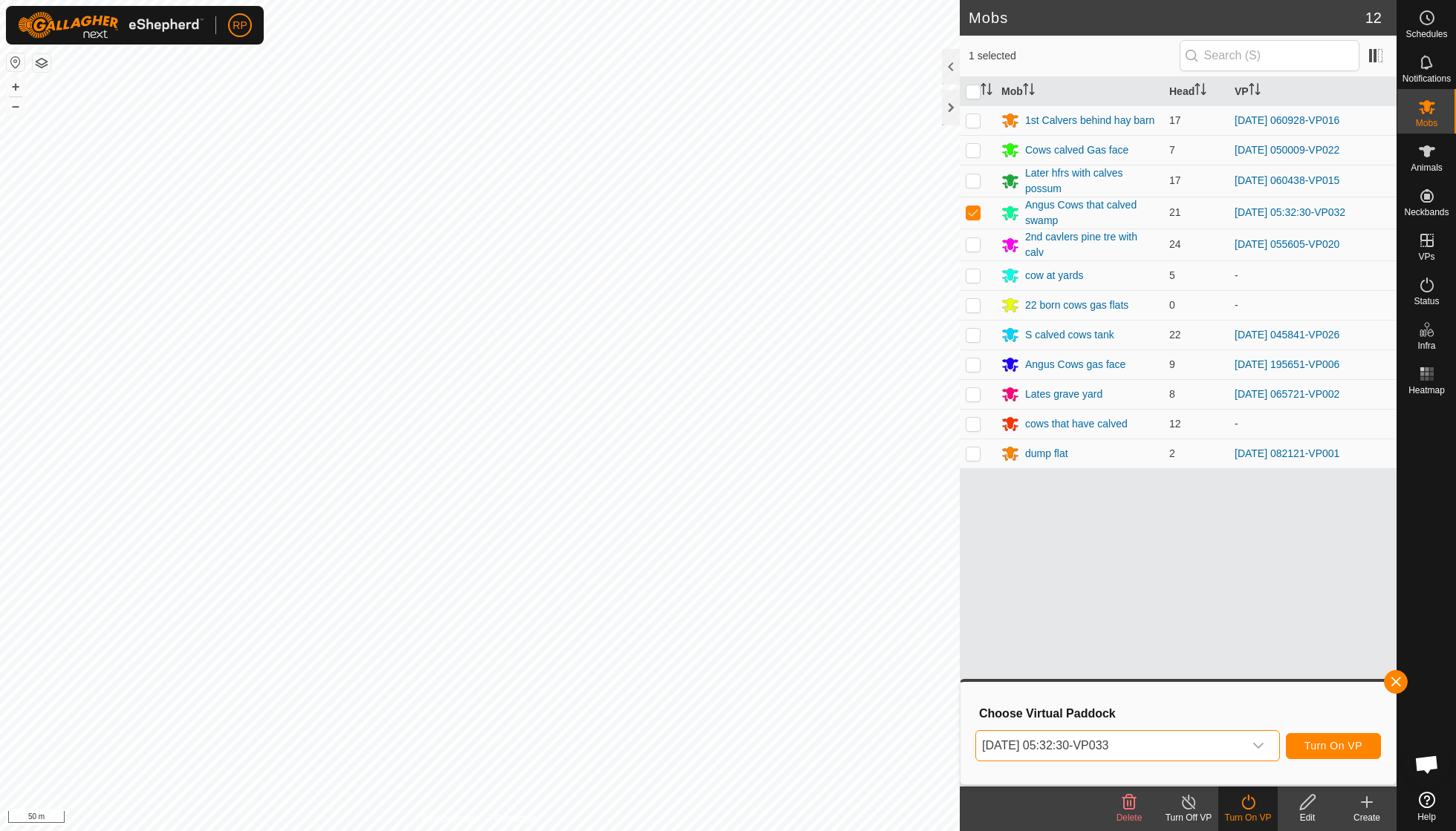
click at [1314, 751] on span "Turn On VP" at bounding box center [1333, 746] width 58 height 12
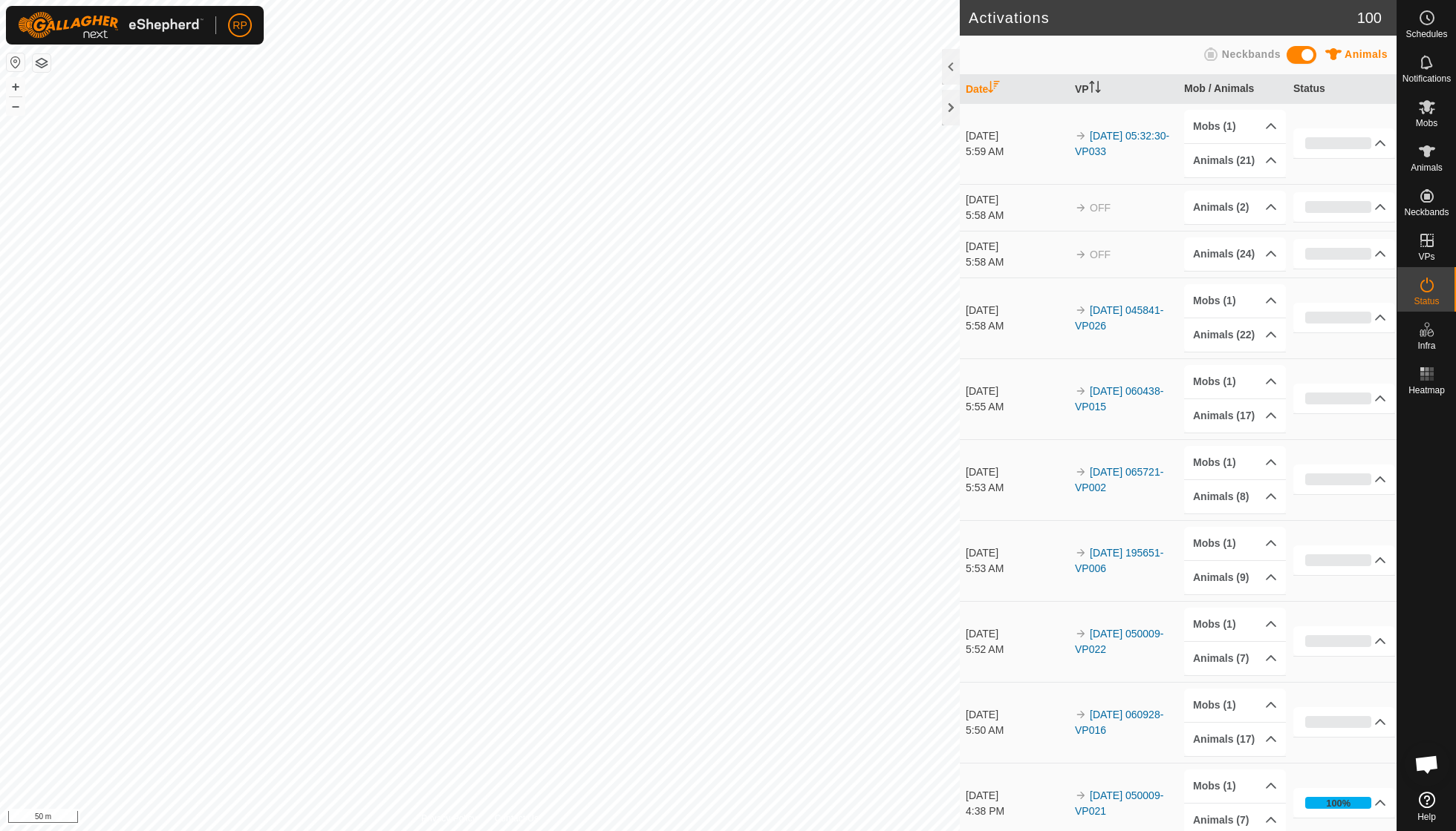
scroll to position [128, 0]
click at [1421, 163] on span "Animals" at bounding box center [1426, 167] width 32 height 9
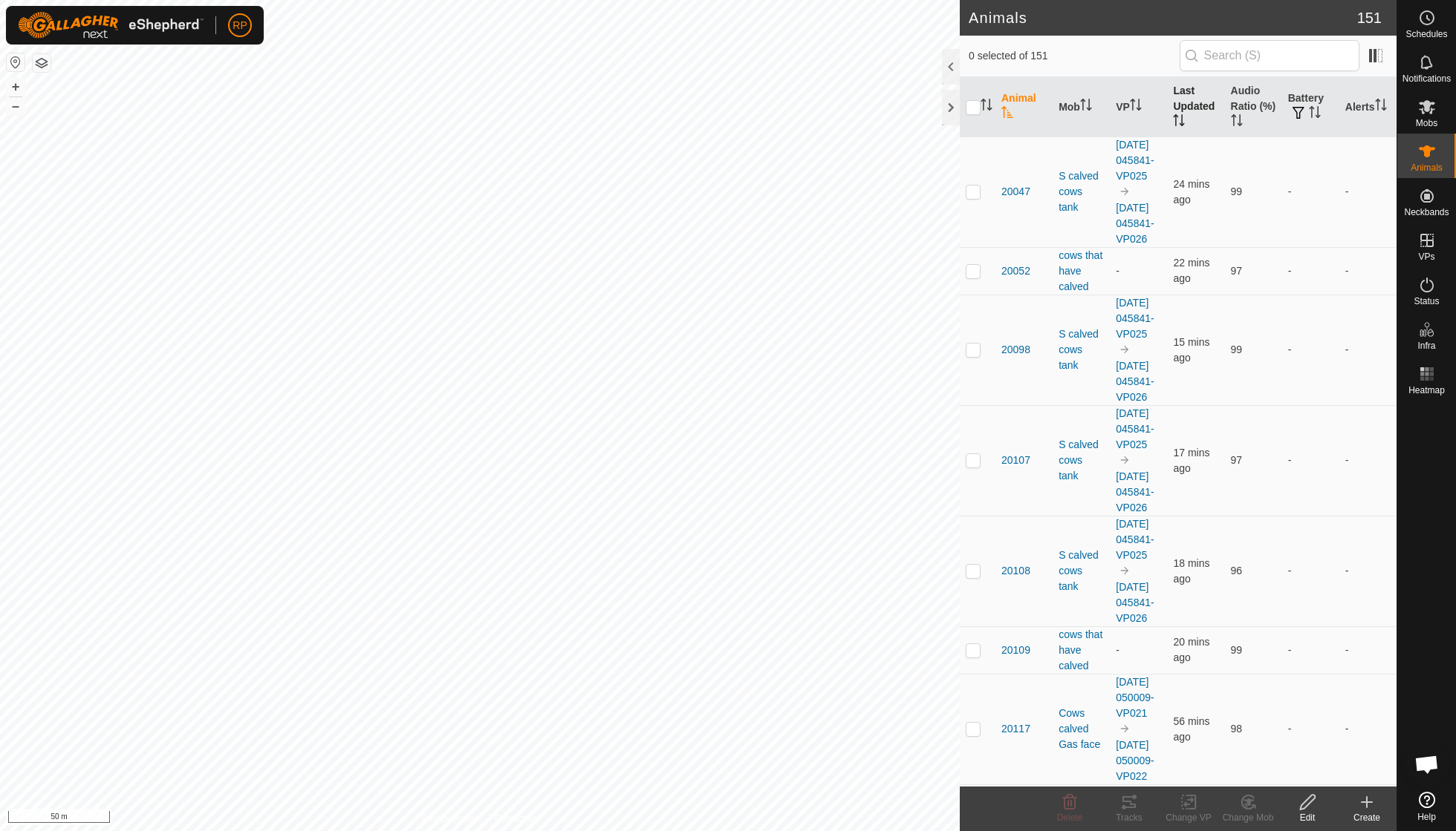
click at [1193, 119] on th "Last Updated" at bounding box center [1195, 107] width 58 height 60
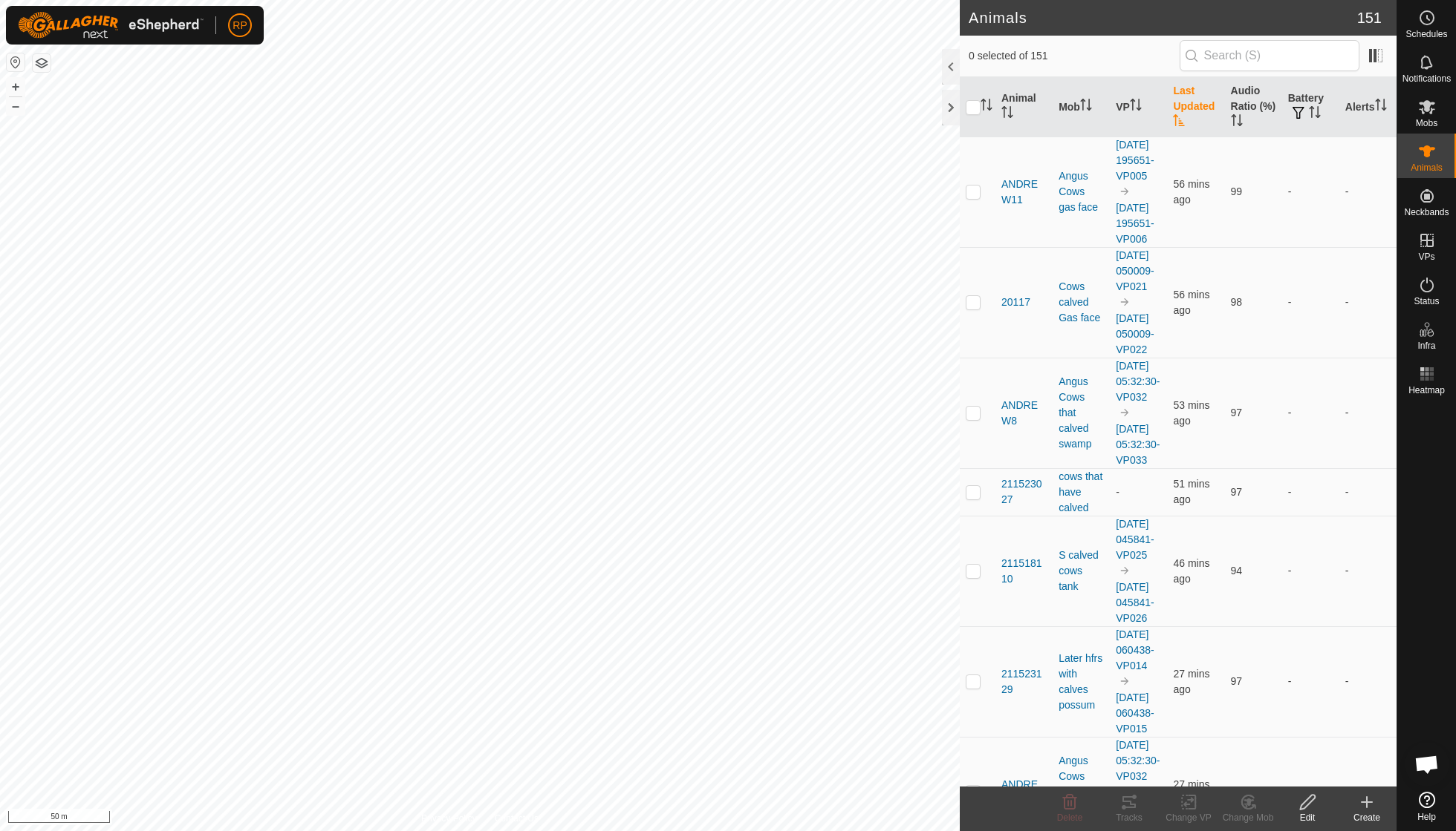
click at [1193, 119] on th "Last Updated" at bounding box center [1195, 107] width 58 height 60
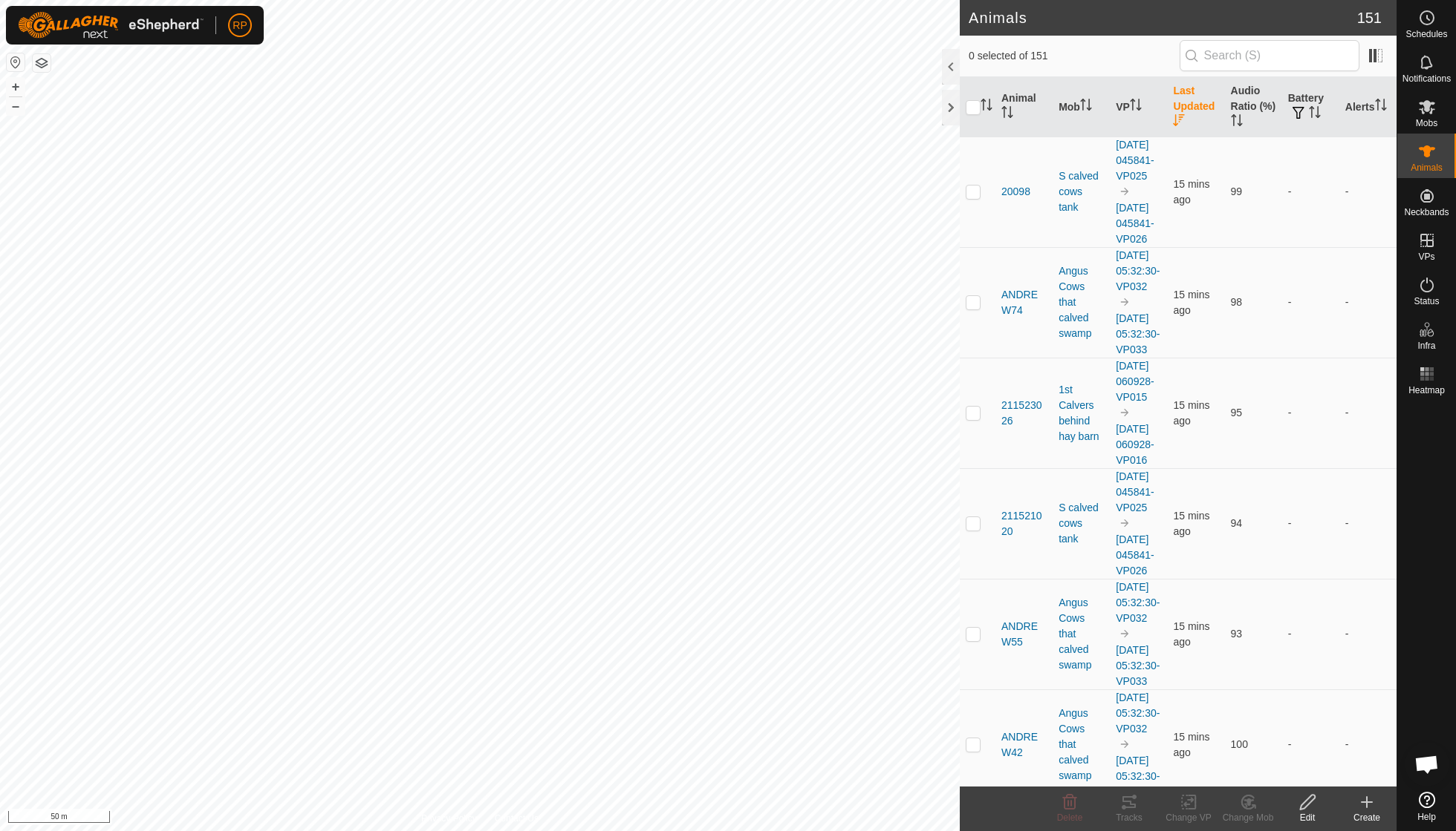
click at [1193, 119] on th "Last Updated" at bounding box center [1195, 107] width 58 height 60
